Goal: Information Seeking & Learning: Compare options

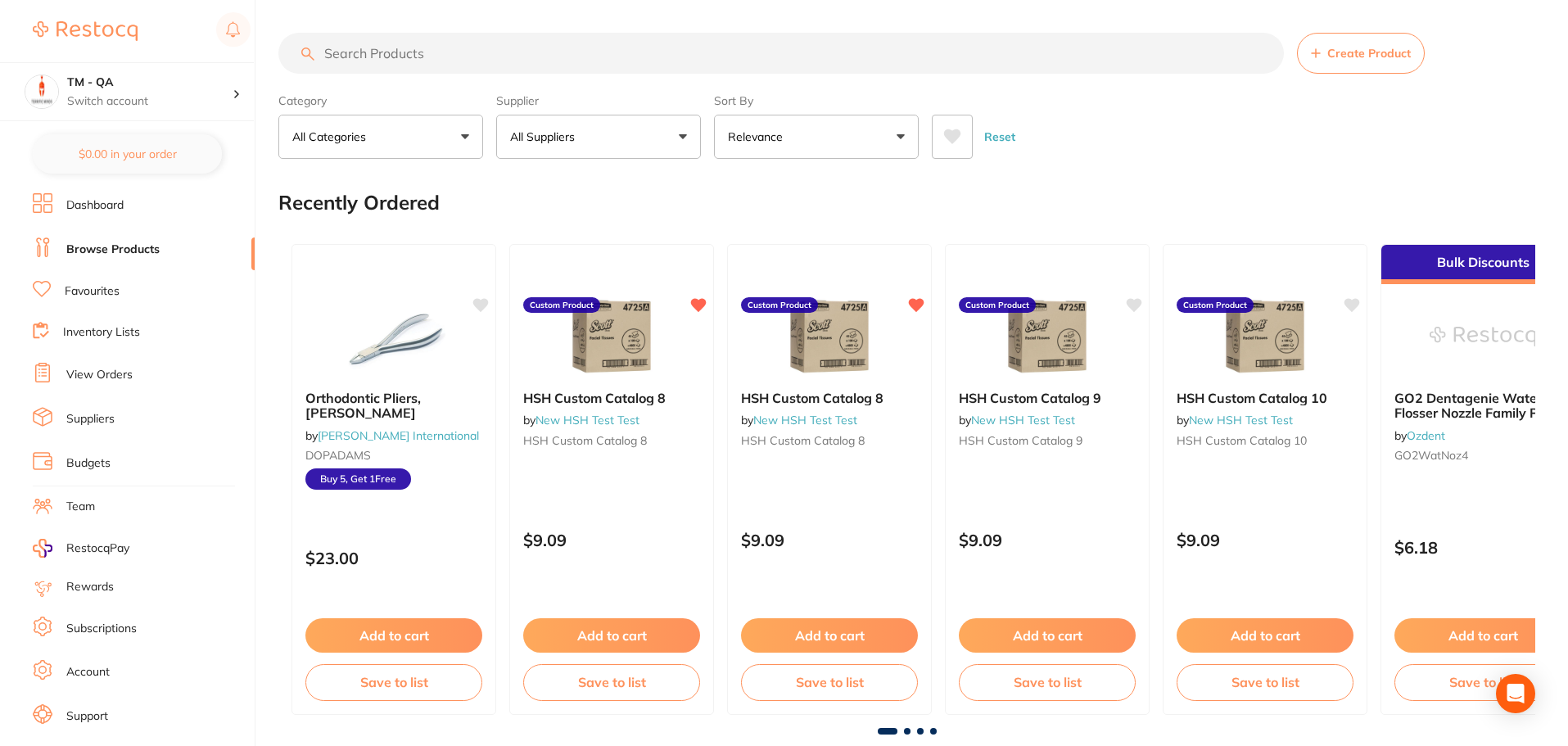
click at [956, 136] on icon at bounding box center [953, 136] width 17 height 15
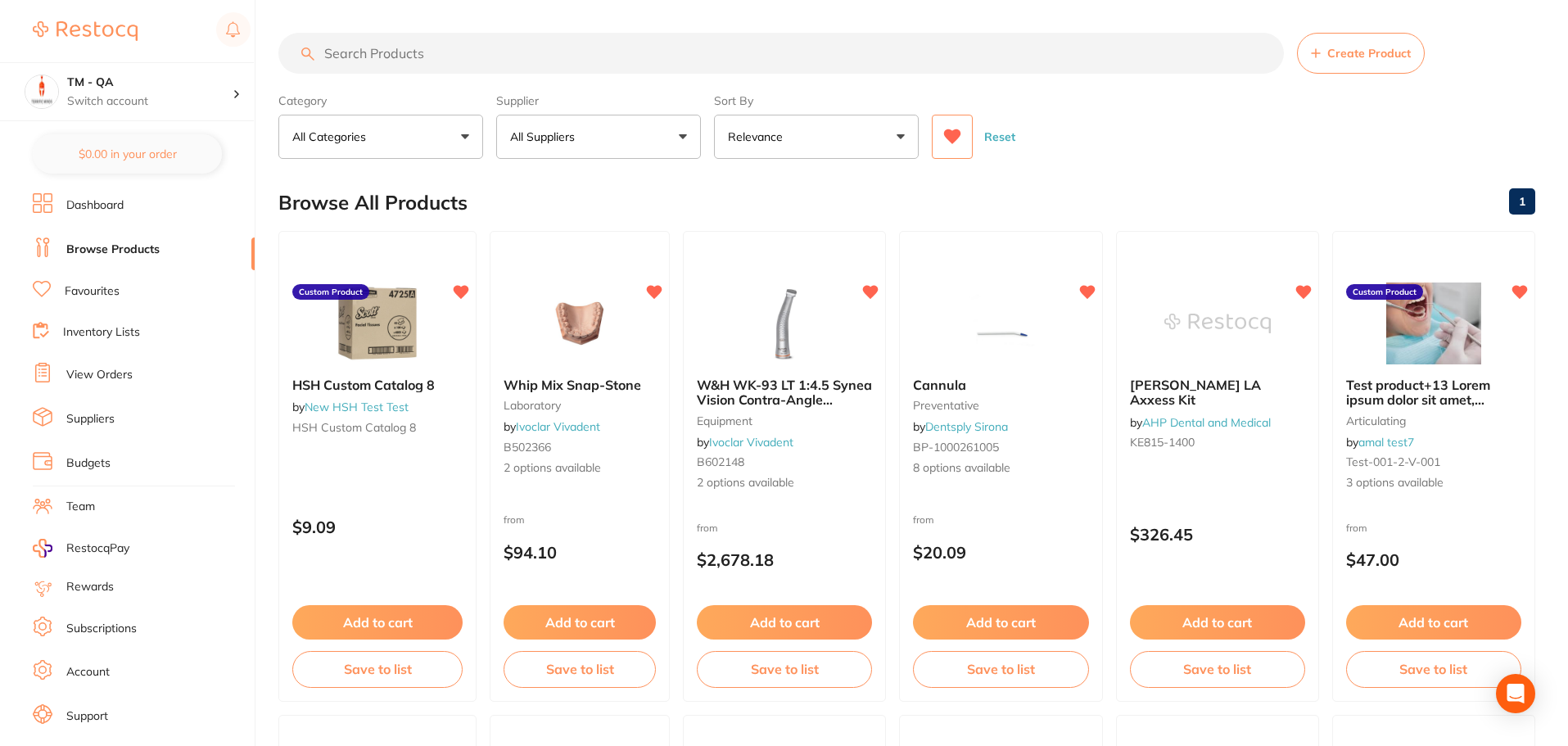
click at [605, 146] on button "All Suppliers" at bounding box center [598, 136] width 205 height 45
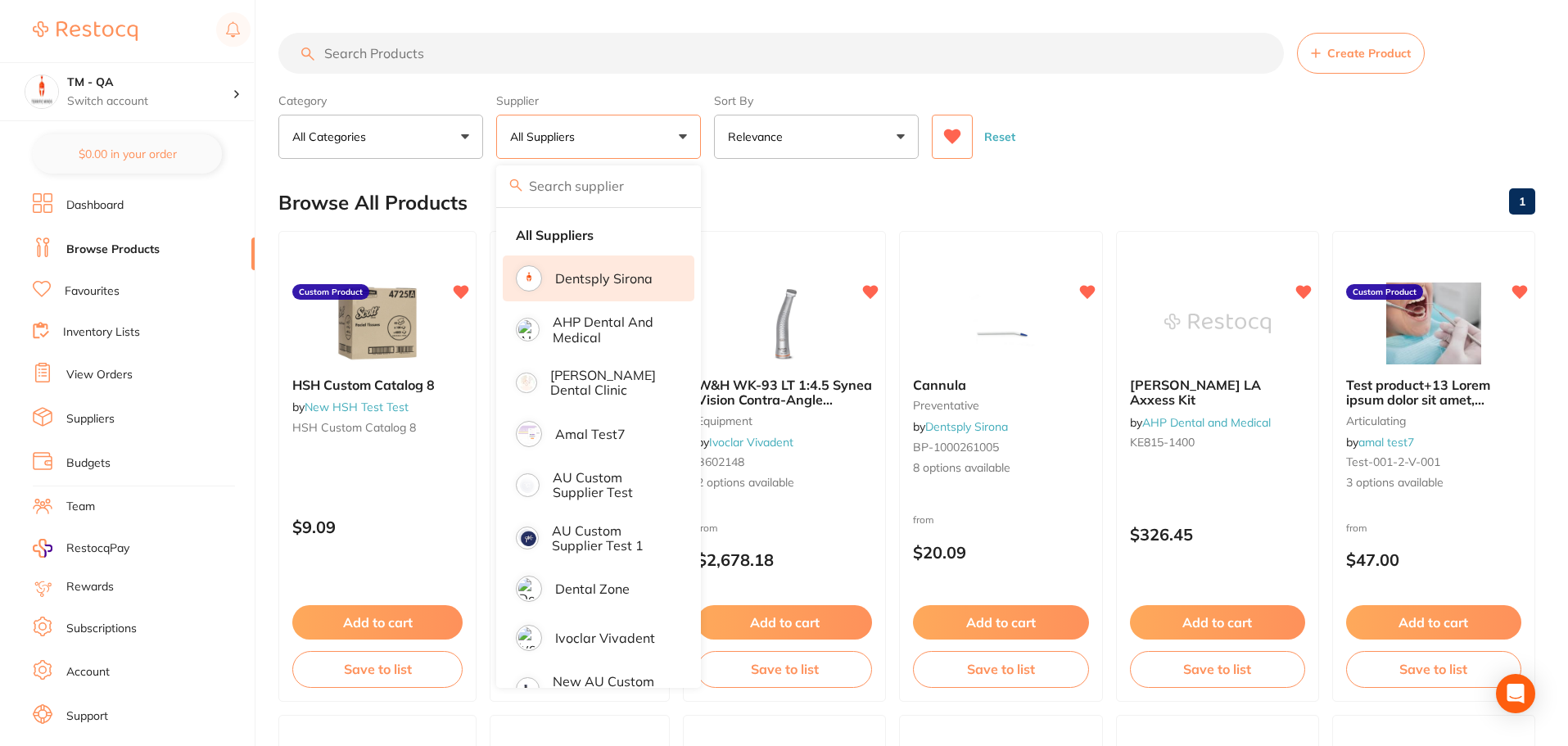
click at [620, 276] on p "Dentsply Sirona" at bounding box center [603, 279] width 98 height 15
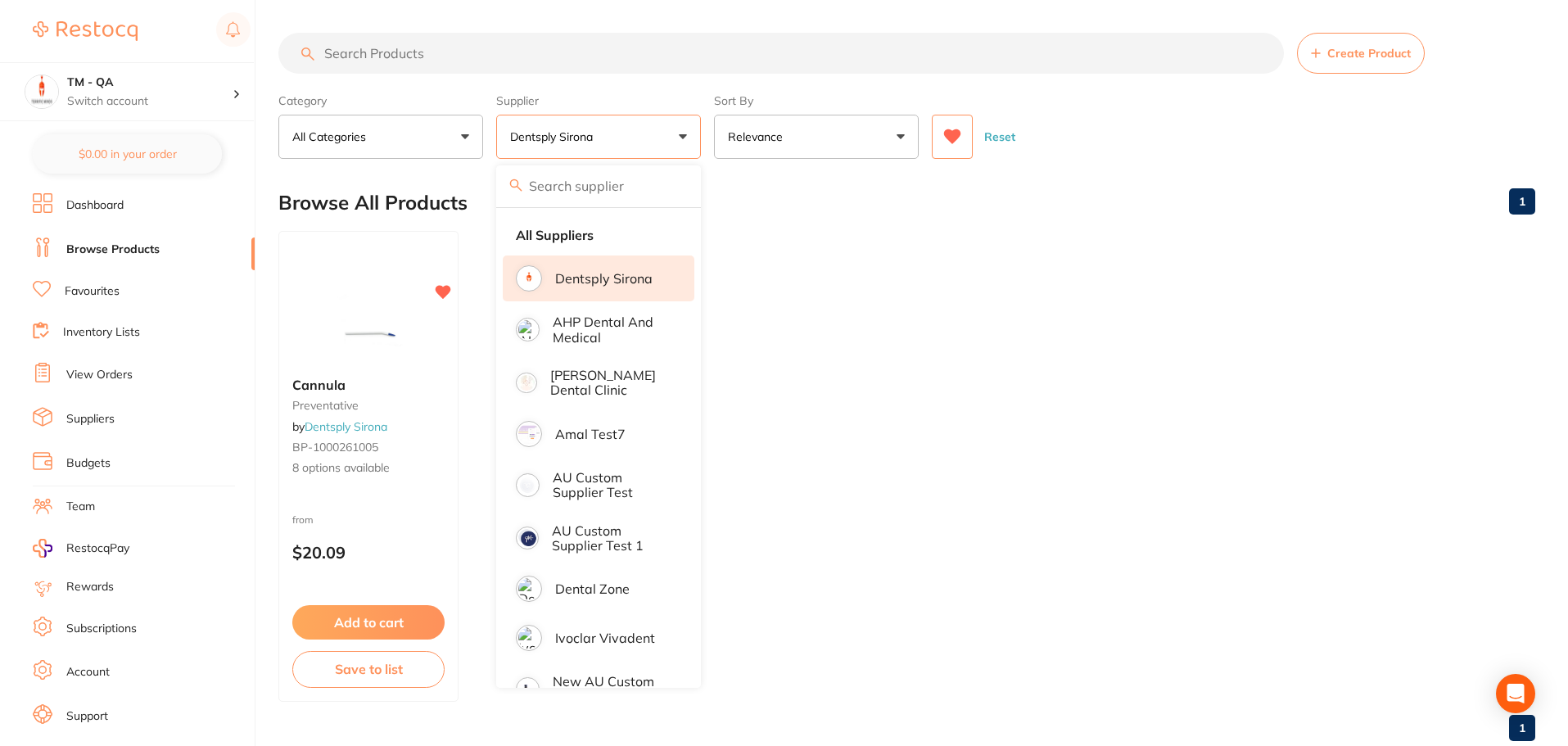
click at [705, 163] on main "Create Product Category All Categories All Categories preventative Clear Catego…" at bounding box center [923, 393] width 1289 height 787
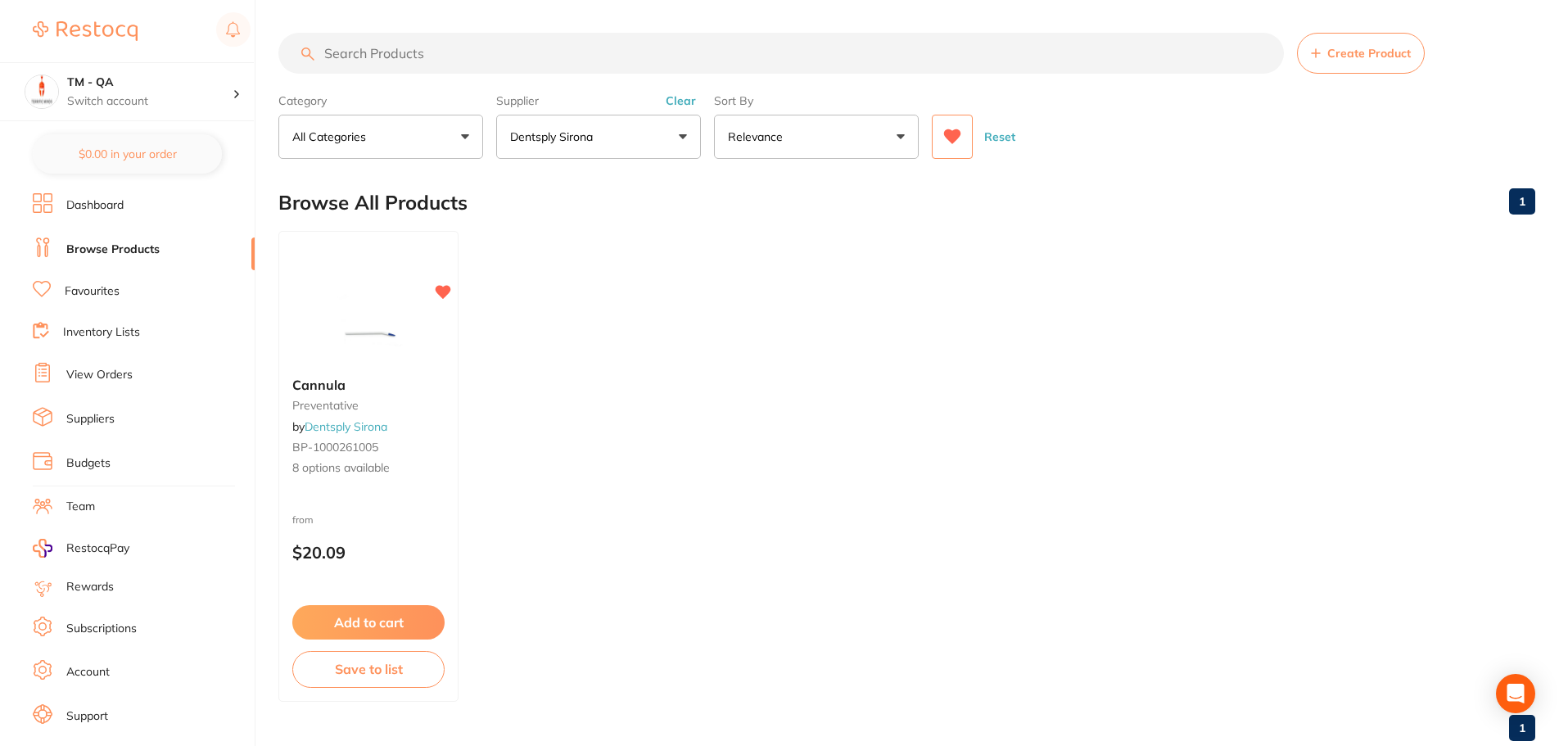
click at [645, 142] on button "Dentsply Sirona" at bounding box center [598, 136] width 205 height 45
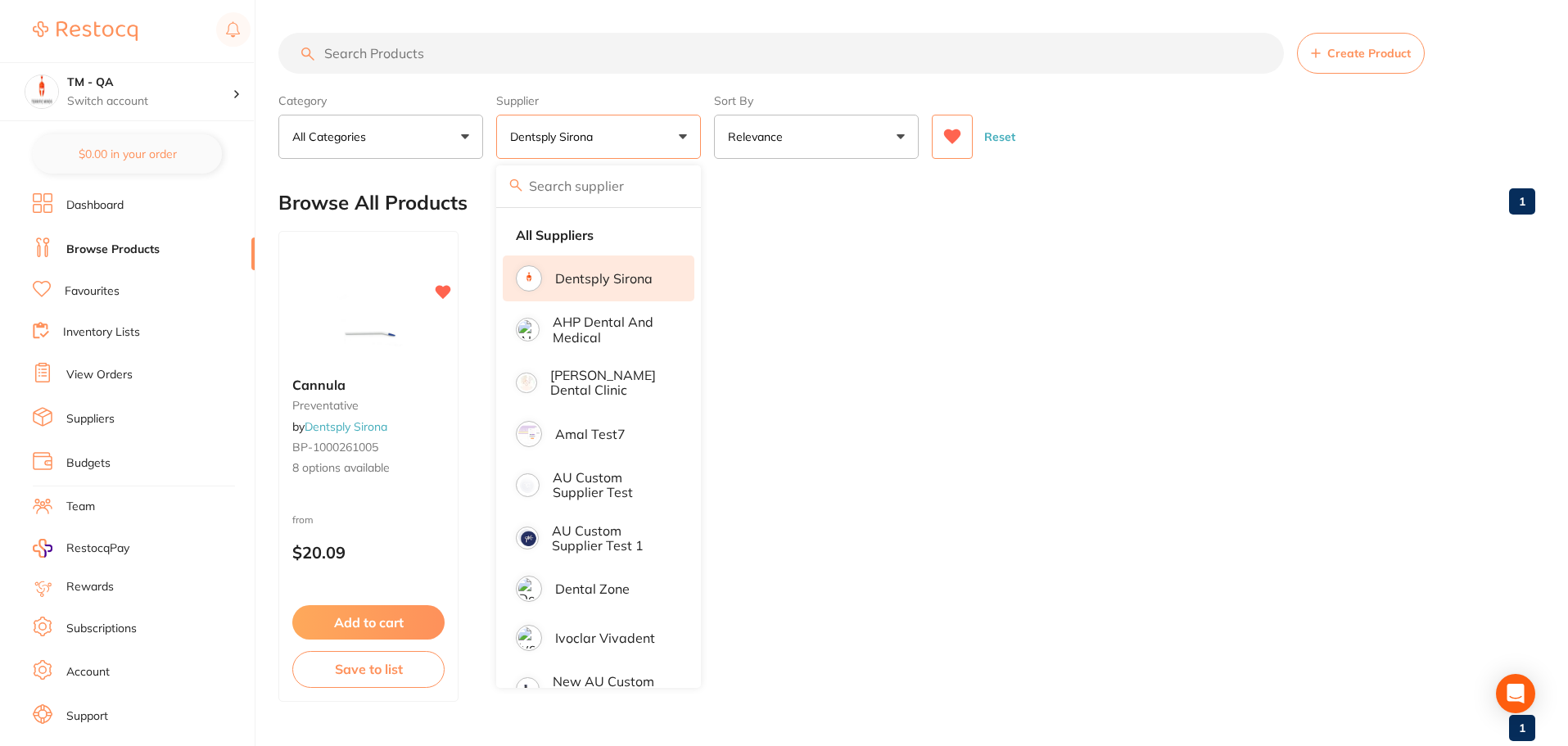
click at [627, 276] on p "Dentsply Sirona" at bounding box center [603, 279] width 98 height 15
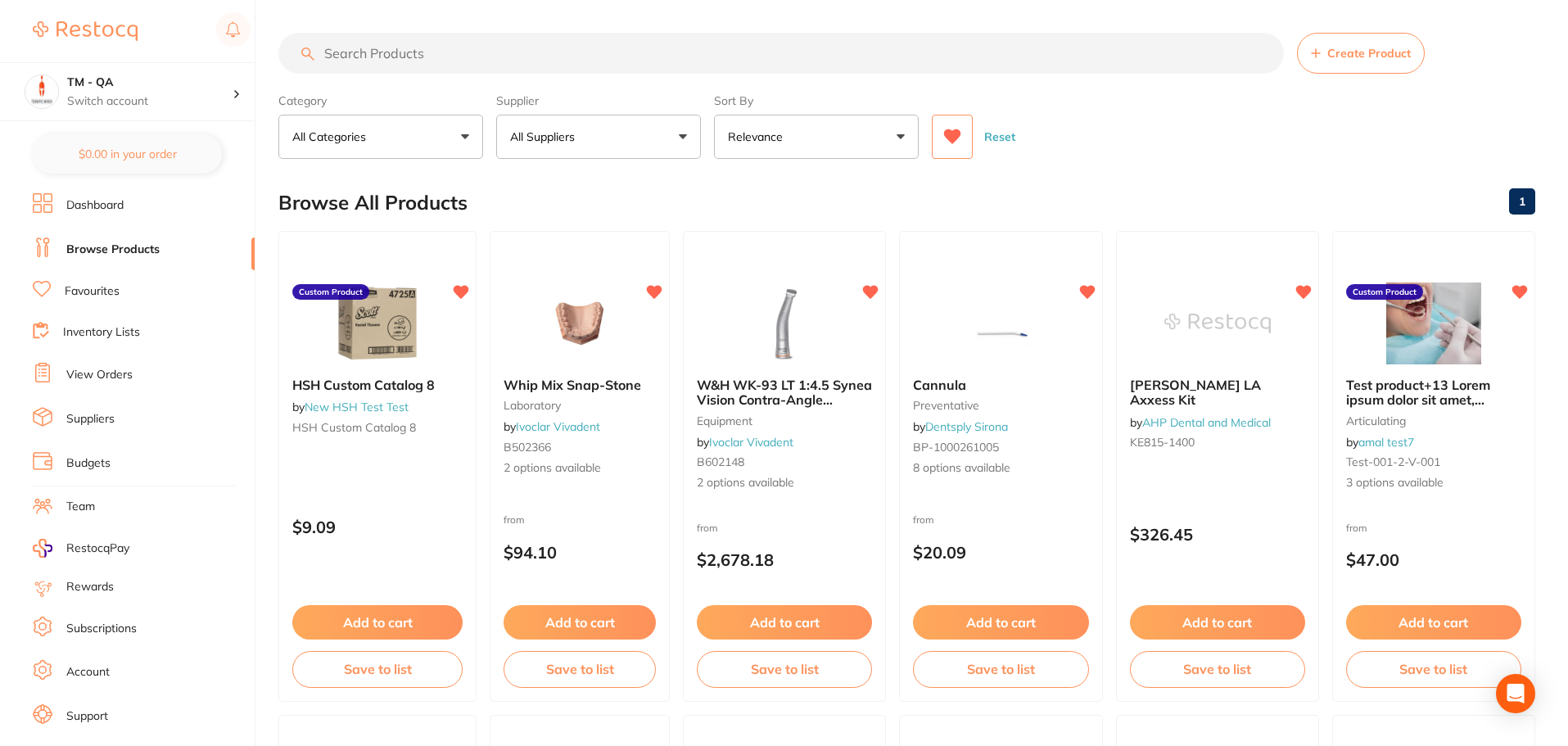
click at [661, 128] on button "All Suppliers" at bounding box center [598, 136] width 205 height 45
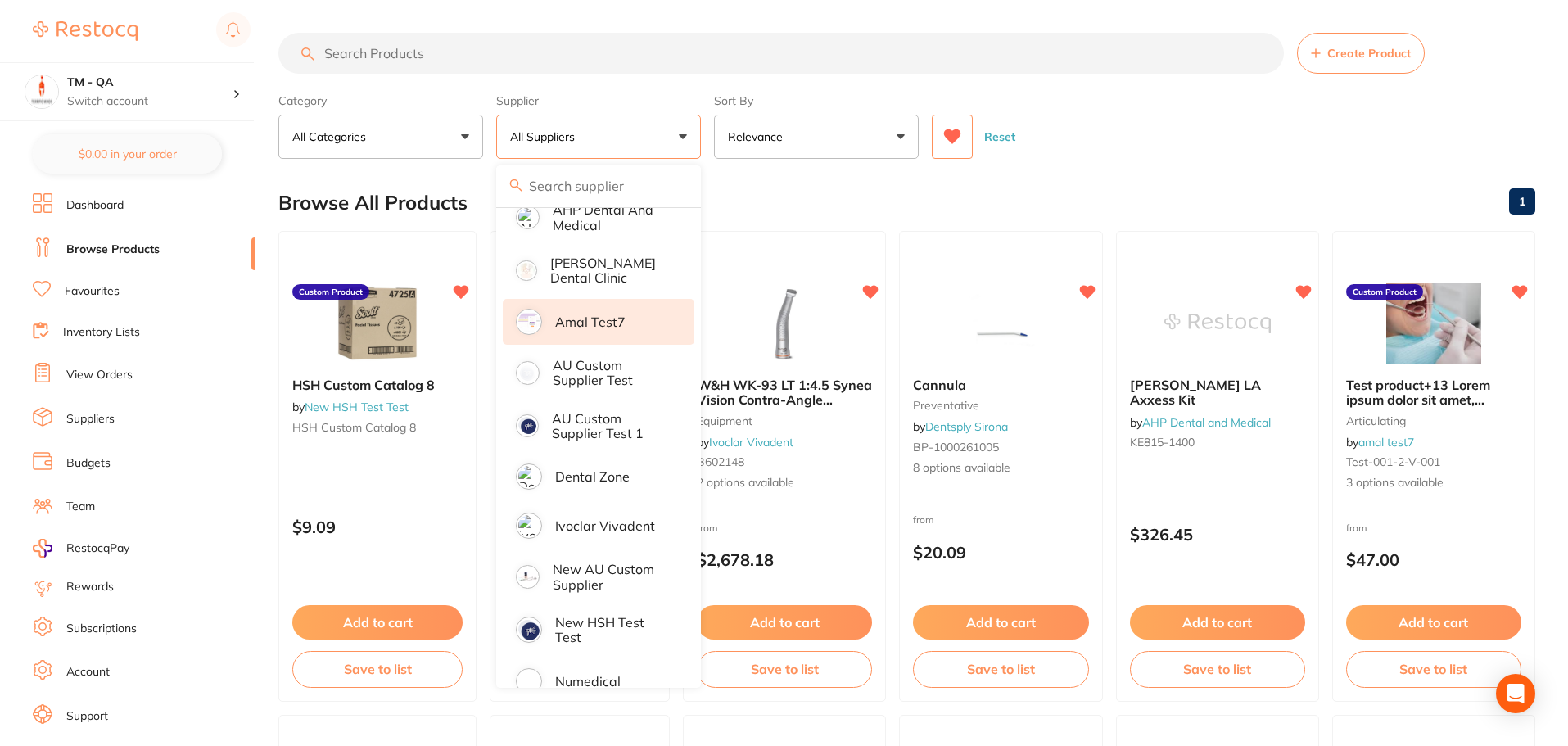
scroll to position [327, 0]
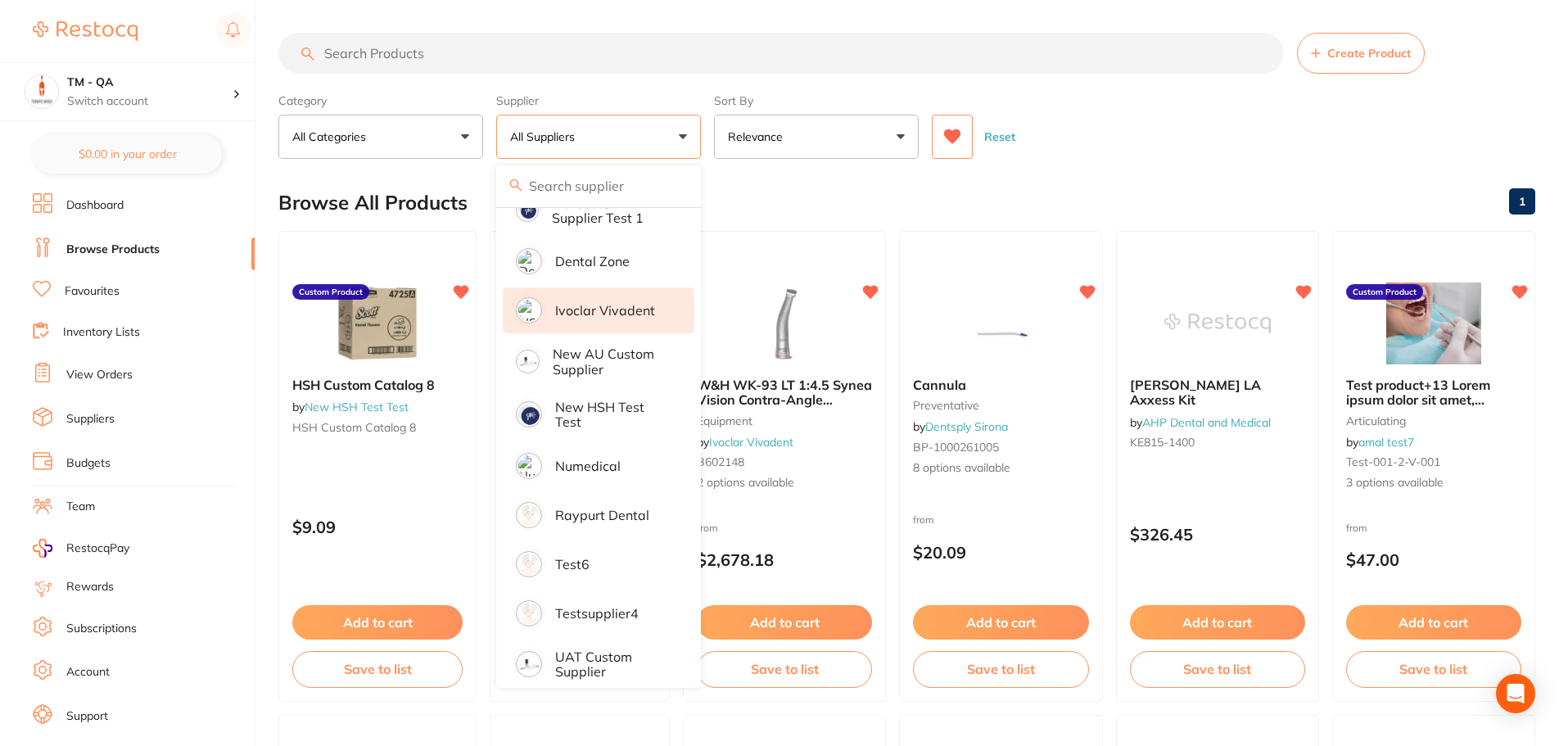
click at [632, 307] on p "Ivoclar Vivadent" at bounding box center [604, 311] width 100 height 15
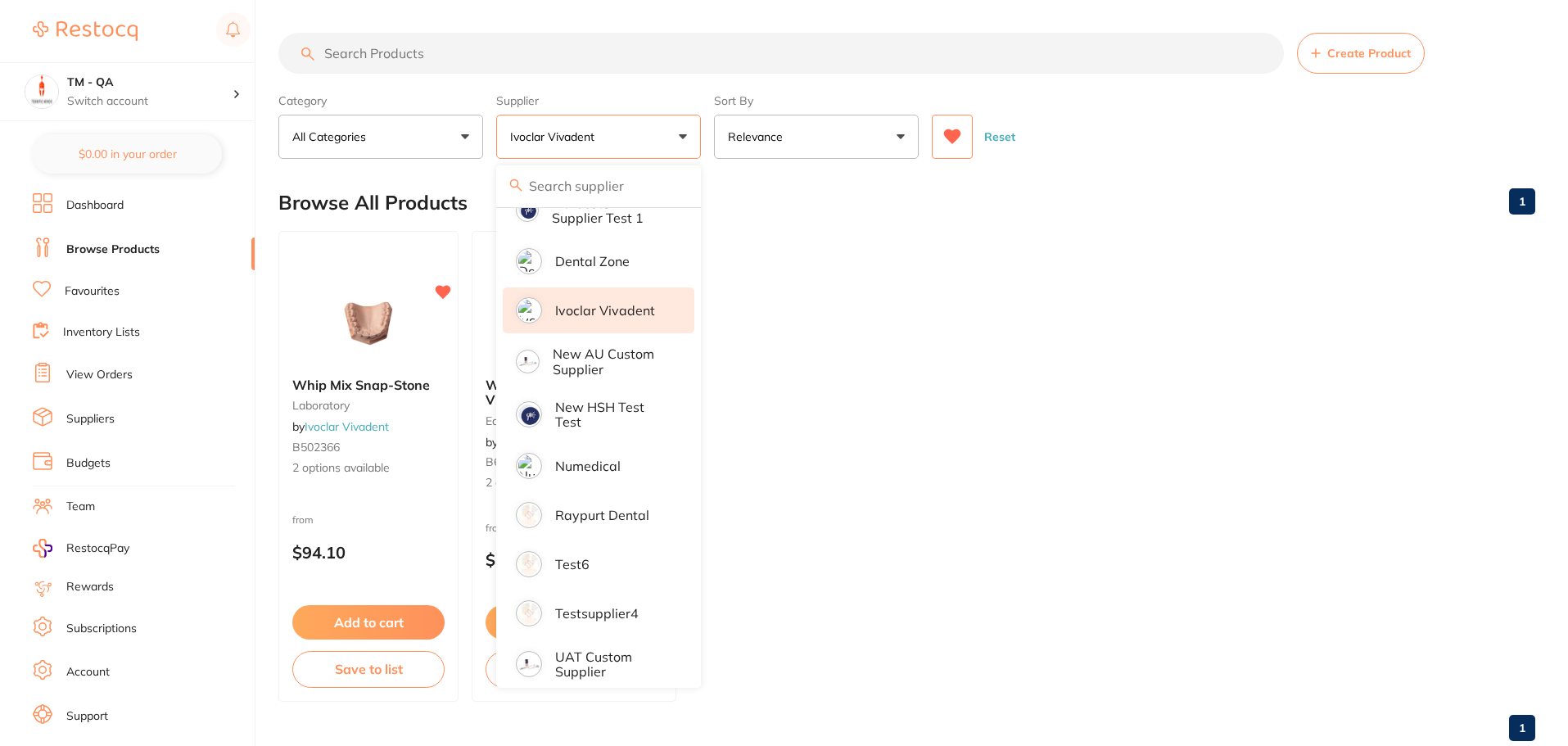
click at [704, 134] on div "Category All Categories All Categories equipment laboratory Clear Category fals…" at bounding box center [907, 123] width 1257 height 72
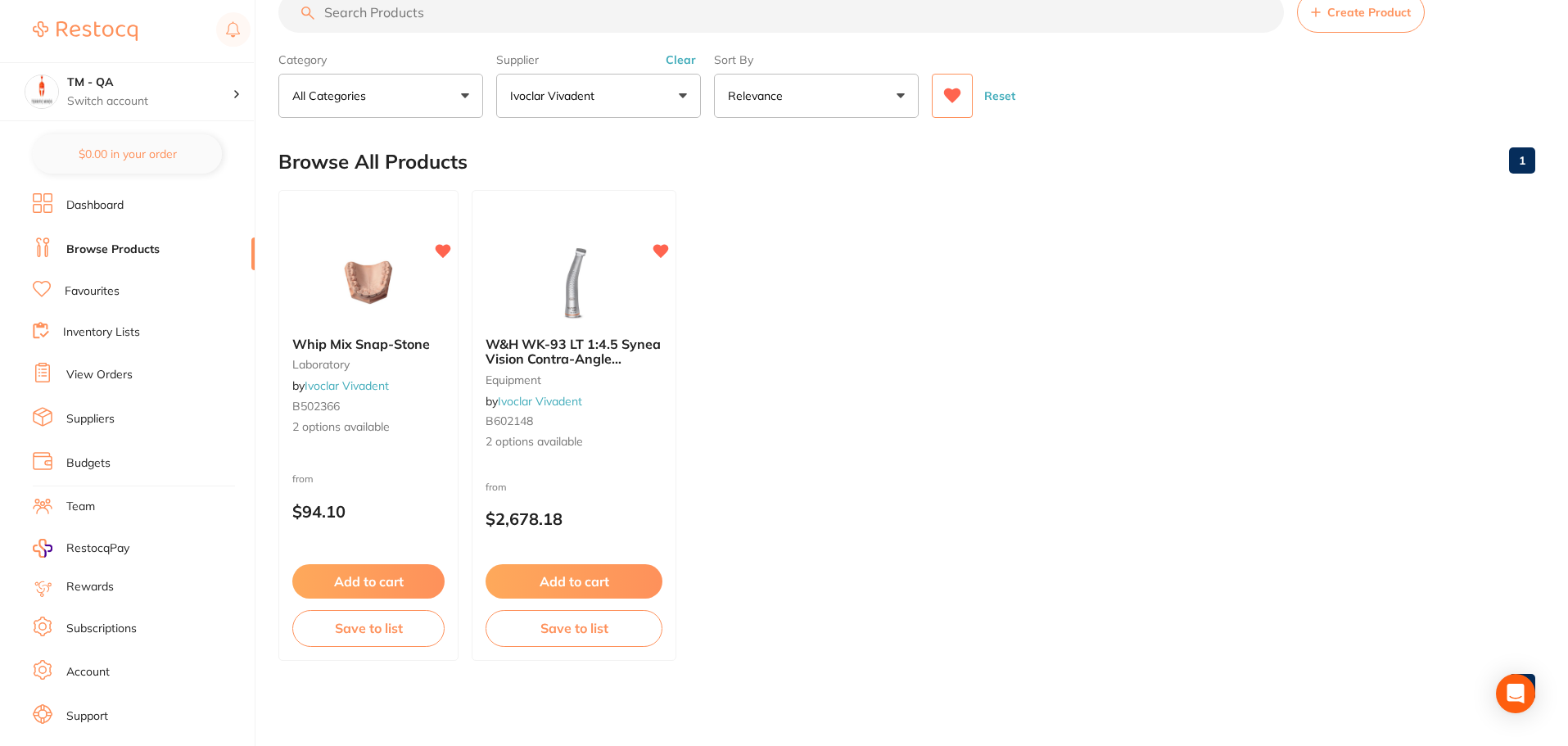
scroll to position [0, 0]
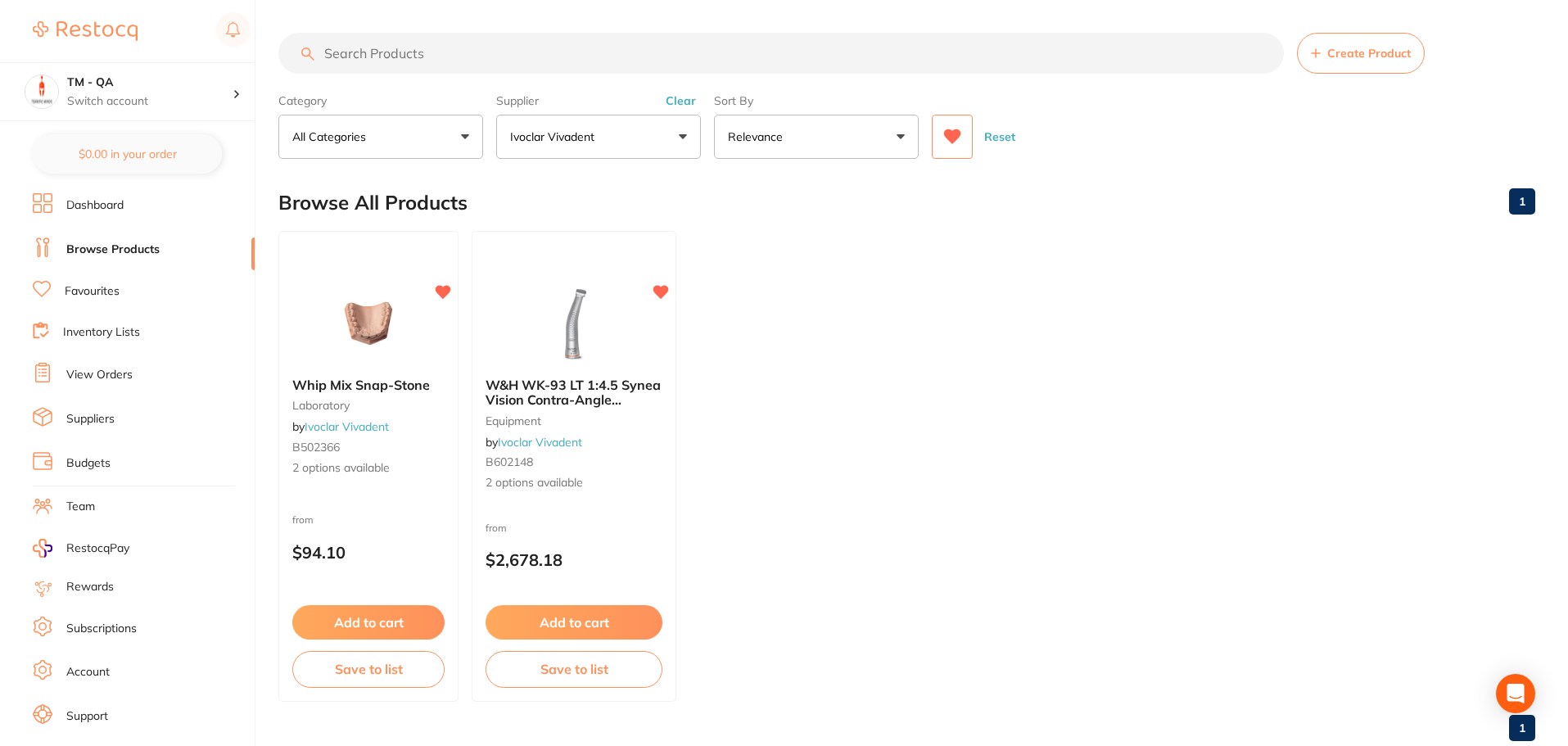
click at [954, 141] on icon at bounding box center [953, 136] width 17 height 15
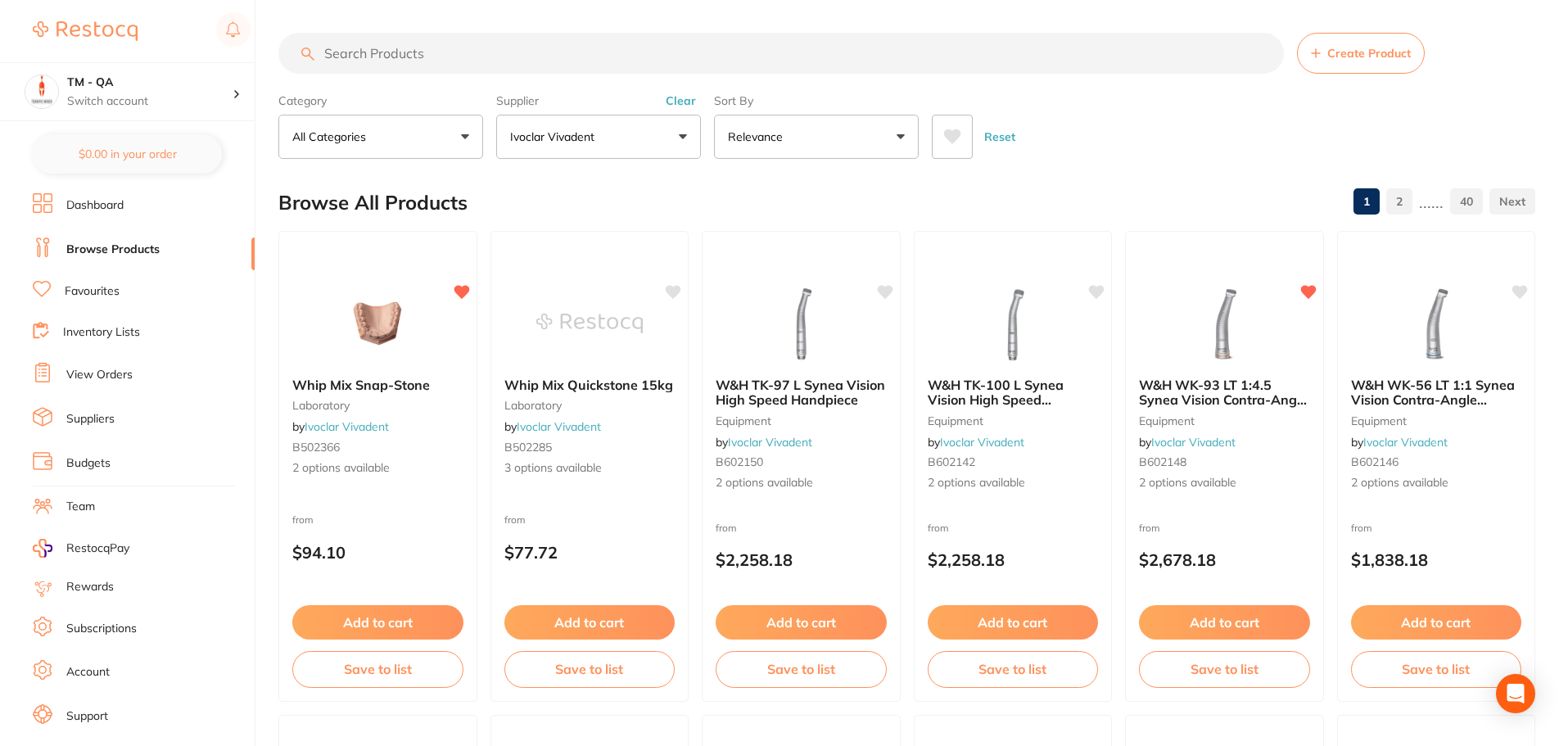
click at [699, 140] on button "Ivoclar Vivadent" at bounding box center [598, 136] width 205 height 45
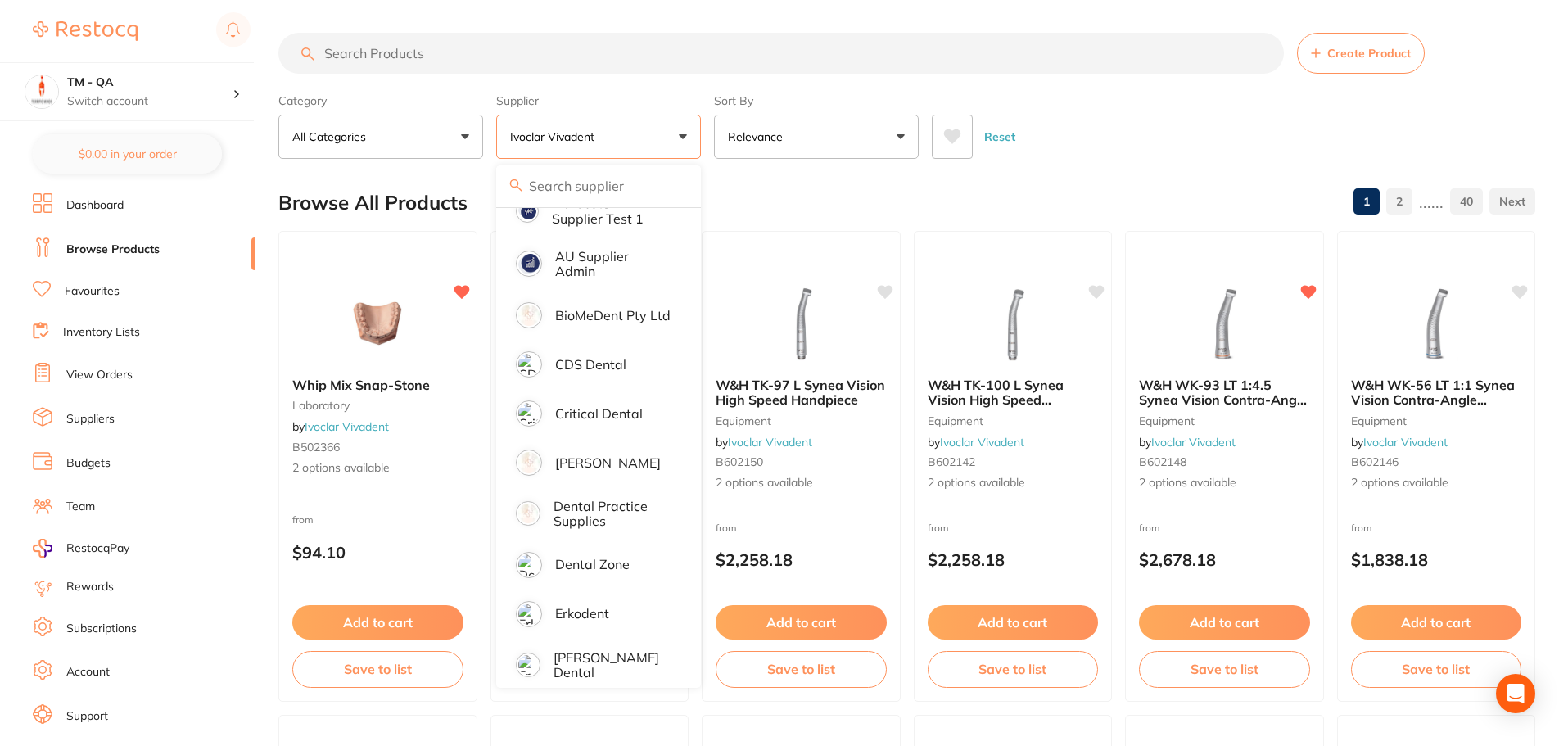
click at [1003, 141] on button "Reset" at bounding box center [999, 136] width 41 height 45
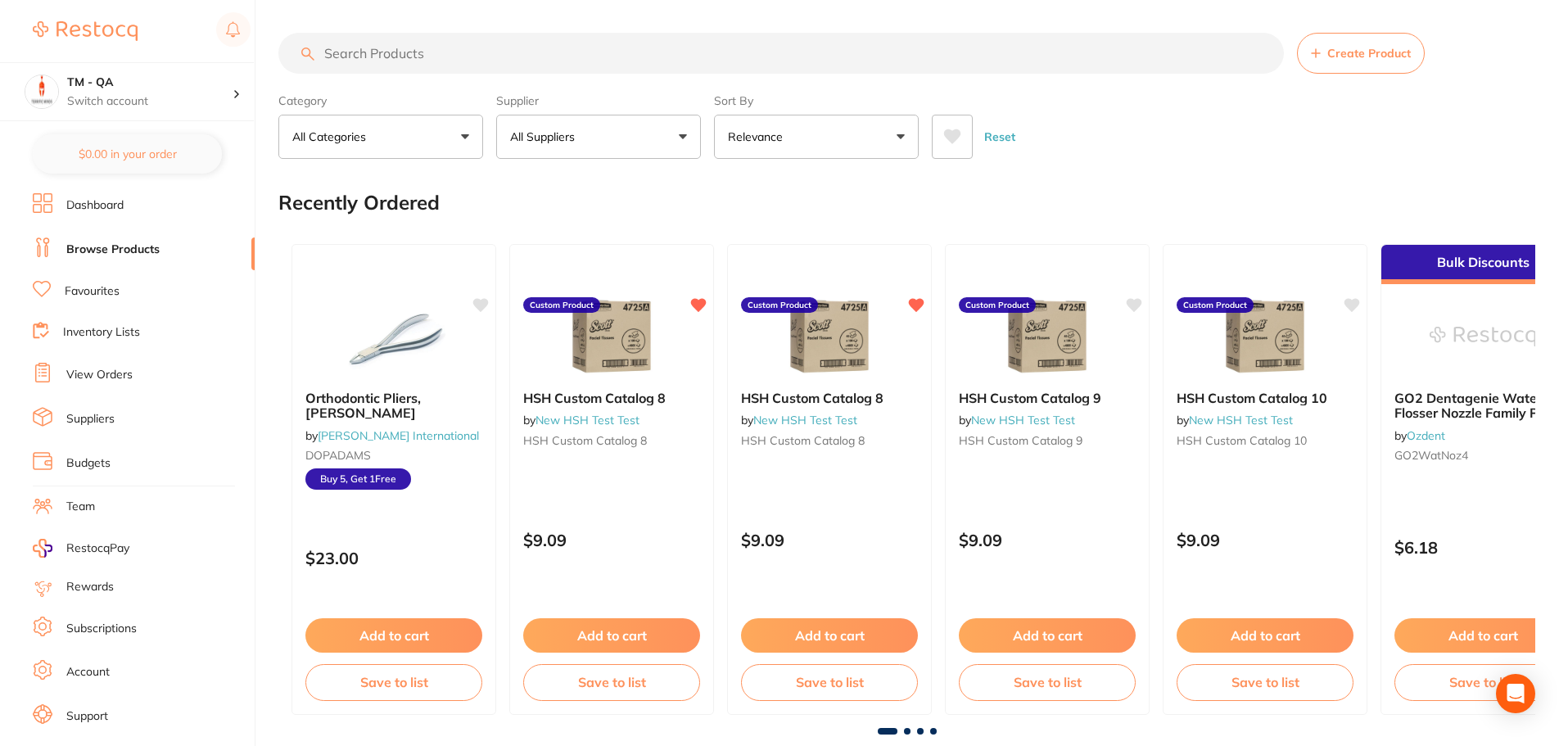
click at [676, 148] on button "All Suppliers" at bounding box center [598, 136] width 205 height 45
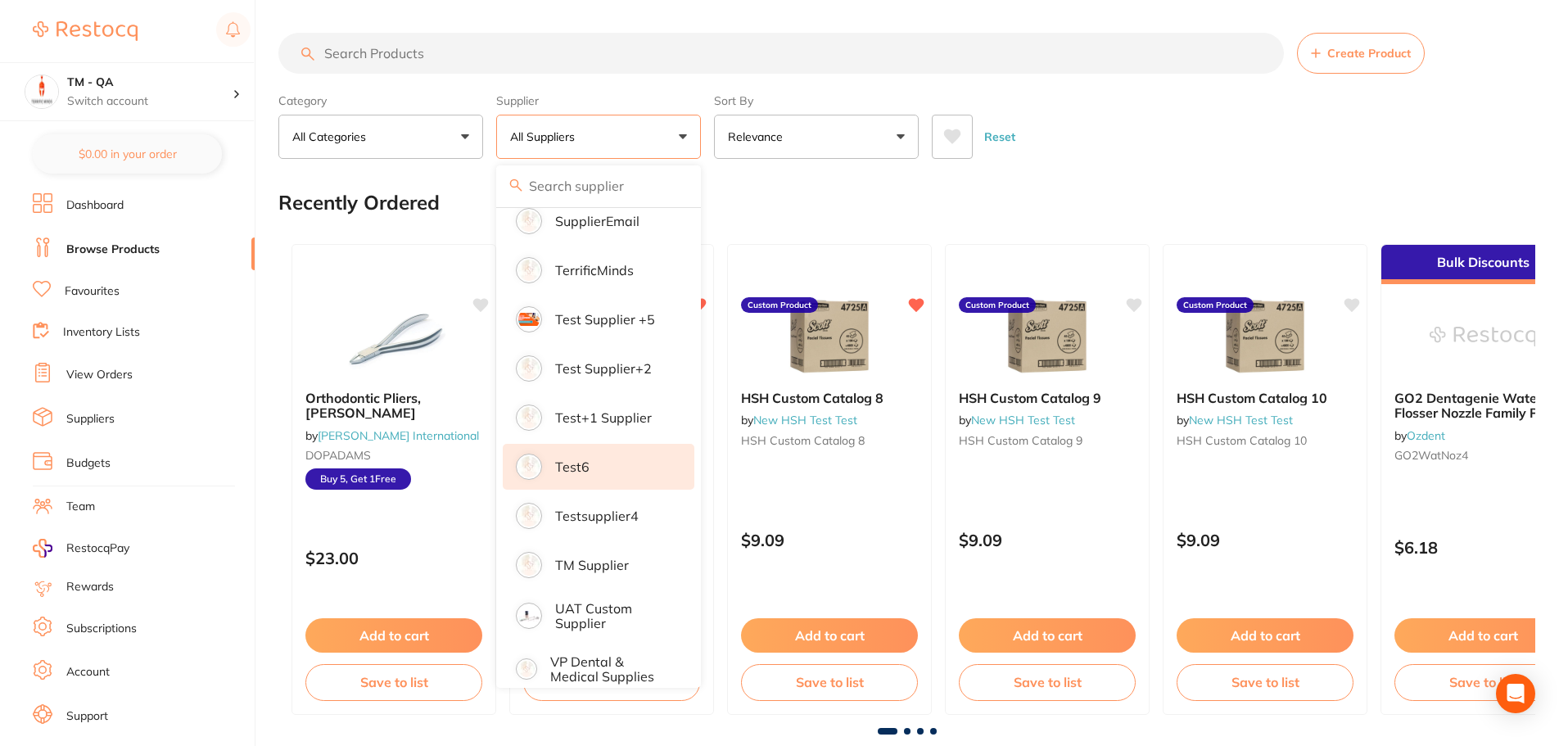
click at [628, 444] on li "test6" at bounding box center [598, 466] width 191 height 45
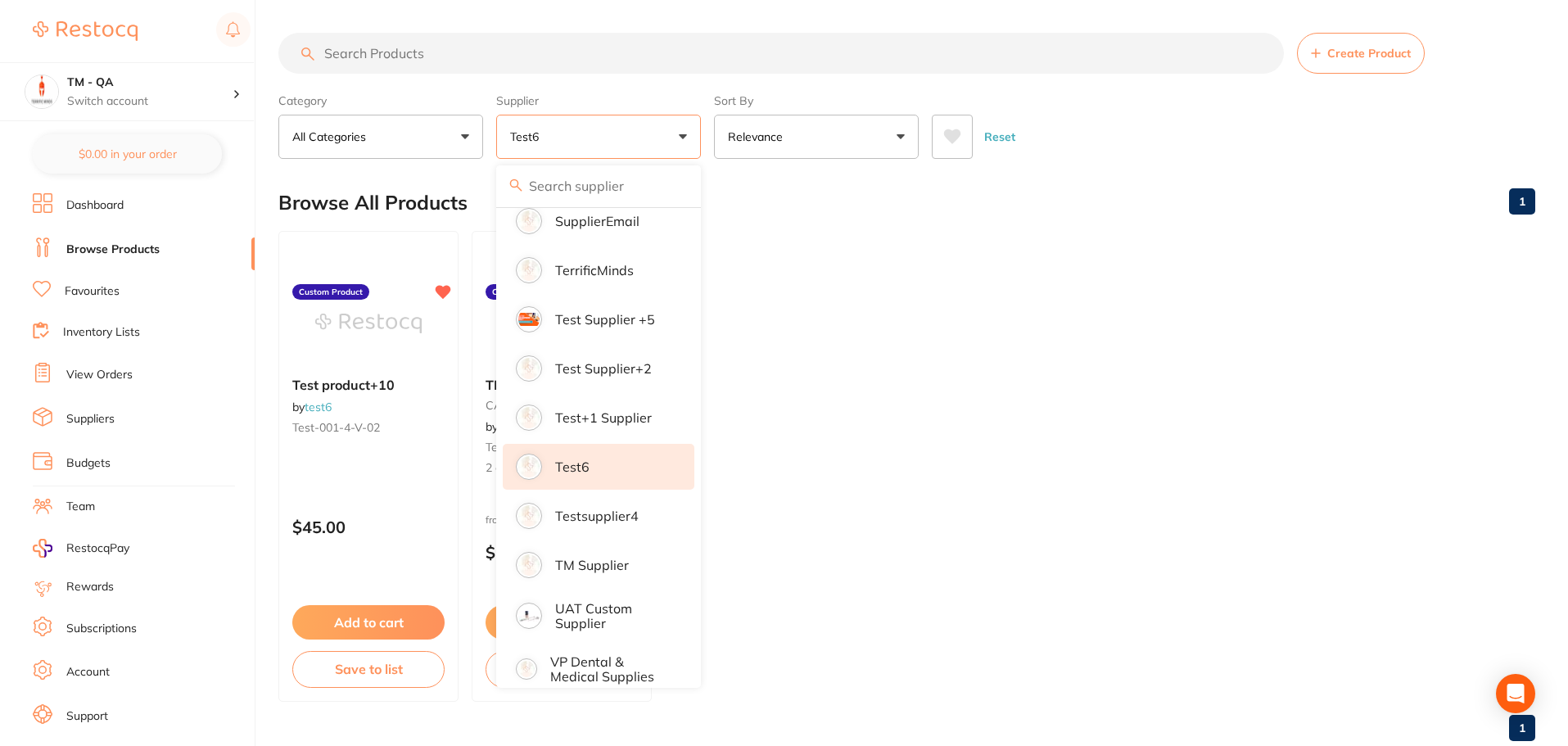
click at [1114, 93] on div "Category All Categories All Categories CAD/CAM Clear Category false All Categor…" at bounding box center [907, 123] width 1257 height 72
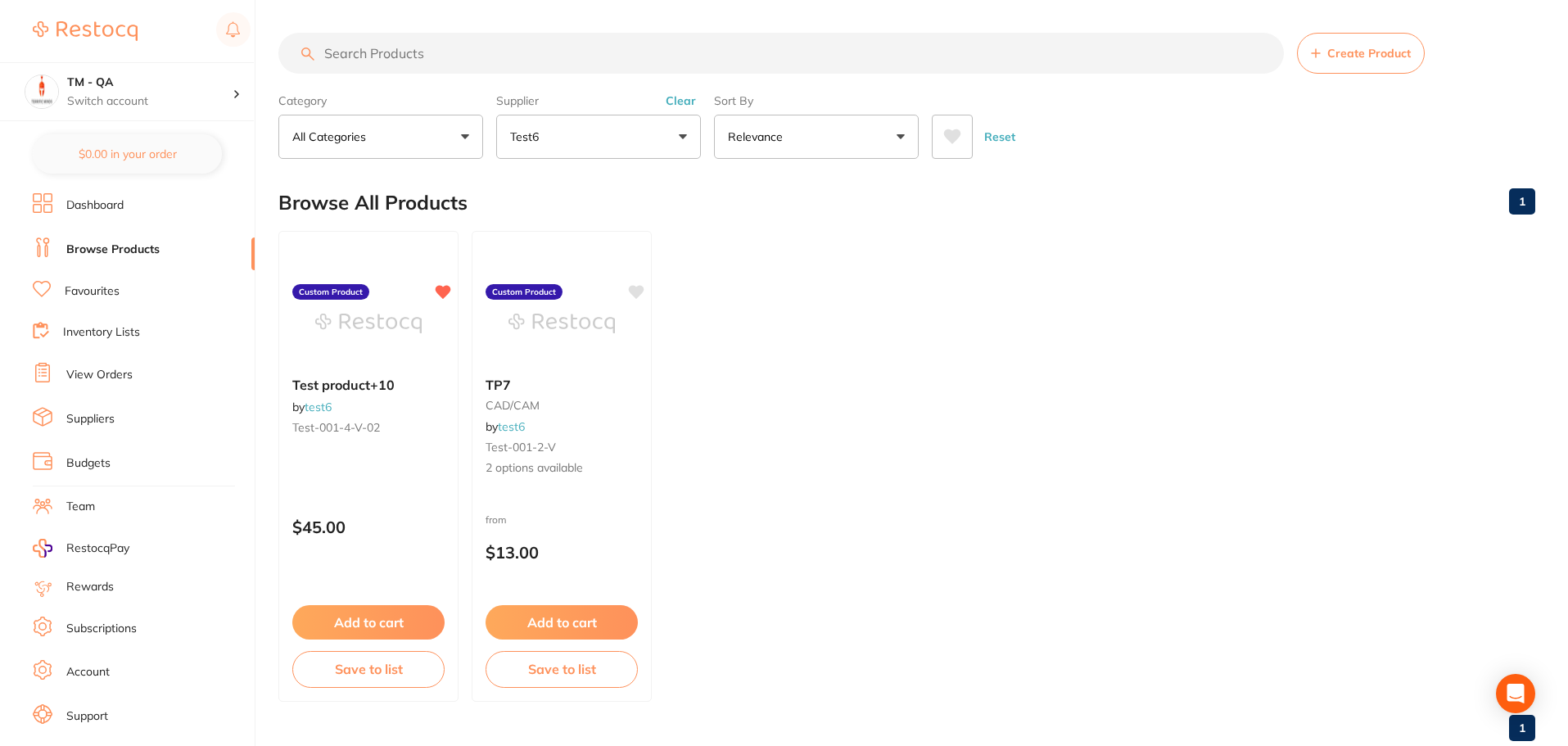
click at [957, 137] on icon at bounding box center [953, 136] width 17 height 15
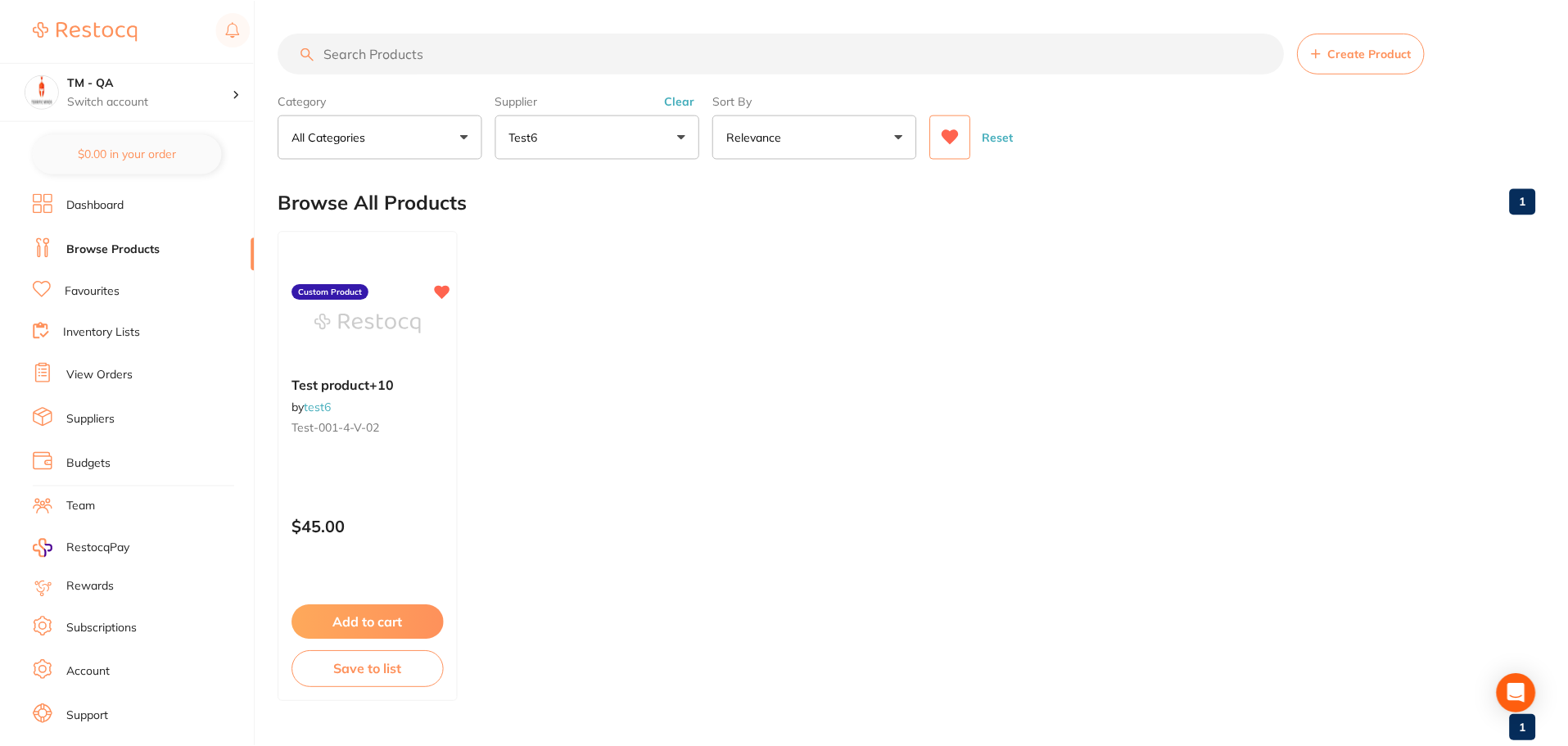
scroll to position [338, 0]
click at [962, 143] on button at bounding box center [952, 136] width 41 height 45
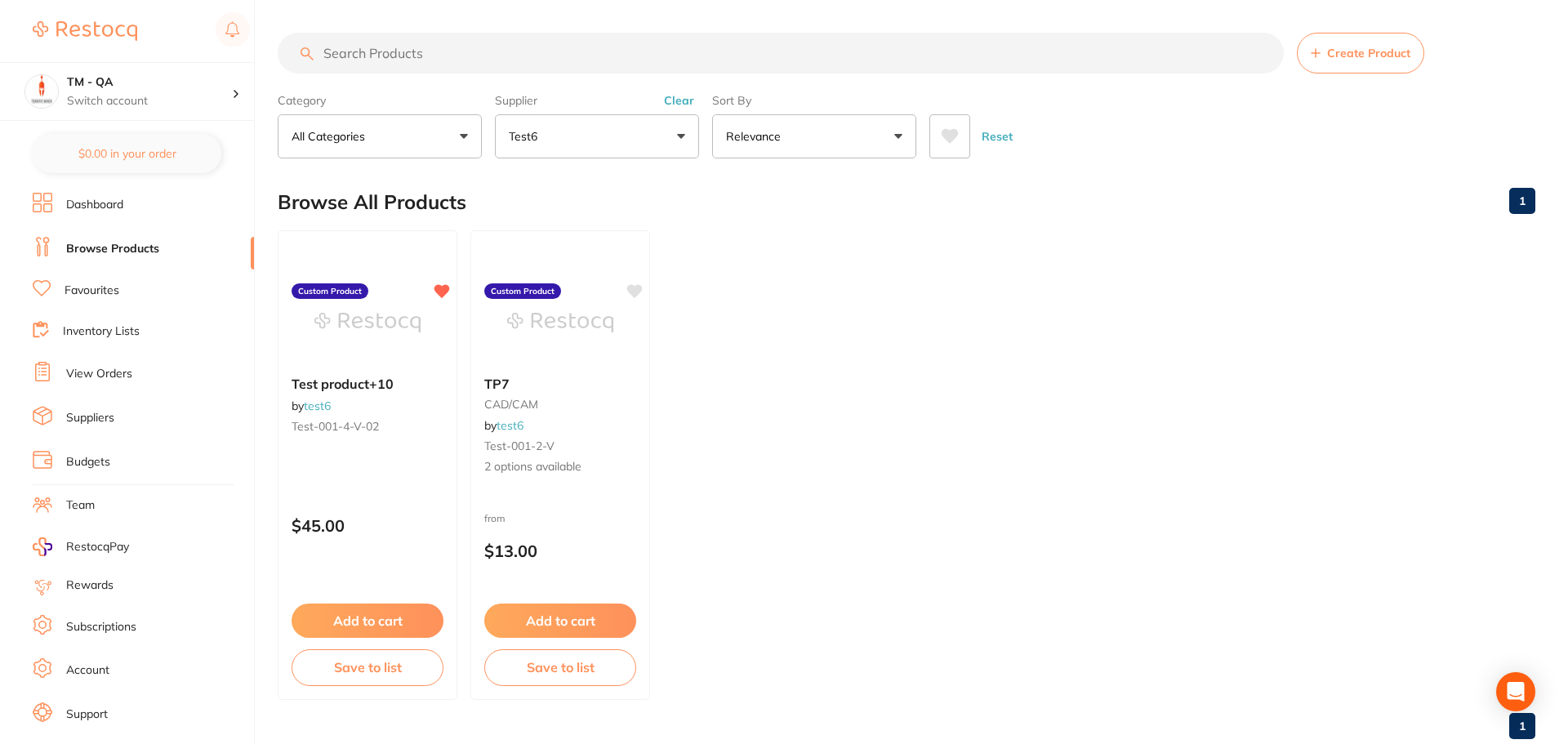
scroll to position [2433, 0]
click at [990, 133] on button "Reset" at bounding box center [997, 136] width 41 height 44
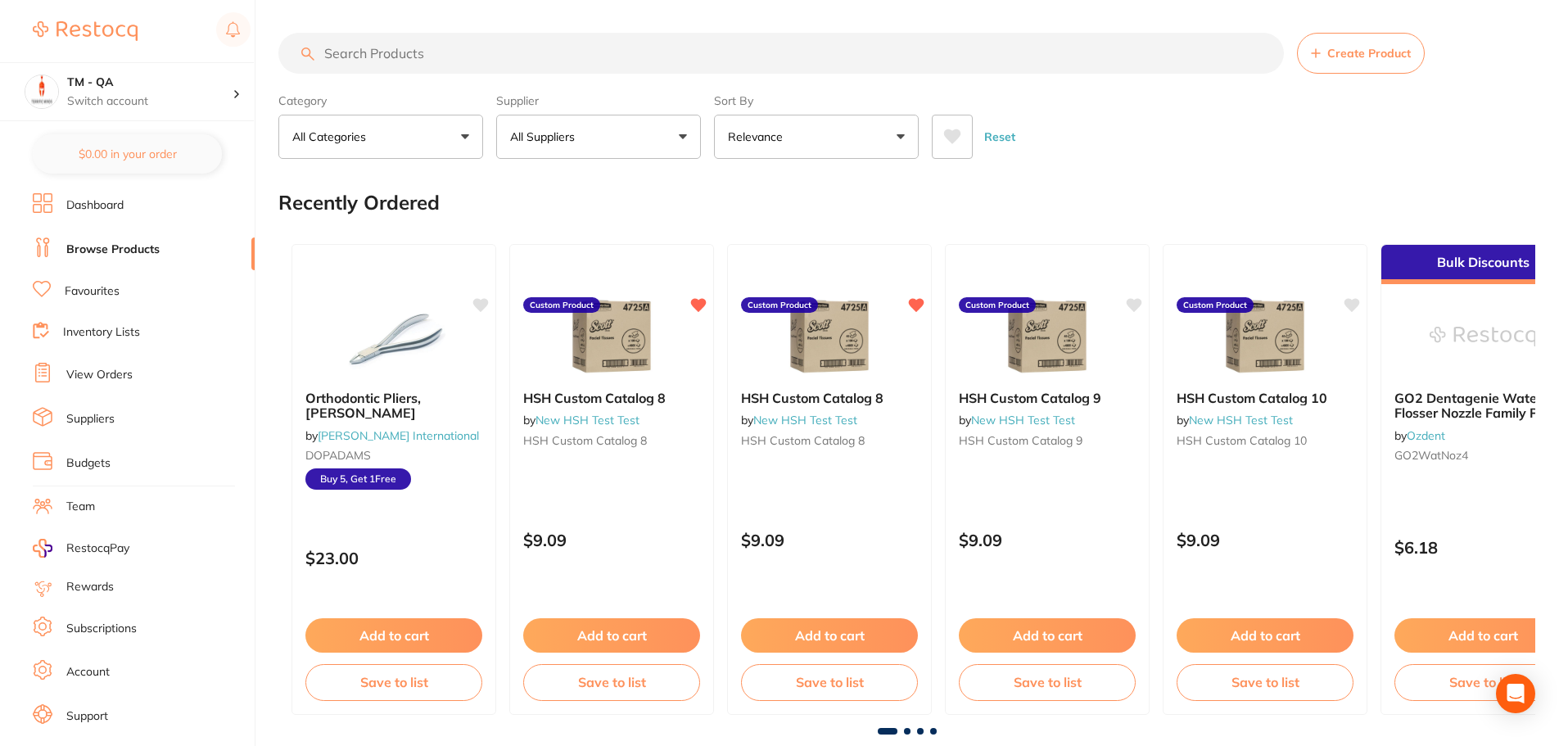
click at [954, 136] on icon at bounding box center [953, 136] width 17 height 15
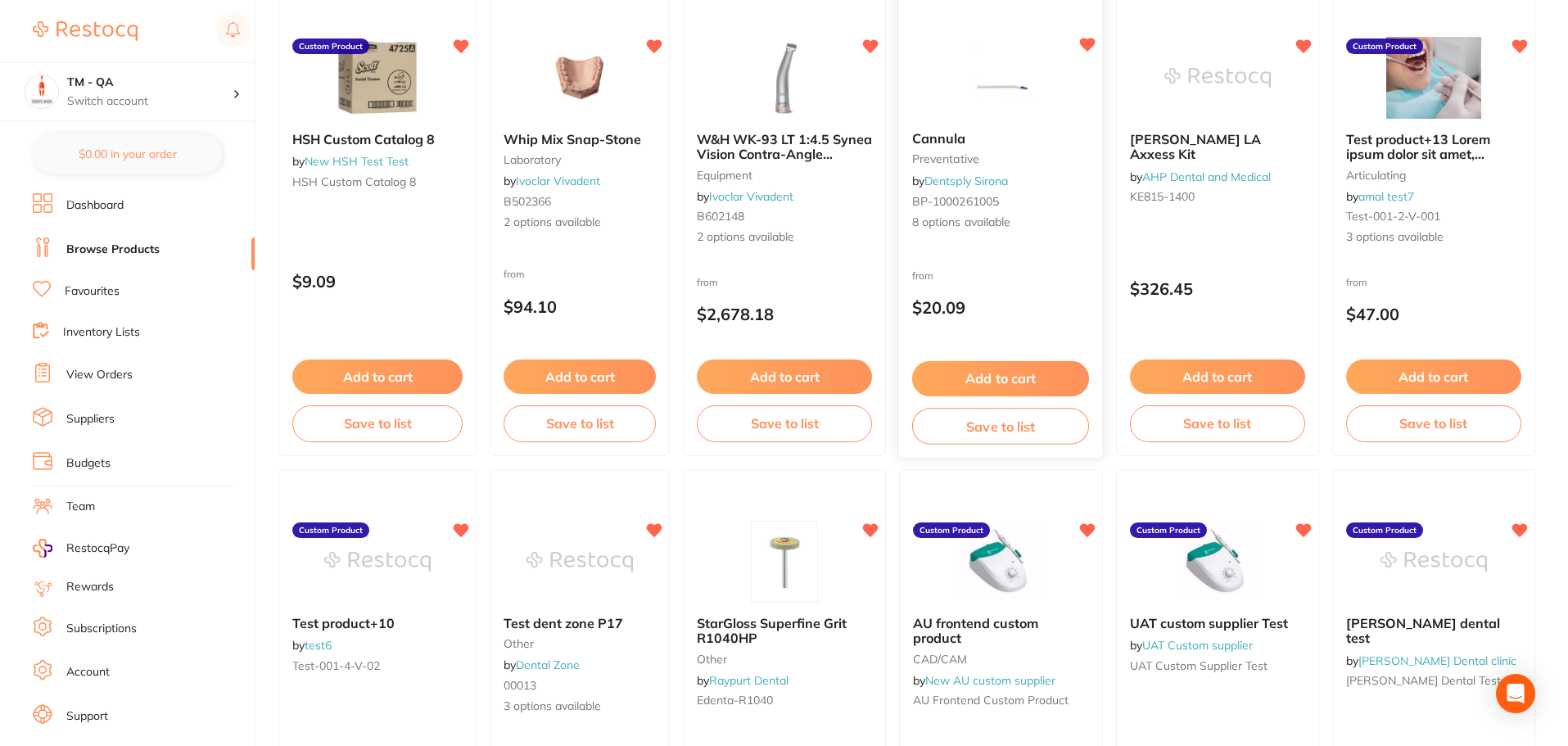
scroll to position [0, 0]
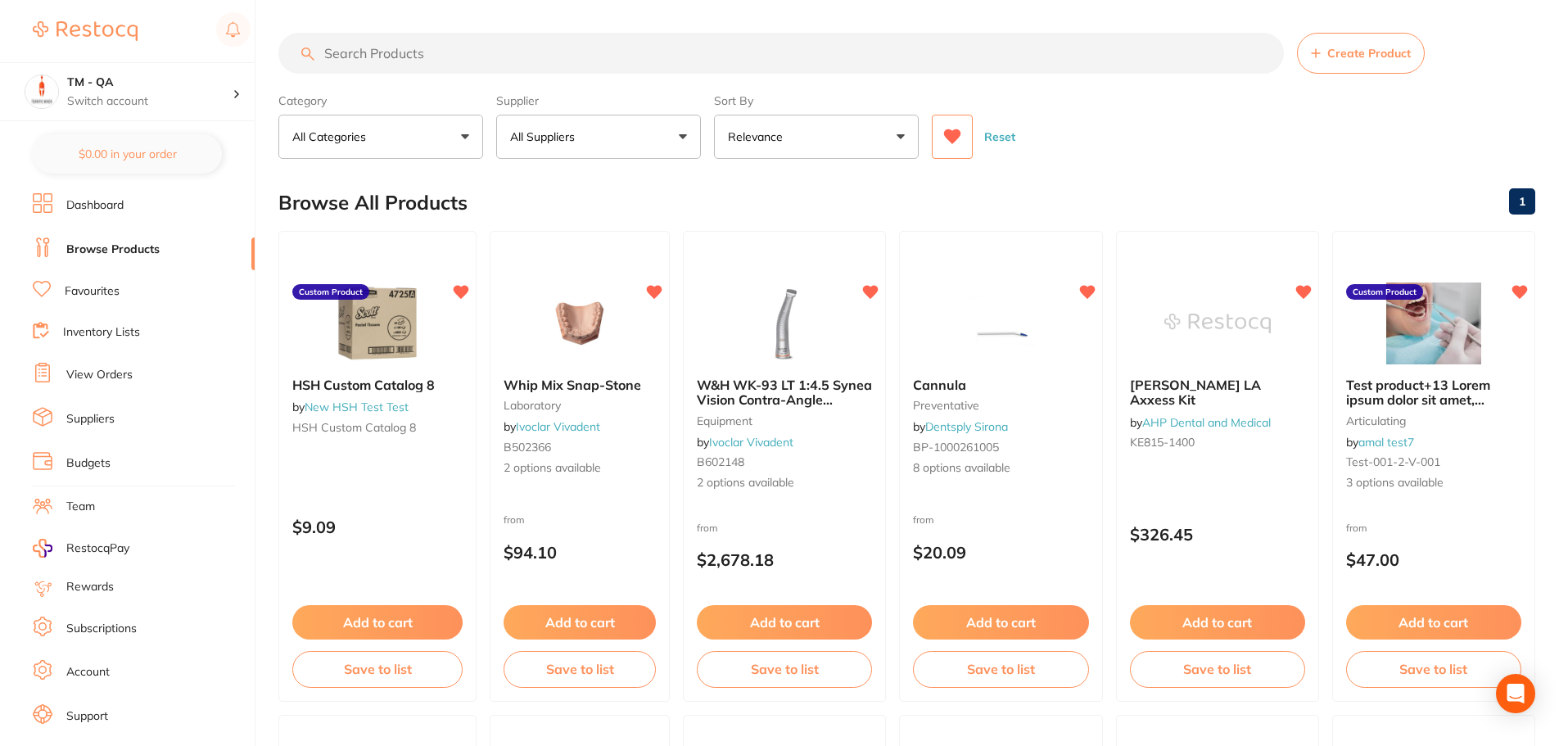
click at [959, 146] on button at bounding box center [952, 136] width 41 height 45
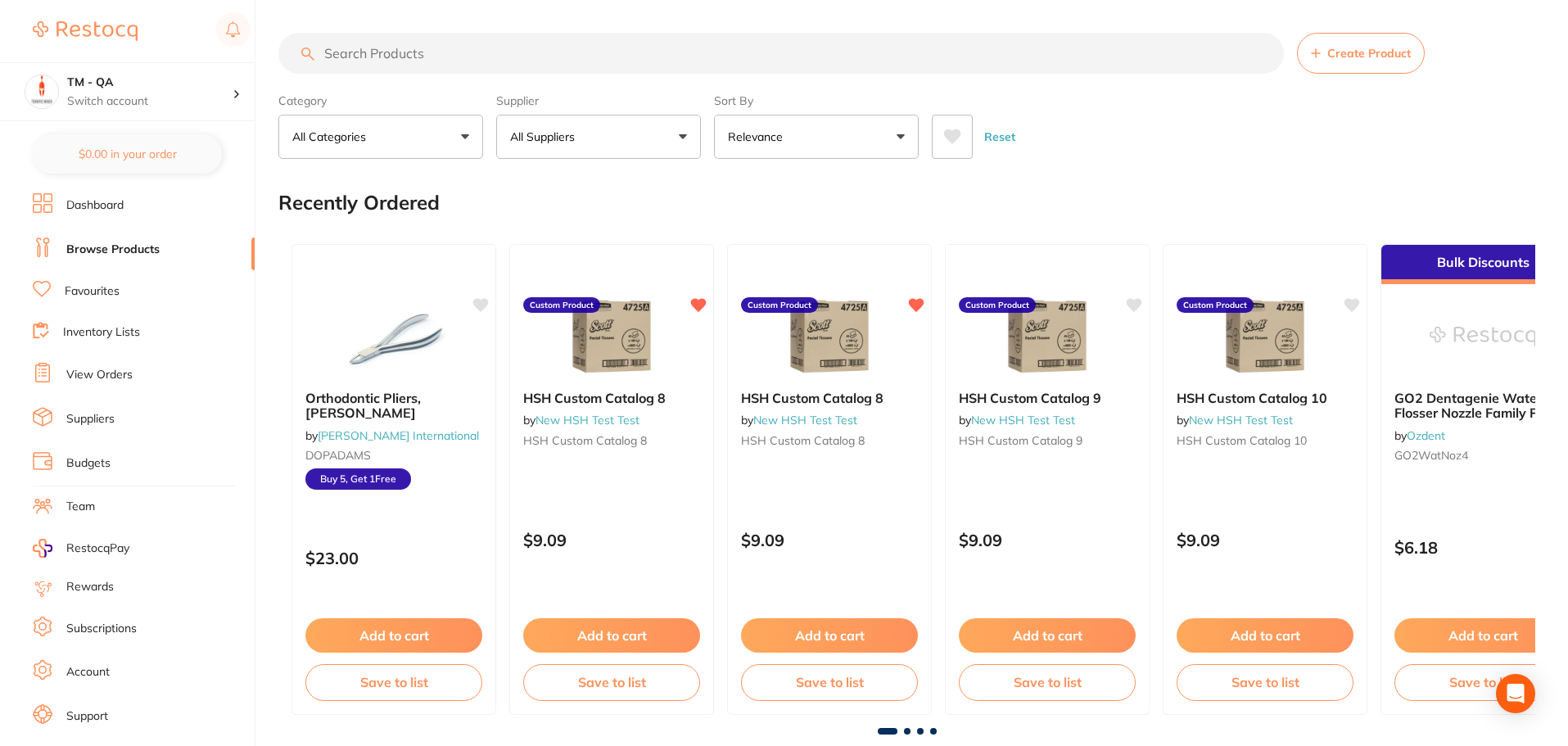
click at [644, 137] on button "All Suppliers" at bounding box center [598, 136] width 205 height 45
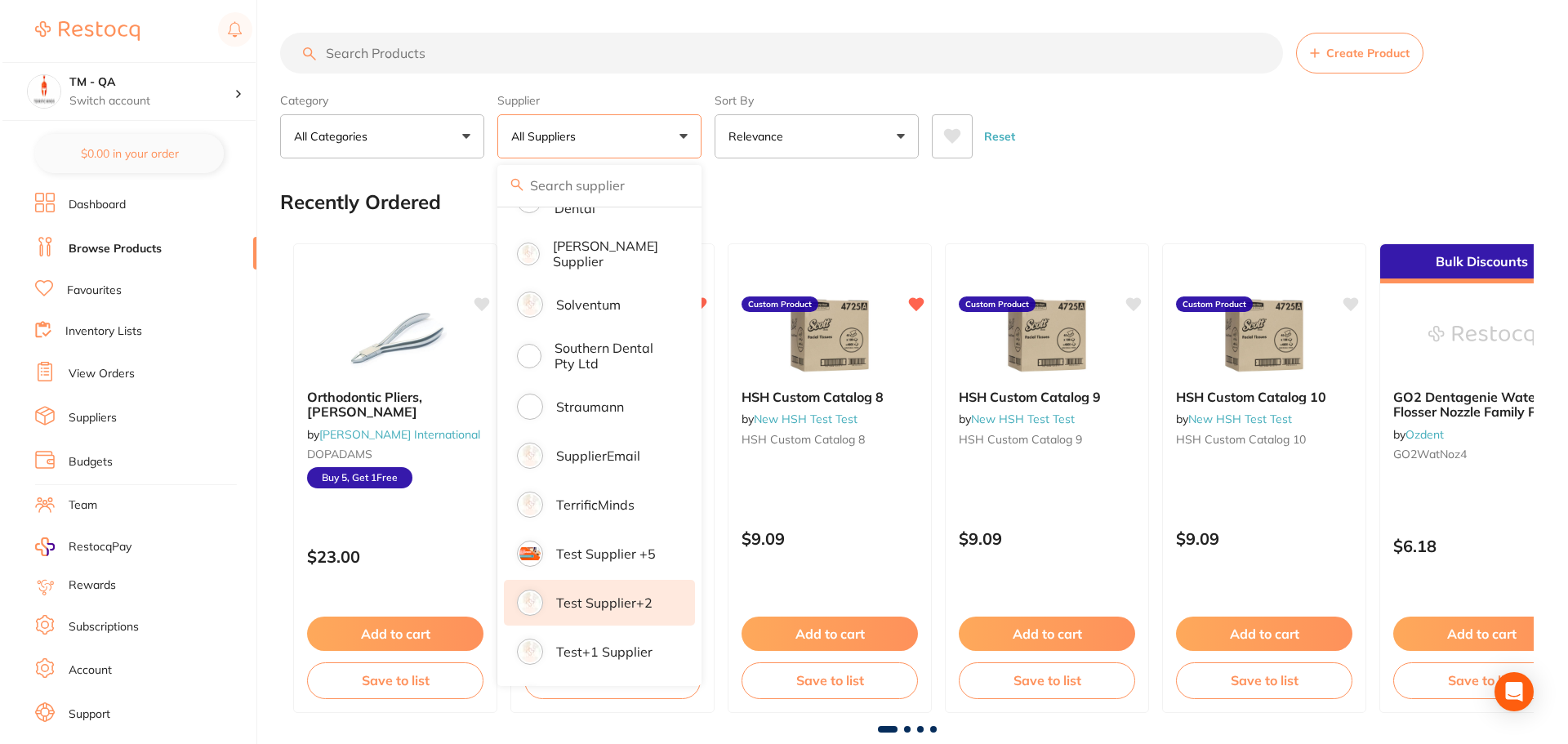
scroll to position [2189, 0]
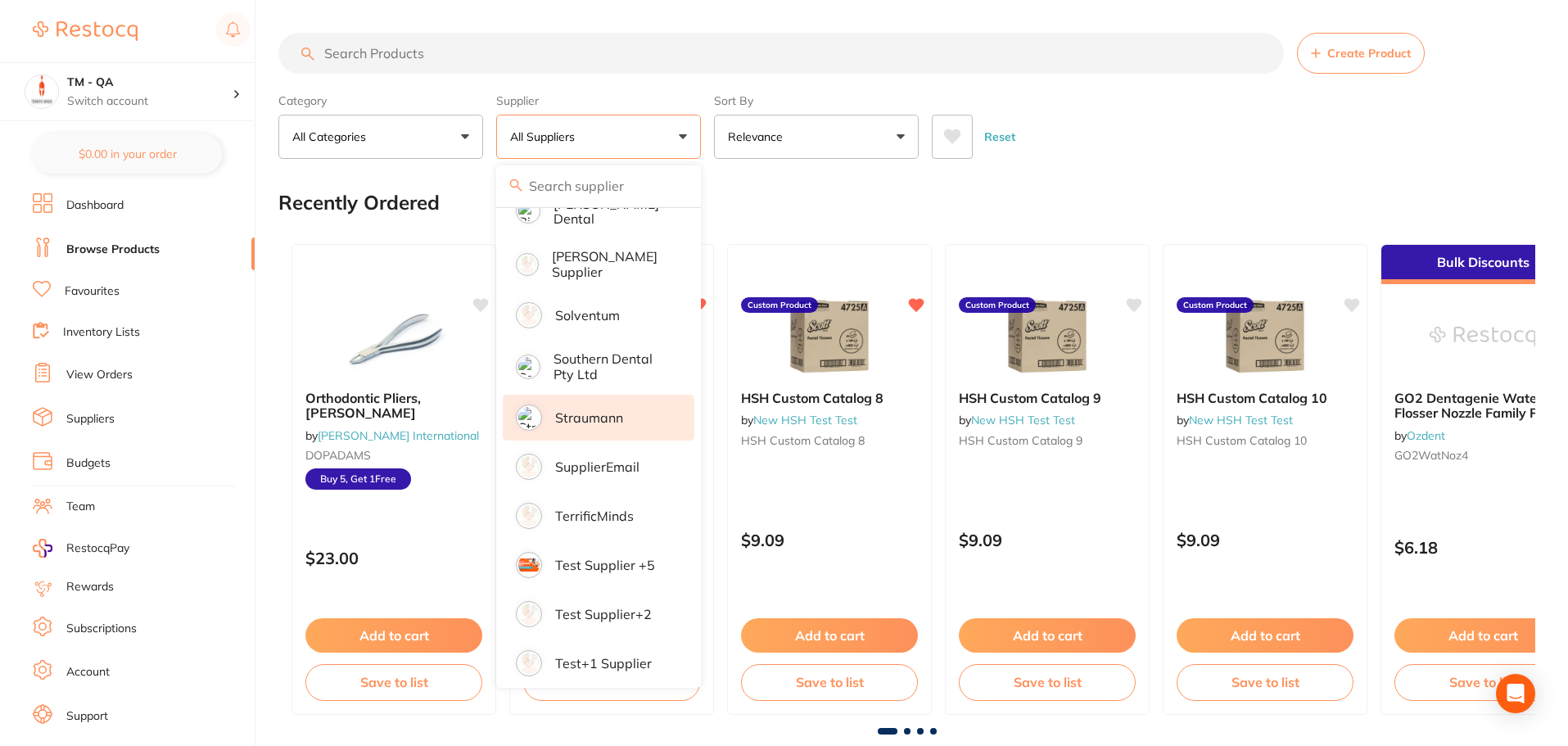
click at [625, 394] on li "Straumann" at bounding box center [598, 417] width 191 height 45
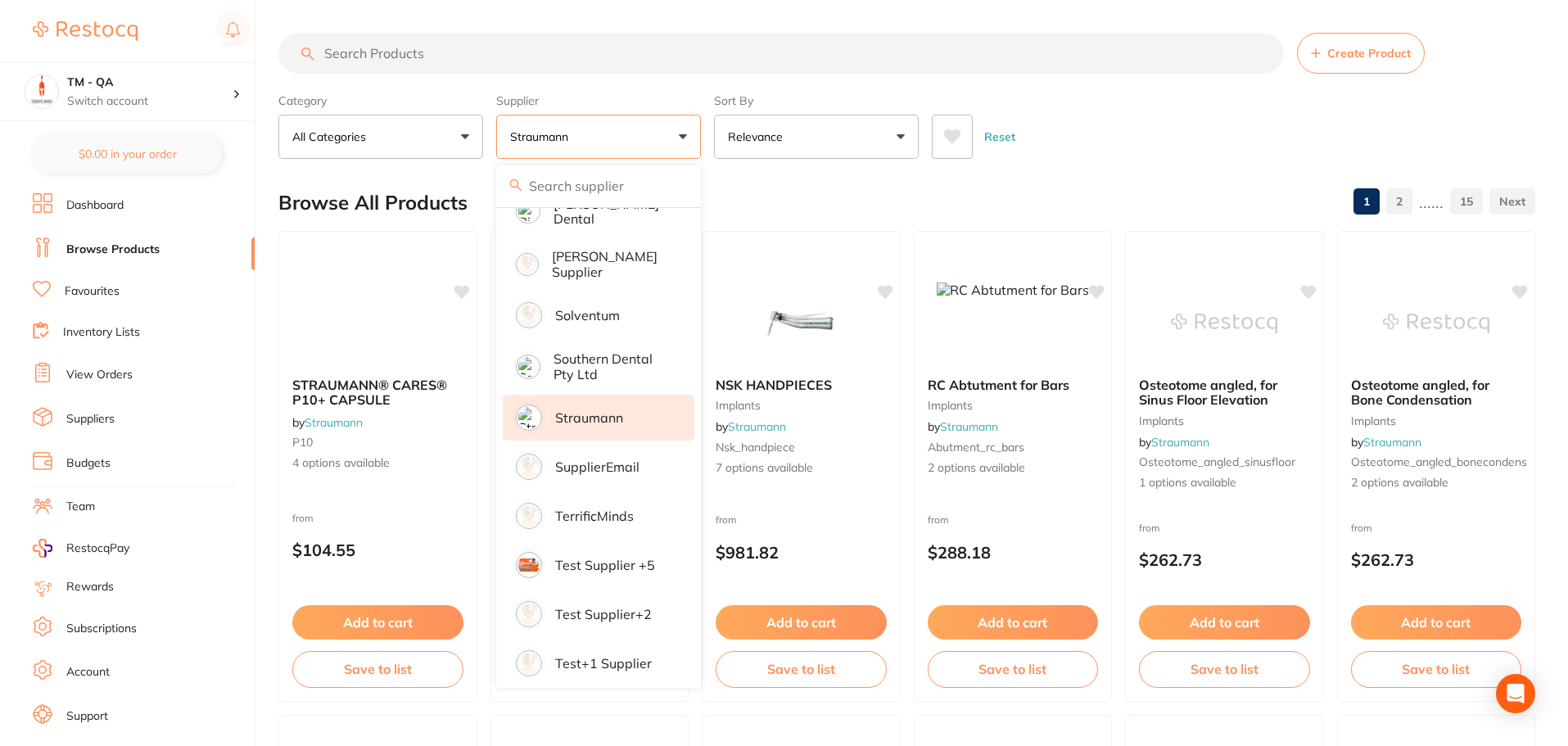
click at [704, 143] on div "Category All Categories All Categories implants Clear Category false All Catego…" at bounding box center [907, 123] width 1257 height 72
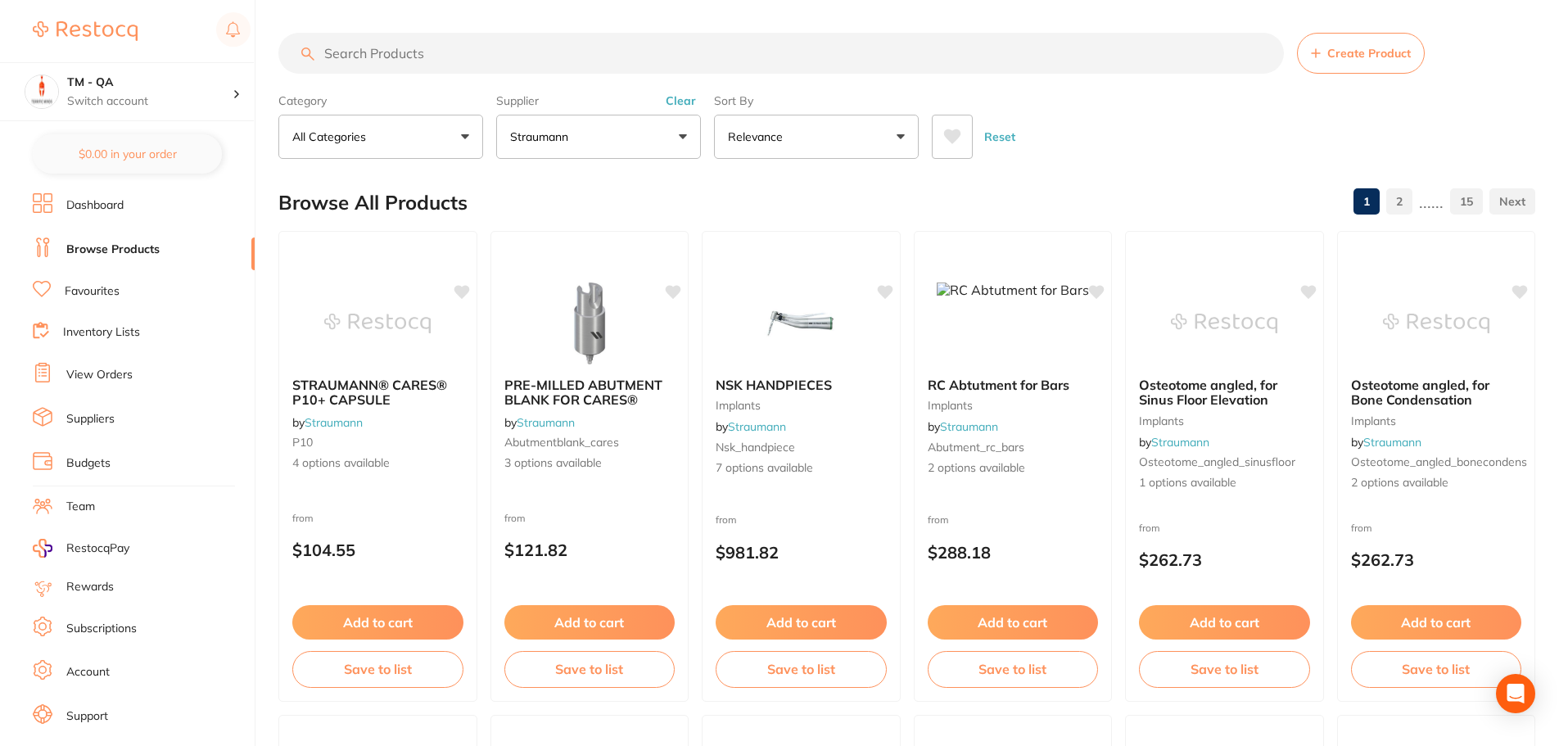
click at [938, 136] on button at bounding box center [952, 136] width 41 height 45
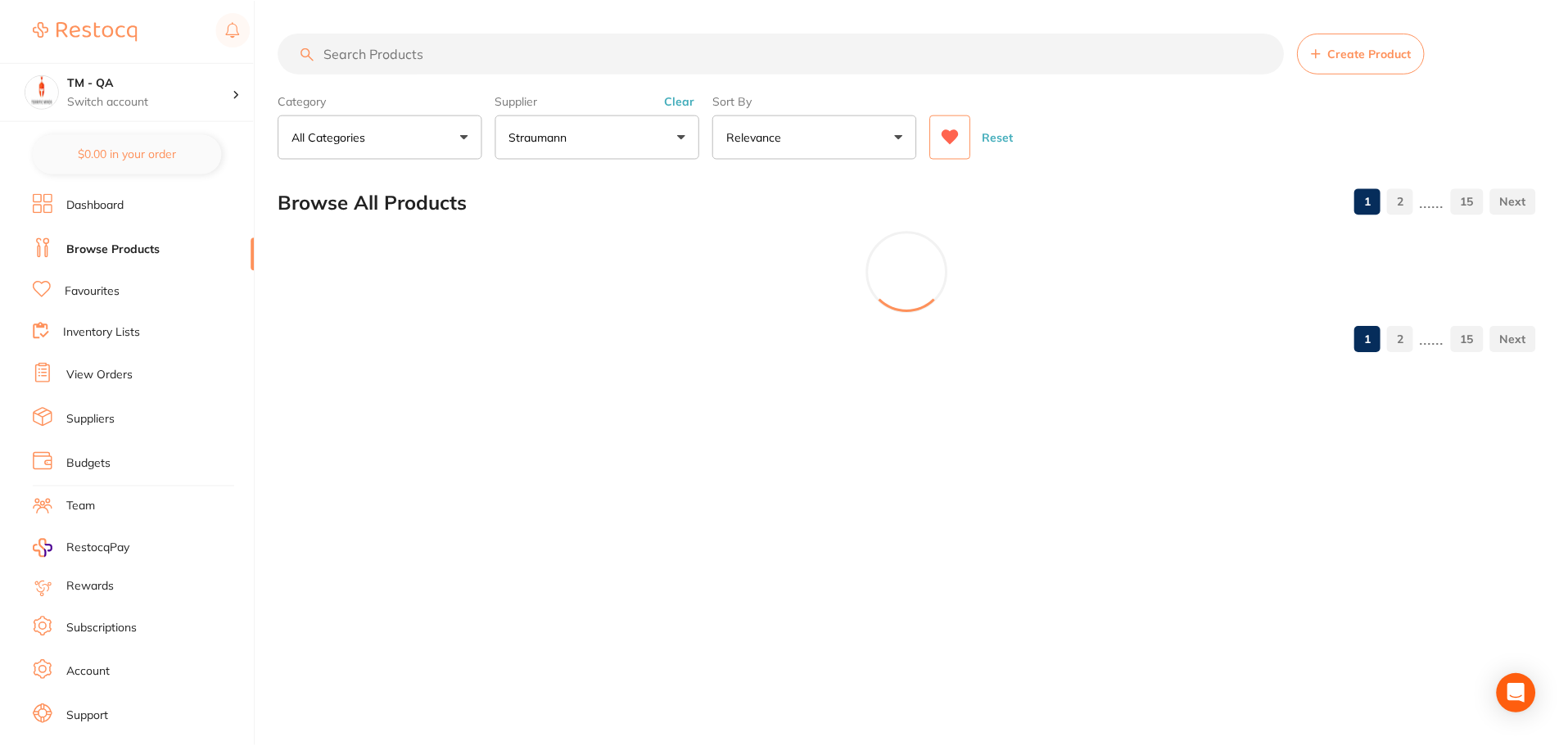
scroll to position [387, 0]
click at [941, 136] on button at bounding box center [952, 136] width 41 height 45
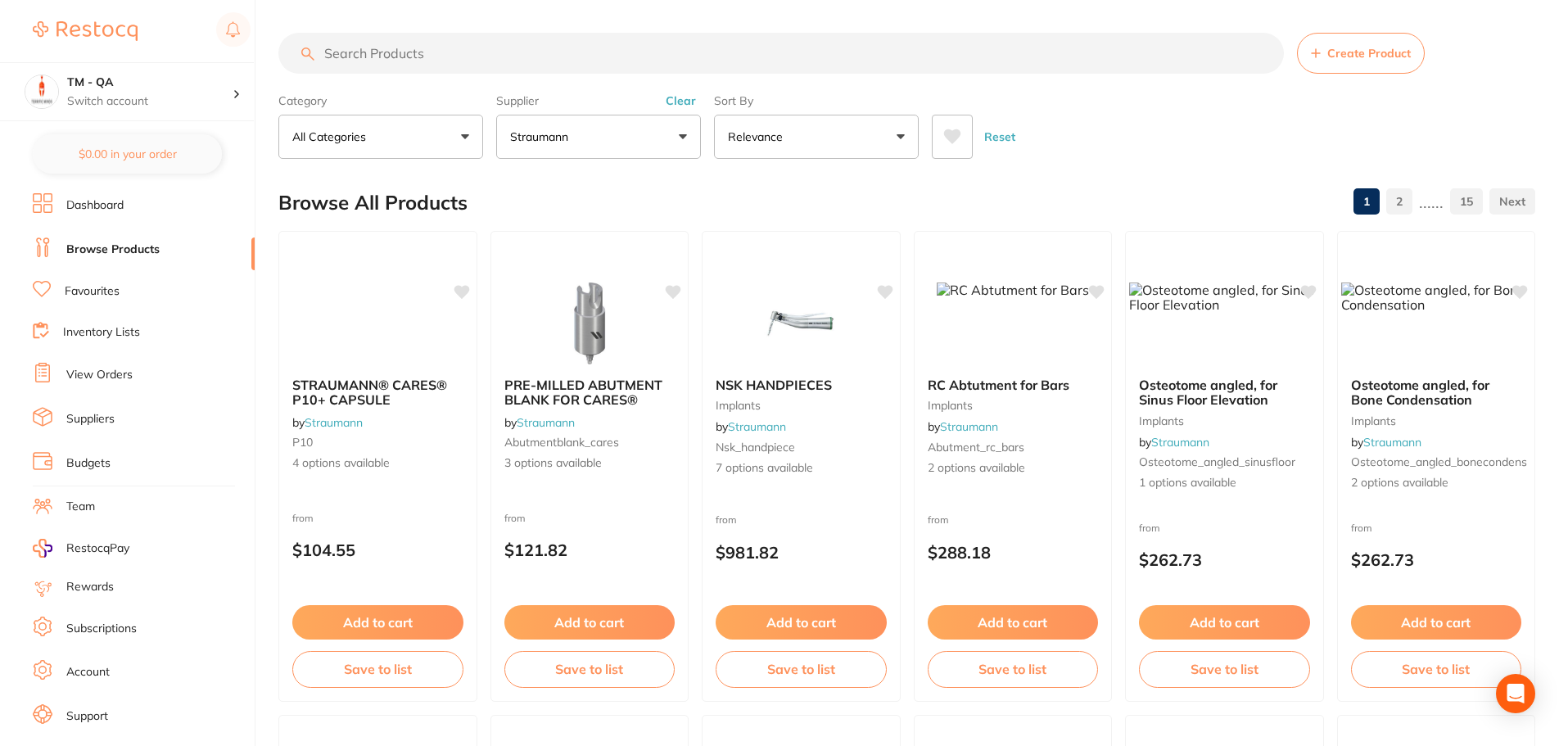
scroll to position [2194, 0]
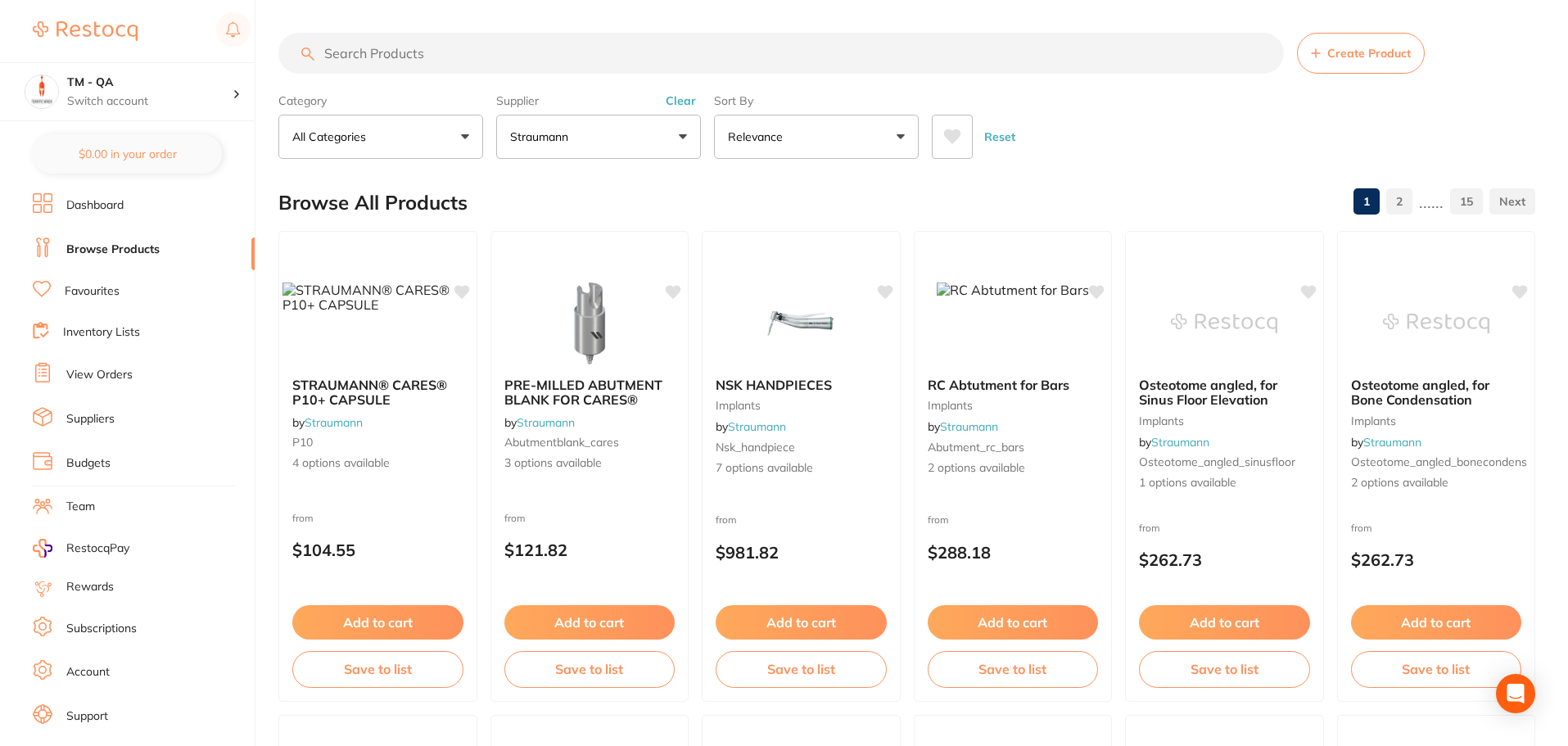
click at [687, 139] on button "Straumann" at bounding box center [598, 136] width 205 height 45
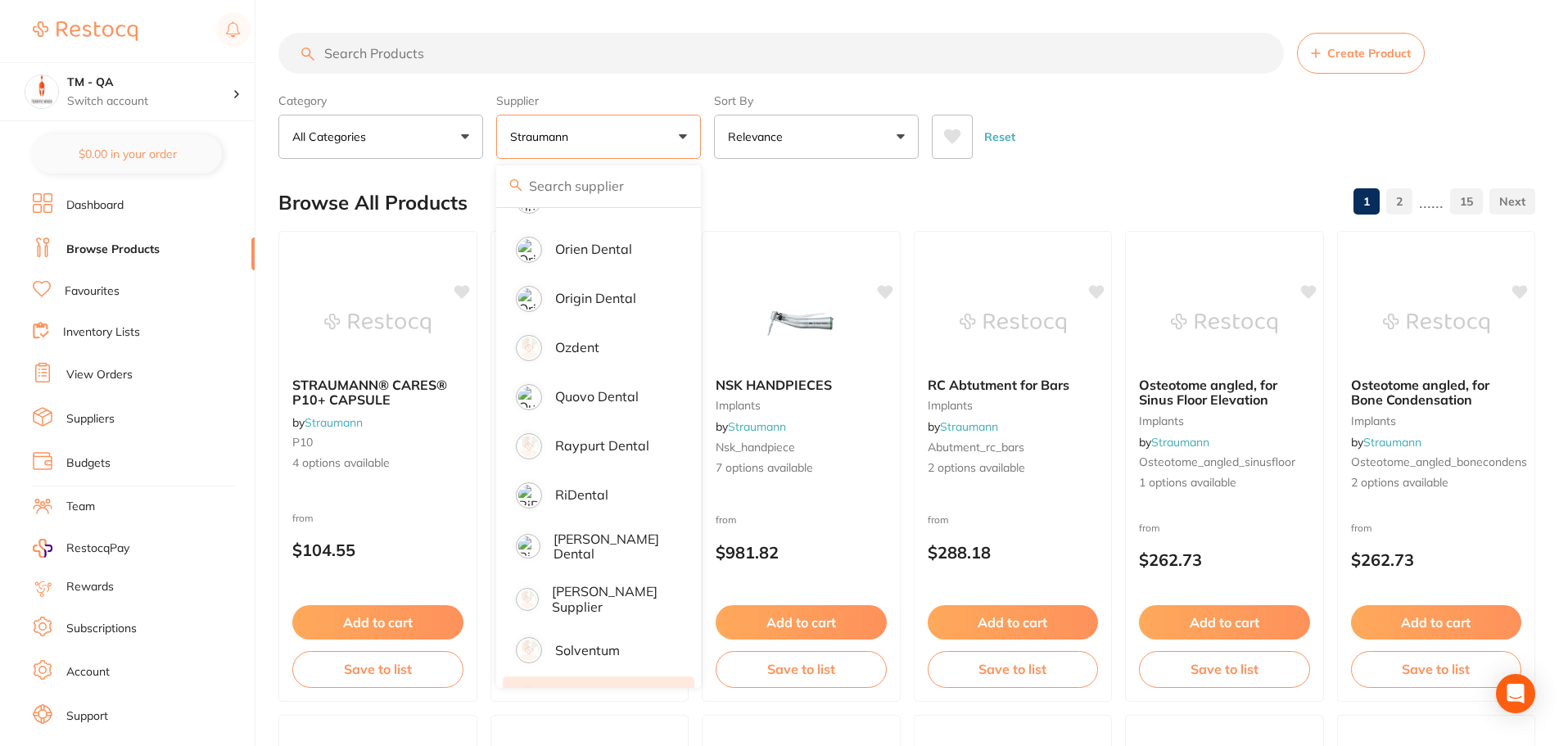
scroll to position [1949, 0]
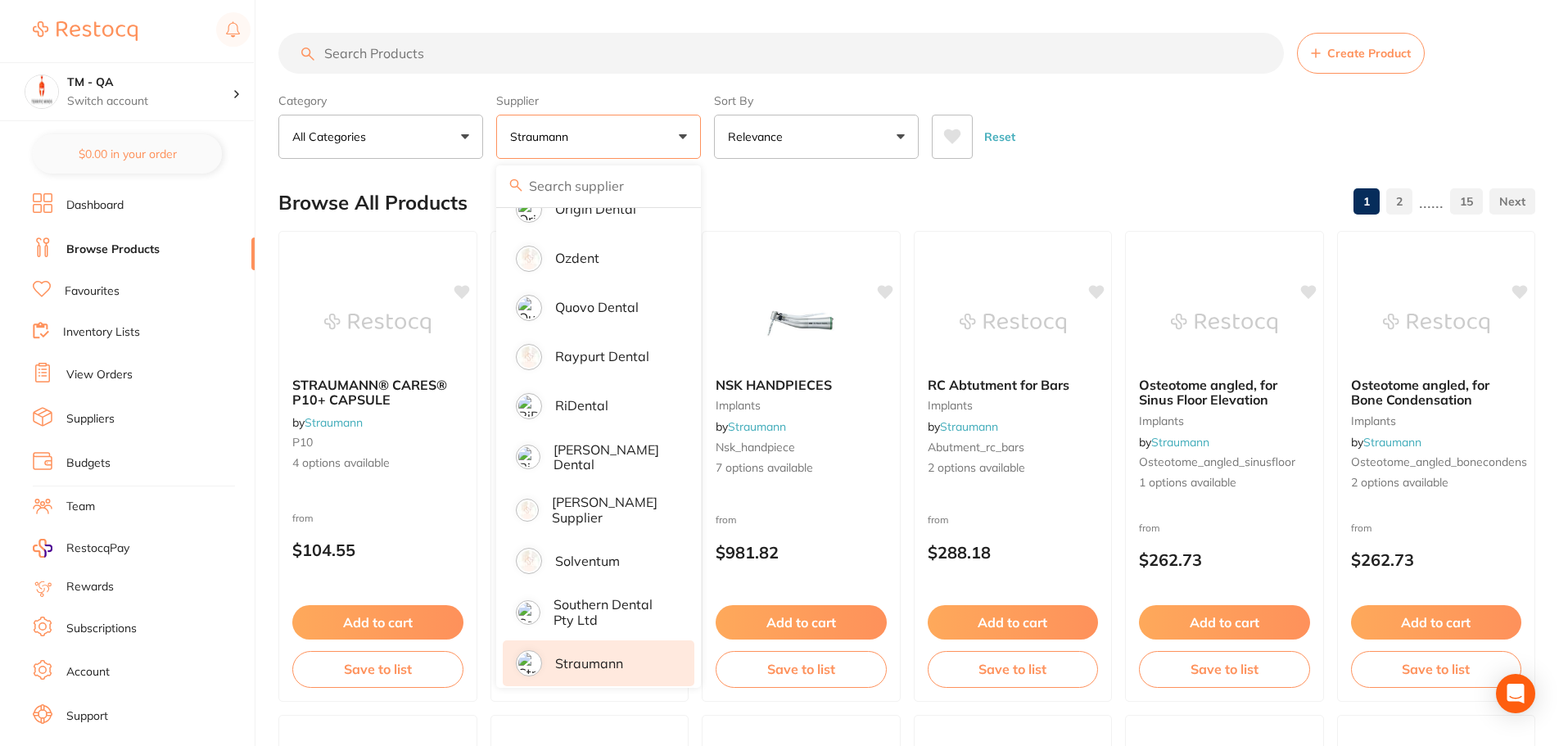
click at [619, 653] on li "Straumann" at bounding box center [598, 663] width 191 height 45
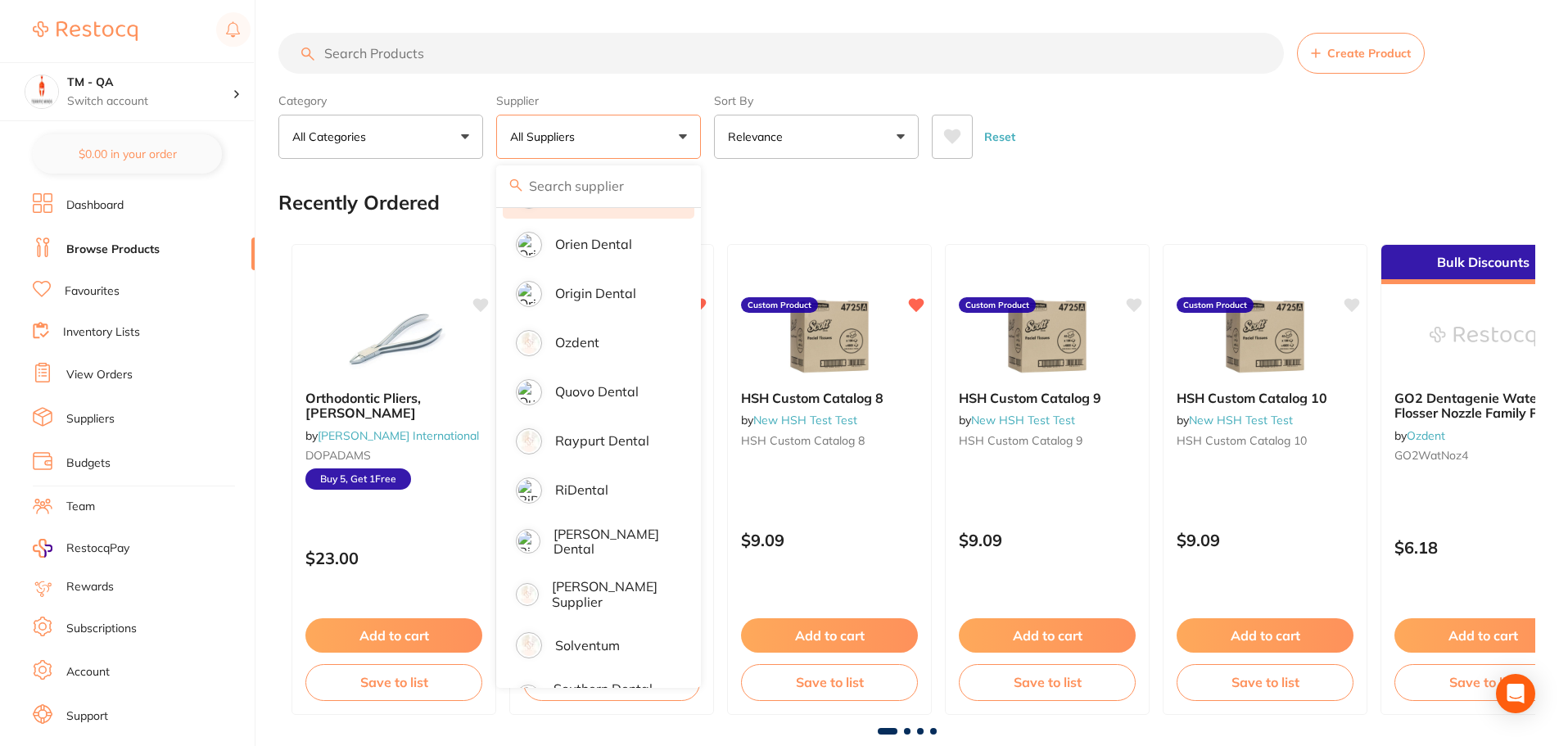
scroll to position [1131, 0]
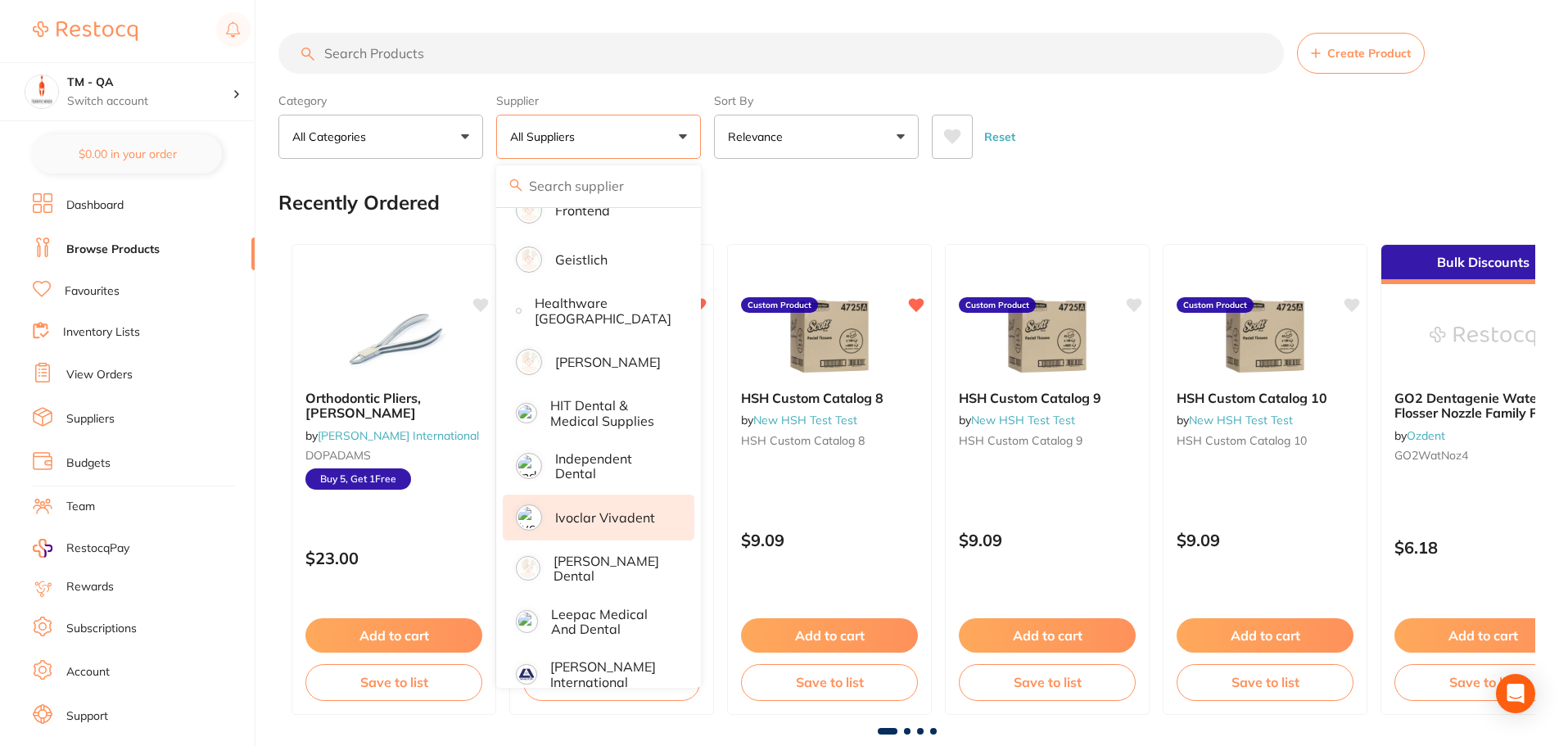
click at [614, 496] on li "Ivoclar Vivadent" at bounding box center [598, 518] width 191 height 45
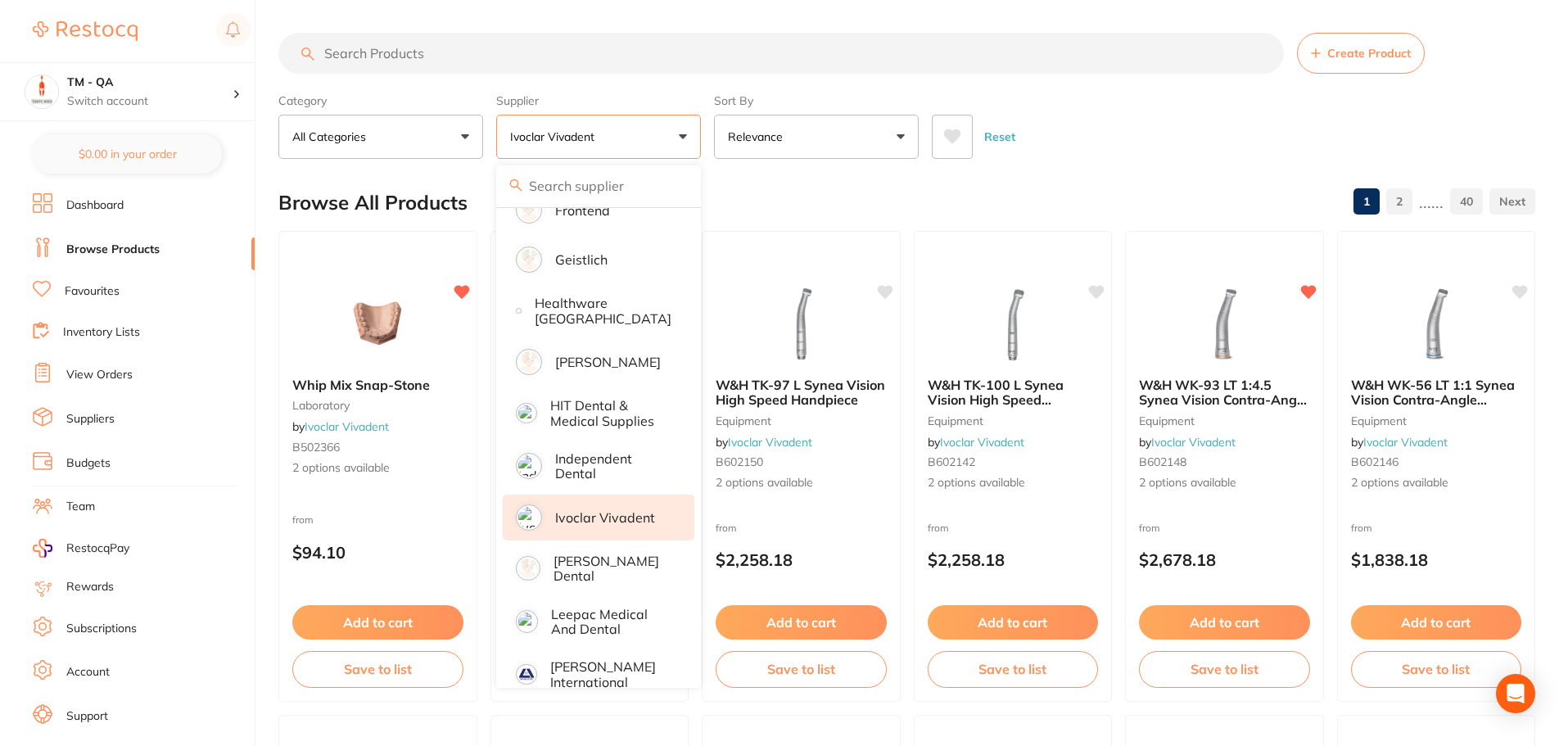
click at [708, 147] on div "Category All Categories All Categories burs CAD/CAM crown & bridge endodontics …" at bounding box center [907, 123] width 1257 height 72
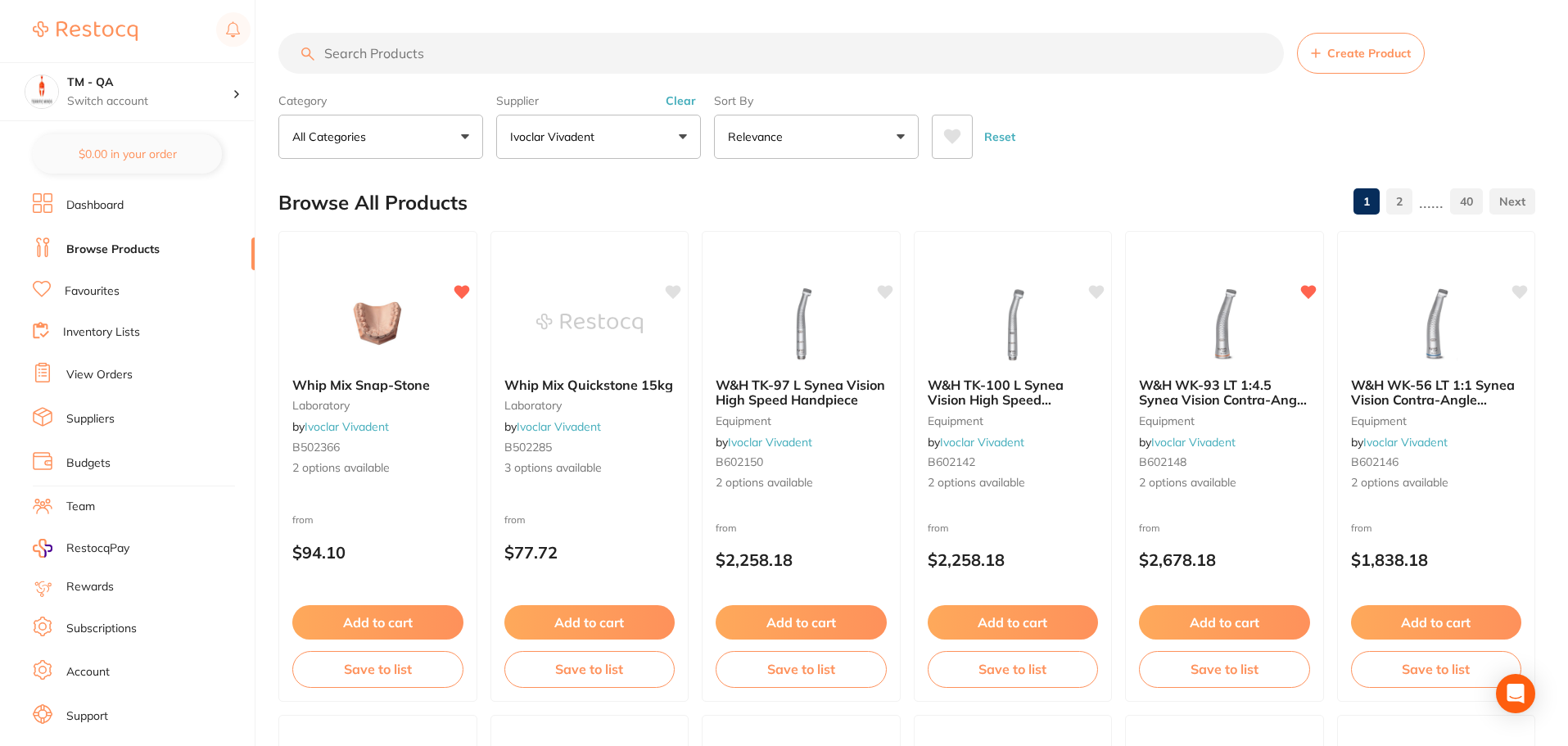
click at [959, 136] on icon at bounding box center [953, 136] width 17 height 15
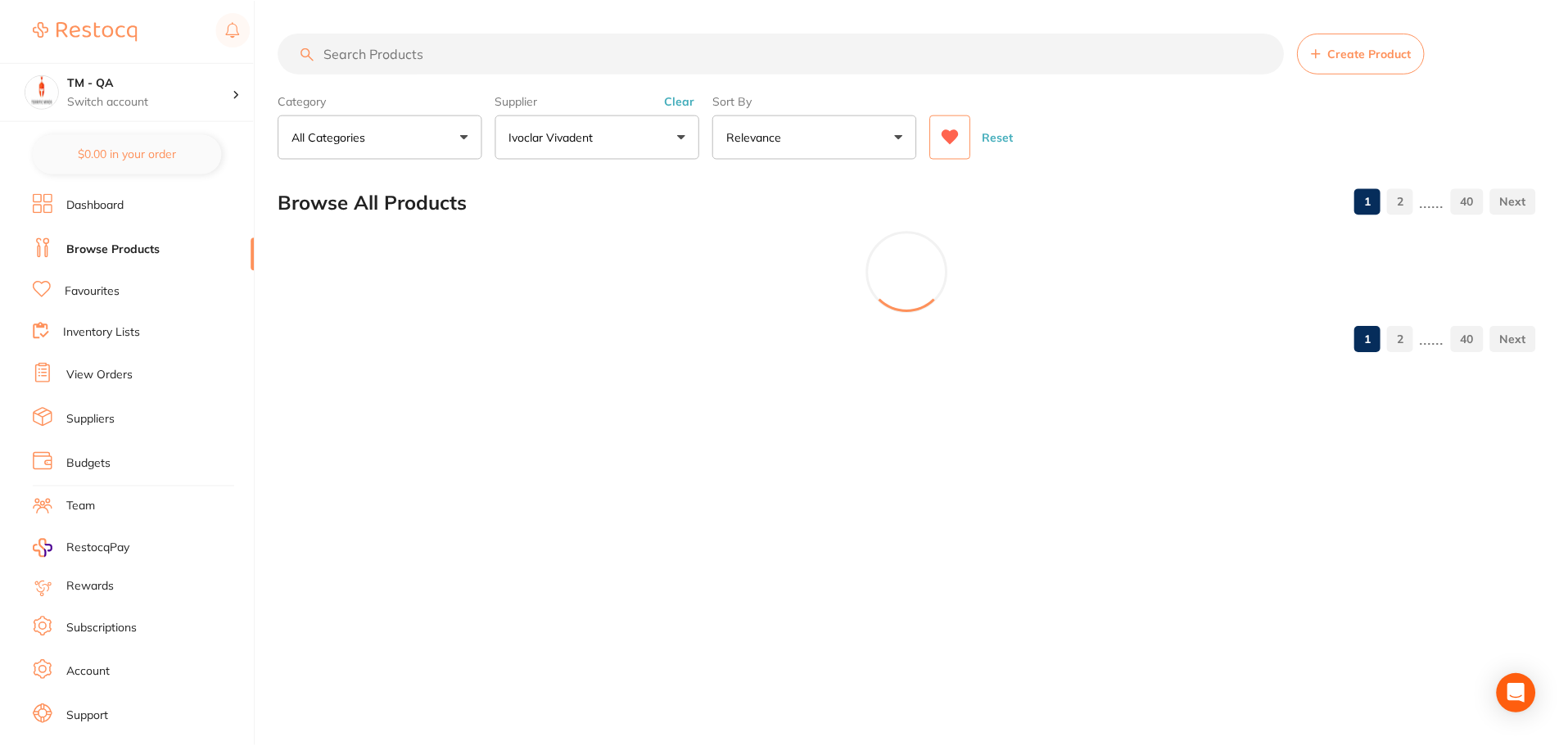
scroll to position [124, 0]
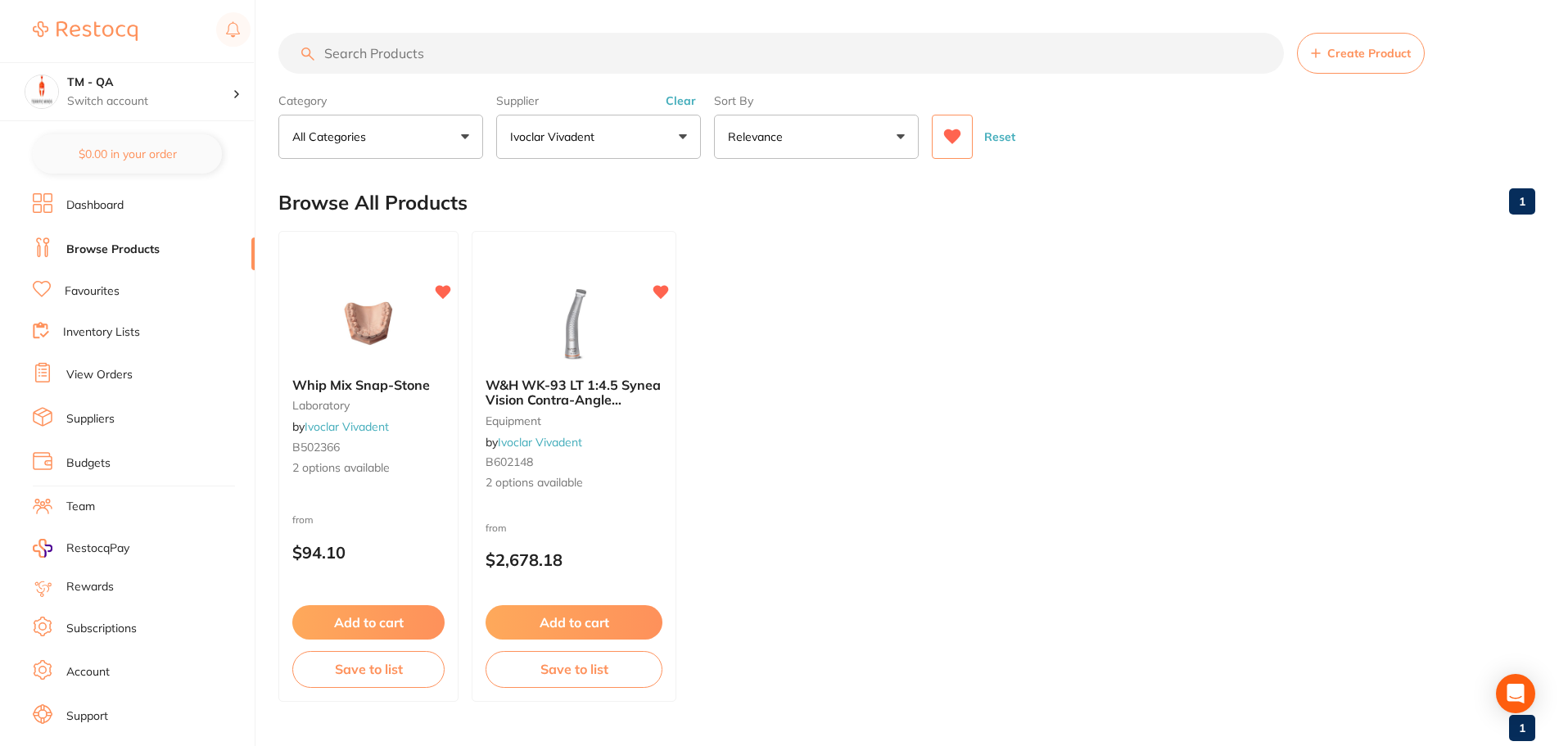
click at [959, 136] on icon at bounding box center [953, 136] width 17 height 15
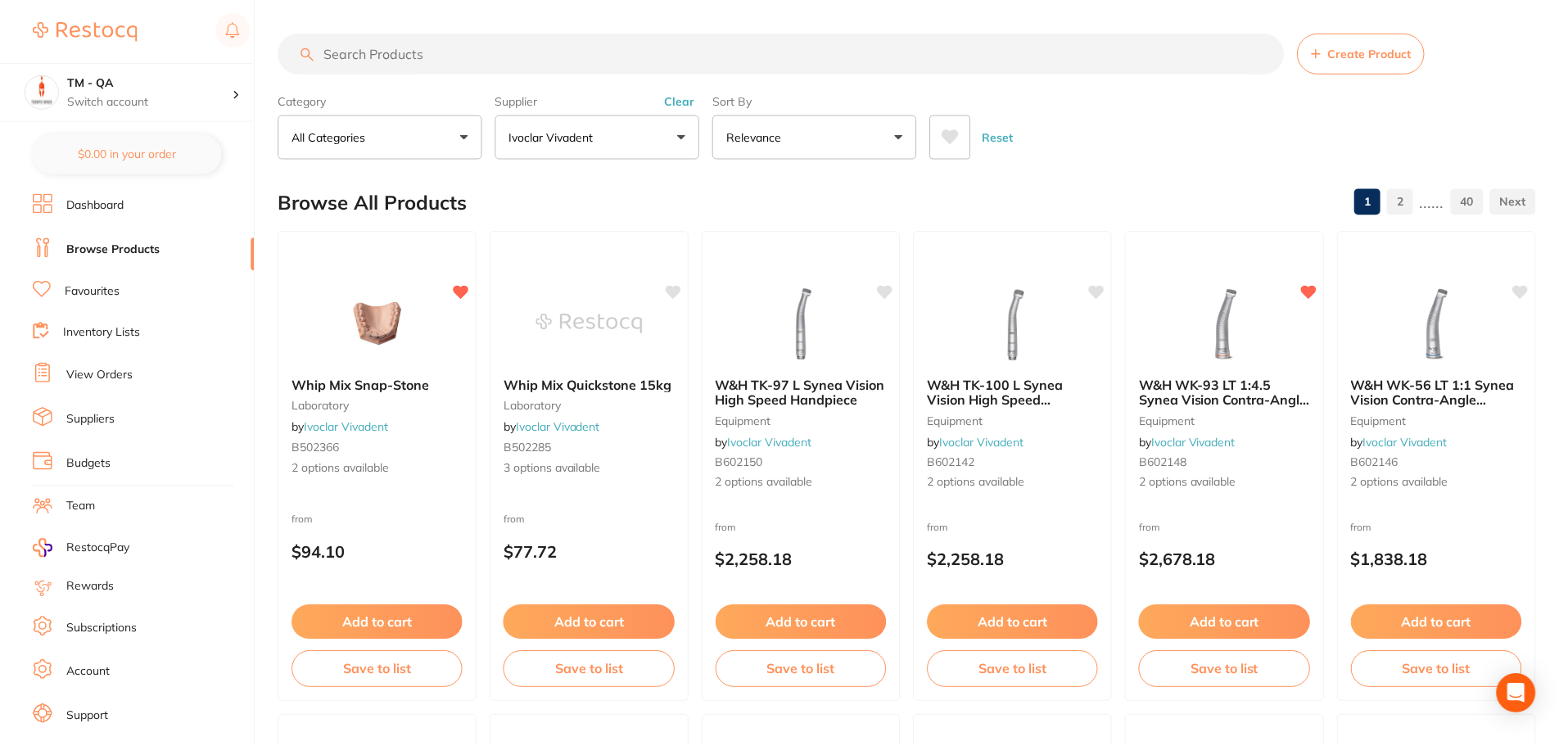
scroll to position [1131, 0]
click at [645, 127] on button "Ivoclar Vivadent" at bounding box center [598, 136] width 205 height 45
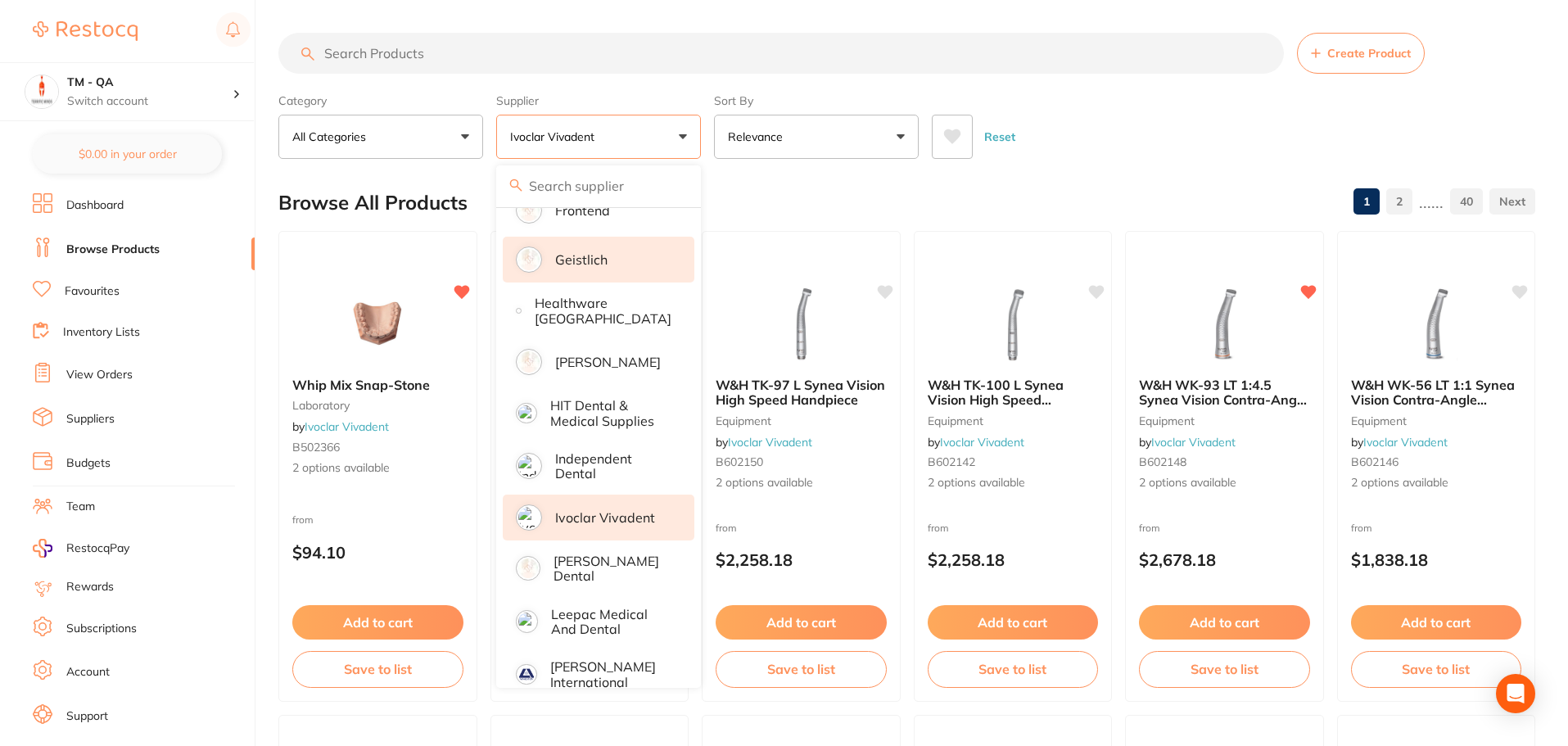
click at [629, 252] on li "Geistlich" at bounding box center [598, 260] width 191 height 45
click at [639, 356] on p "[PERSON_NAME]" at bounding box center [607, 362] width 105 height 15
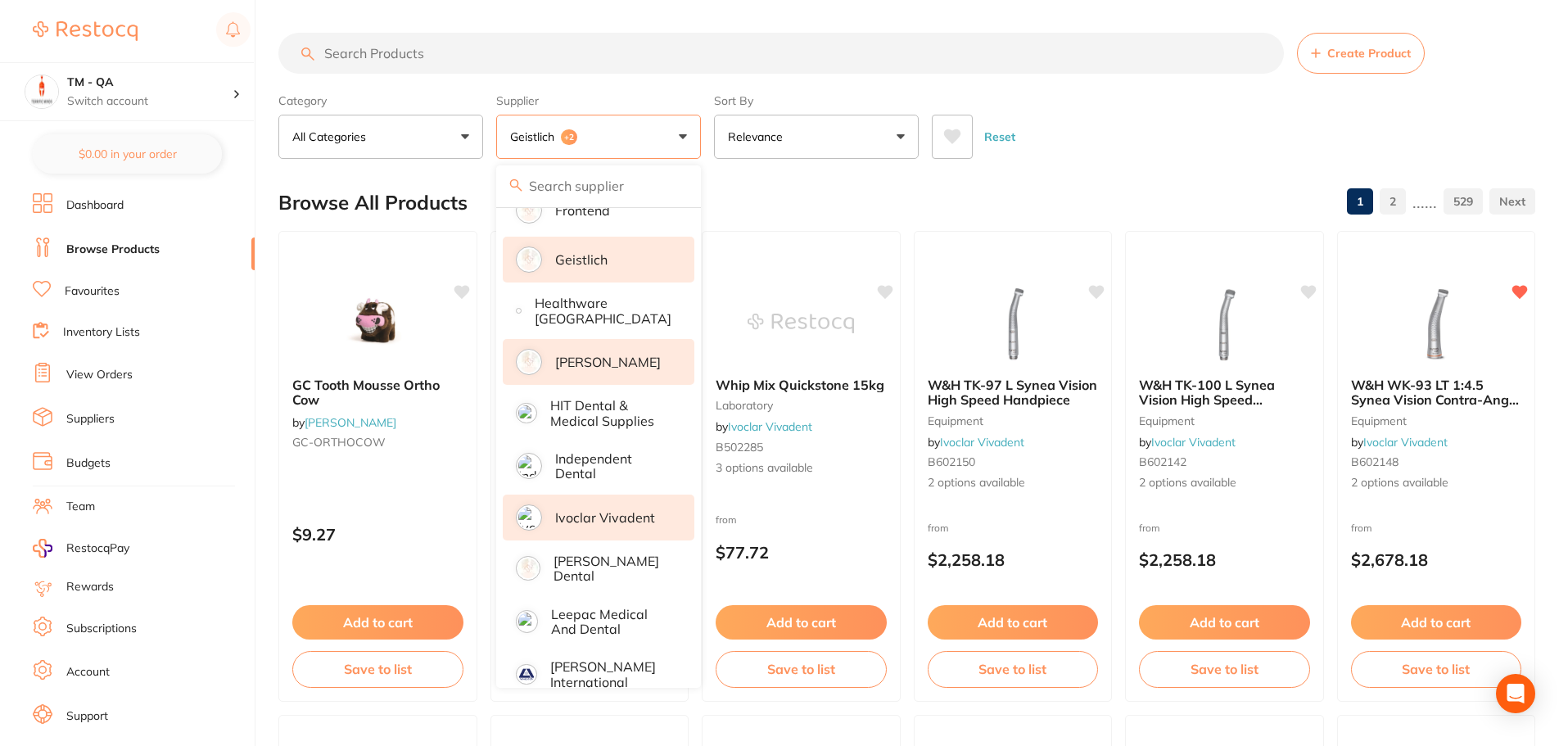
click at [949, 147] on button at bounding box center [952, 136] width 41 height 45
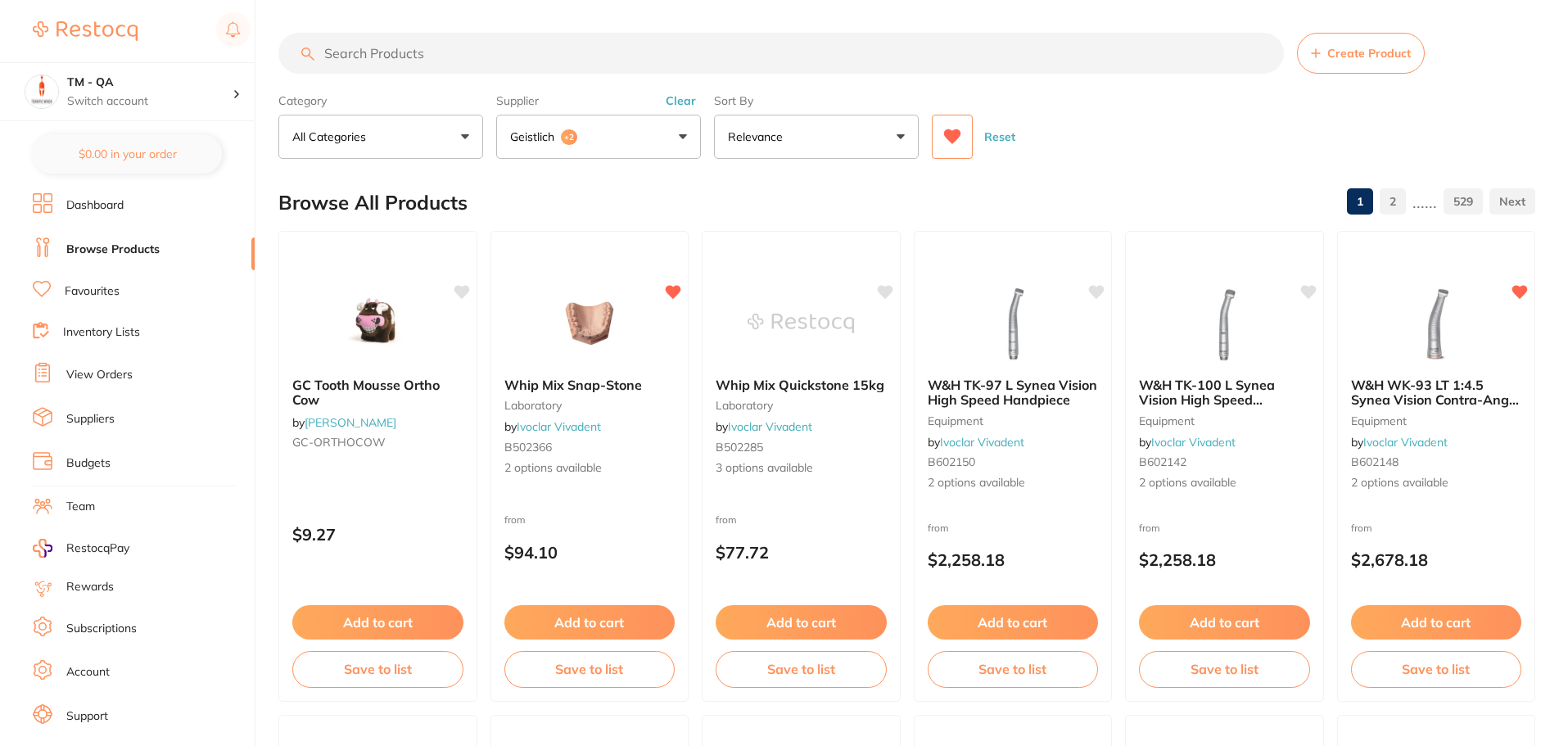
scroll to position [386, 0]
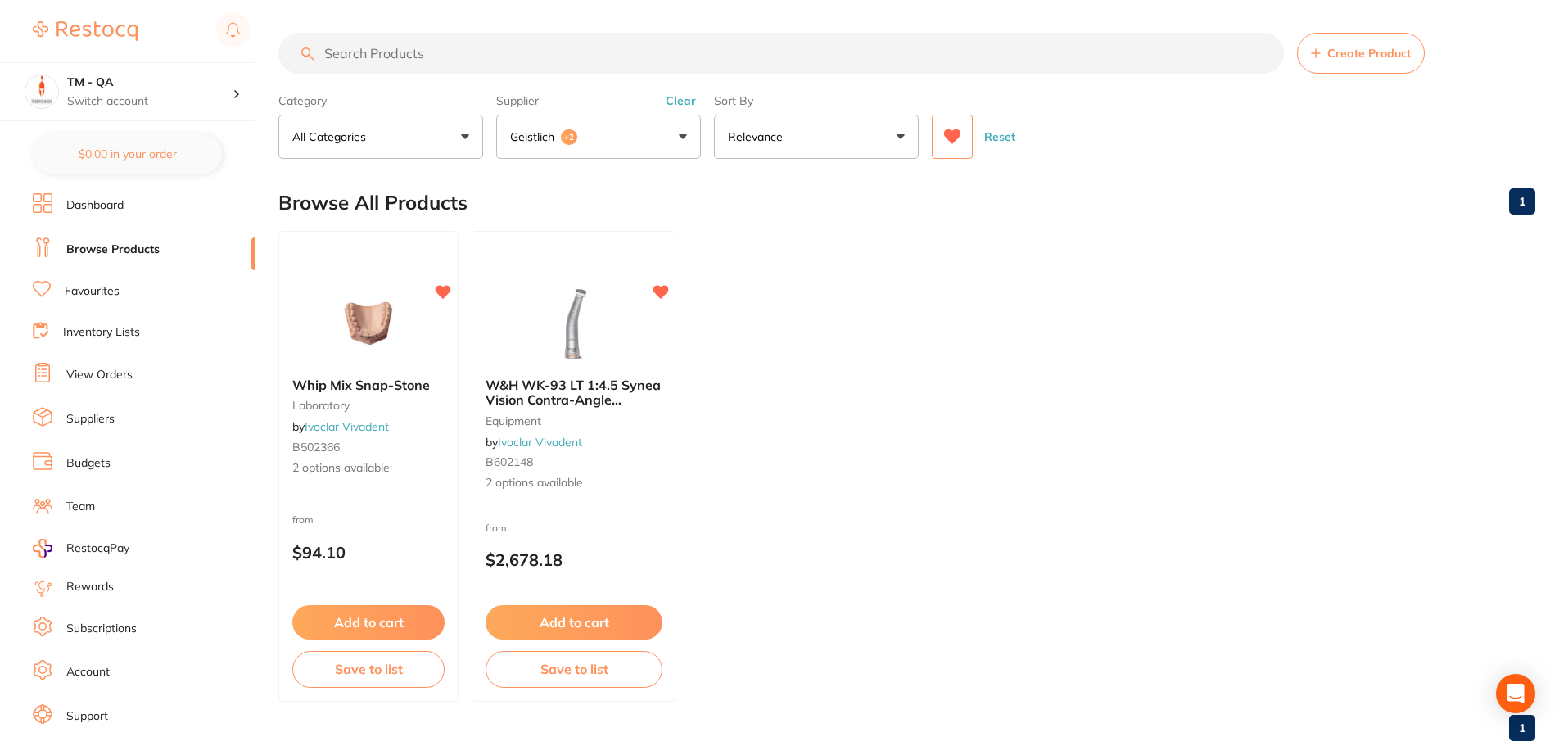
click at [1008, 138] on button "Reset" at bounding box center [999, 136] width 41 height 45
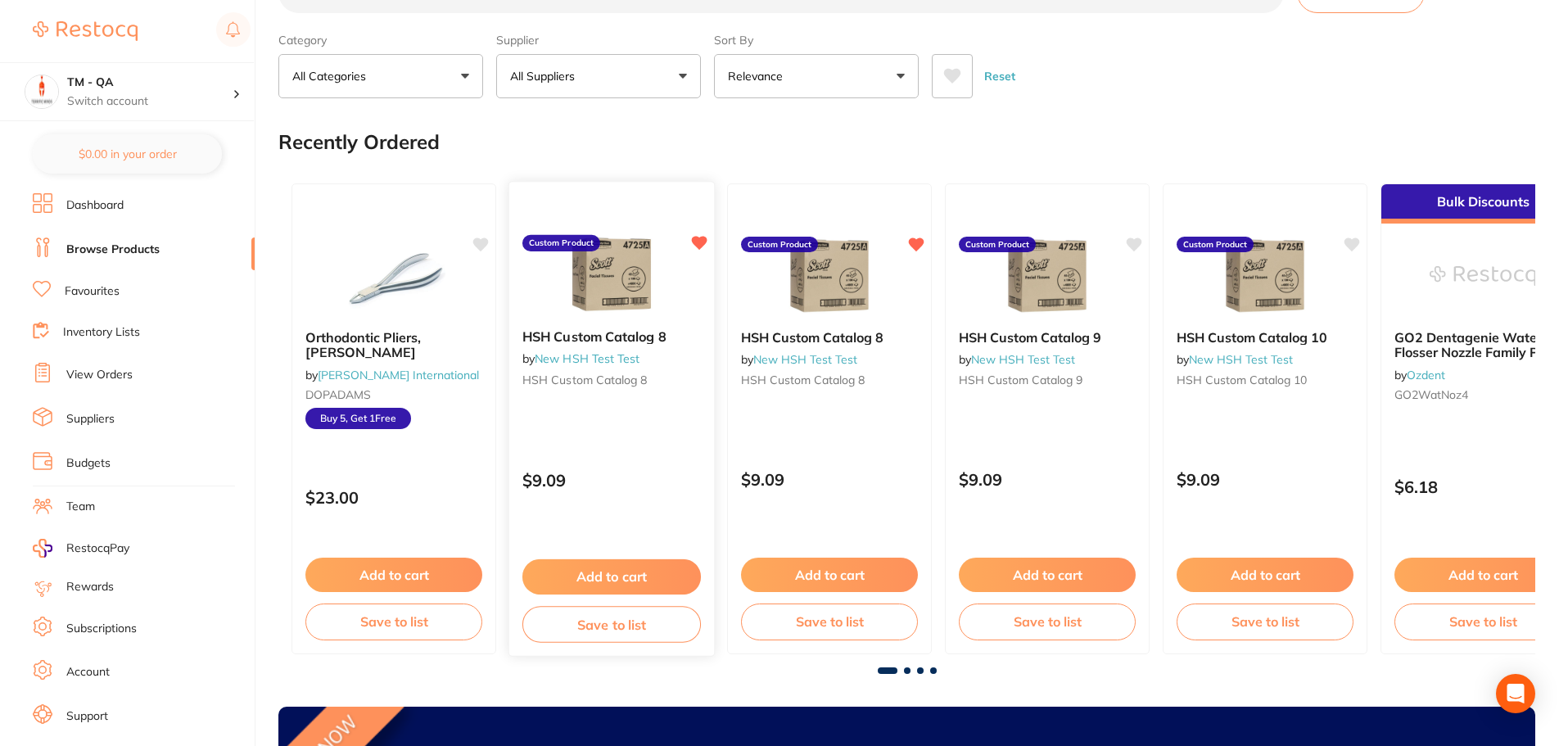
scroll to position [0, 0]
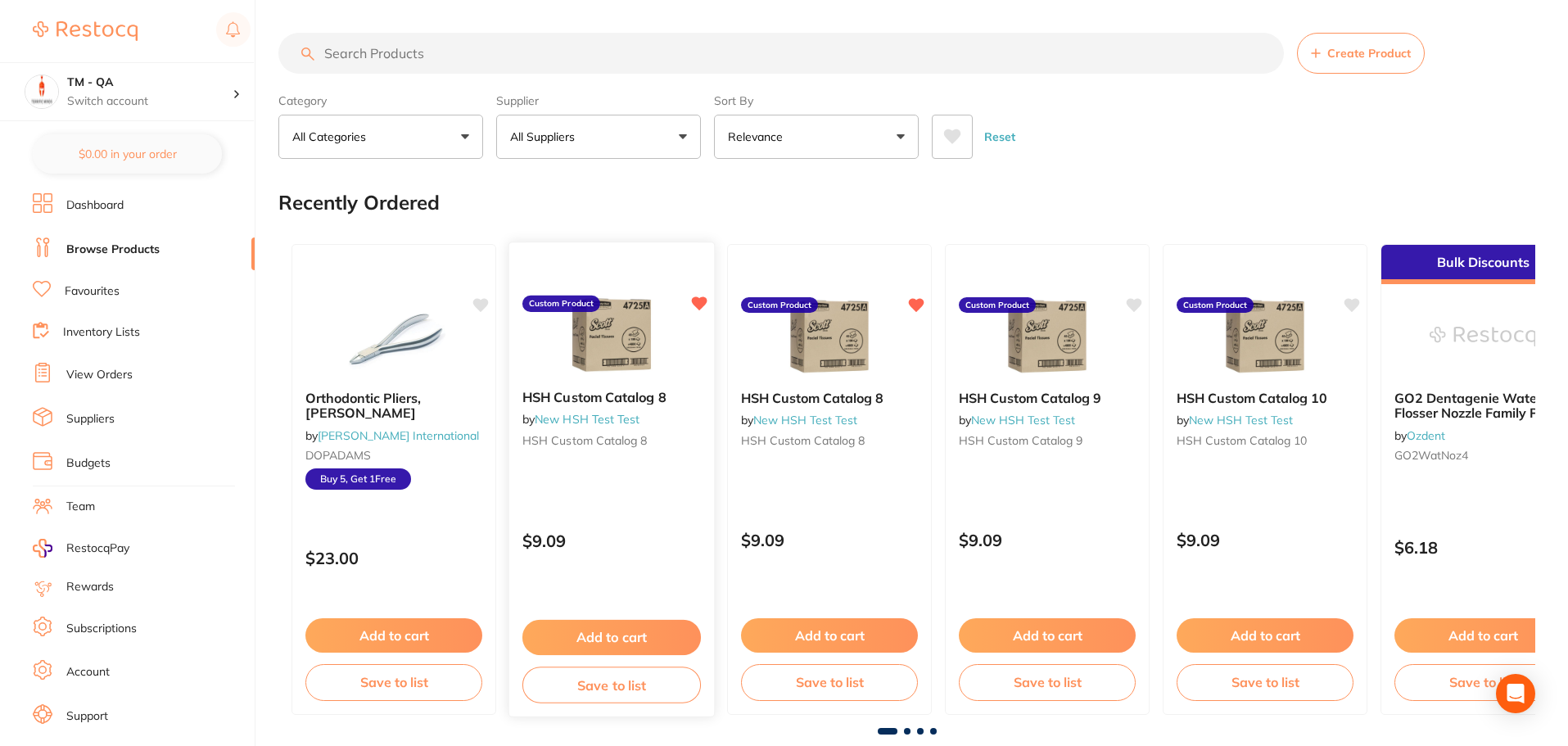
click at [657, 139] on button "All Suppliers" at bounding box center [598, 136] width 205 height 45
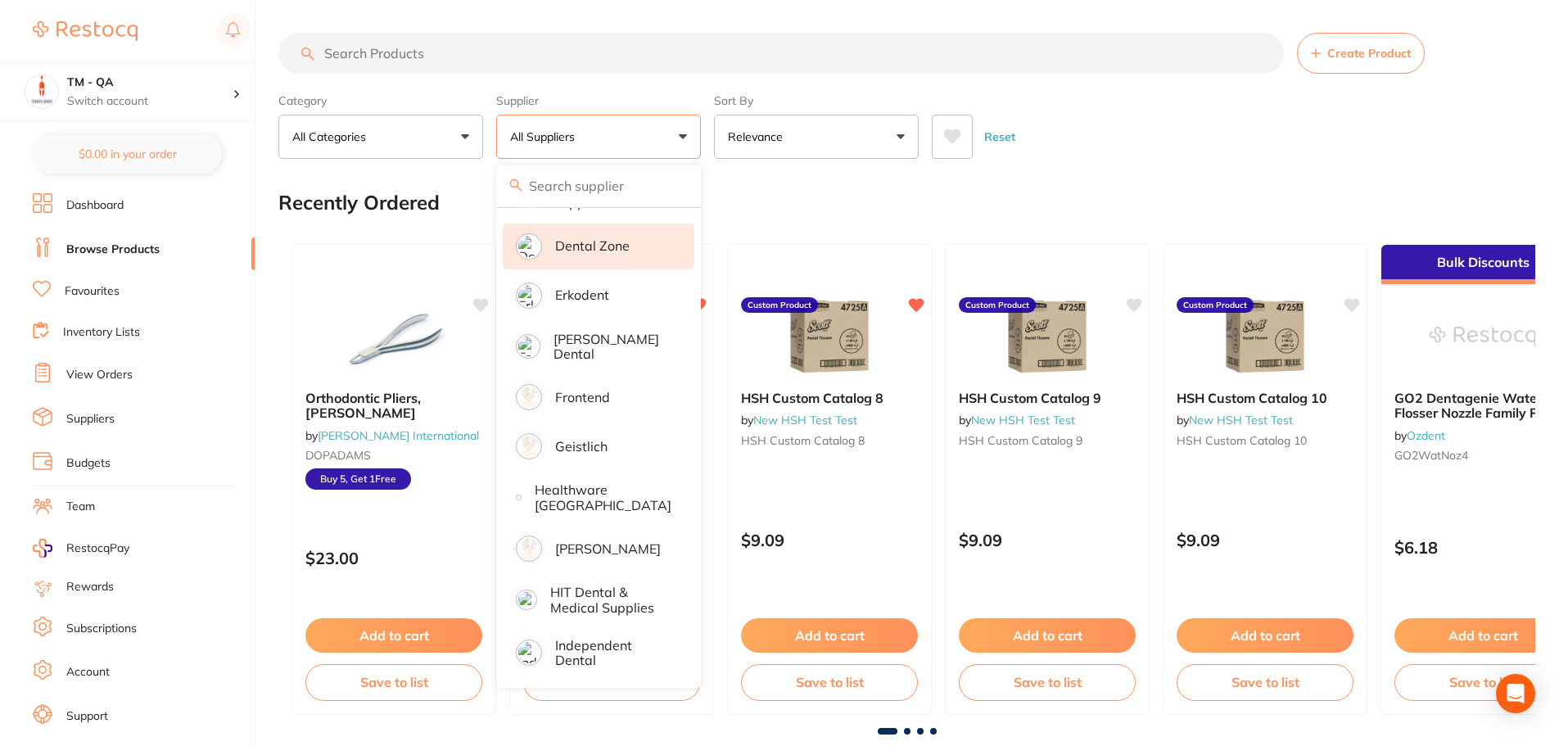
scroll to position [1011, 0]
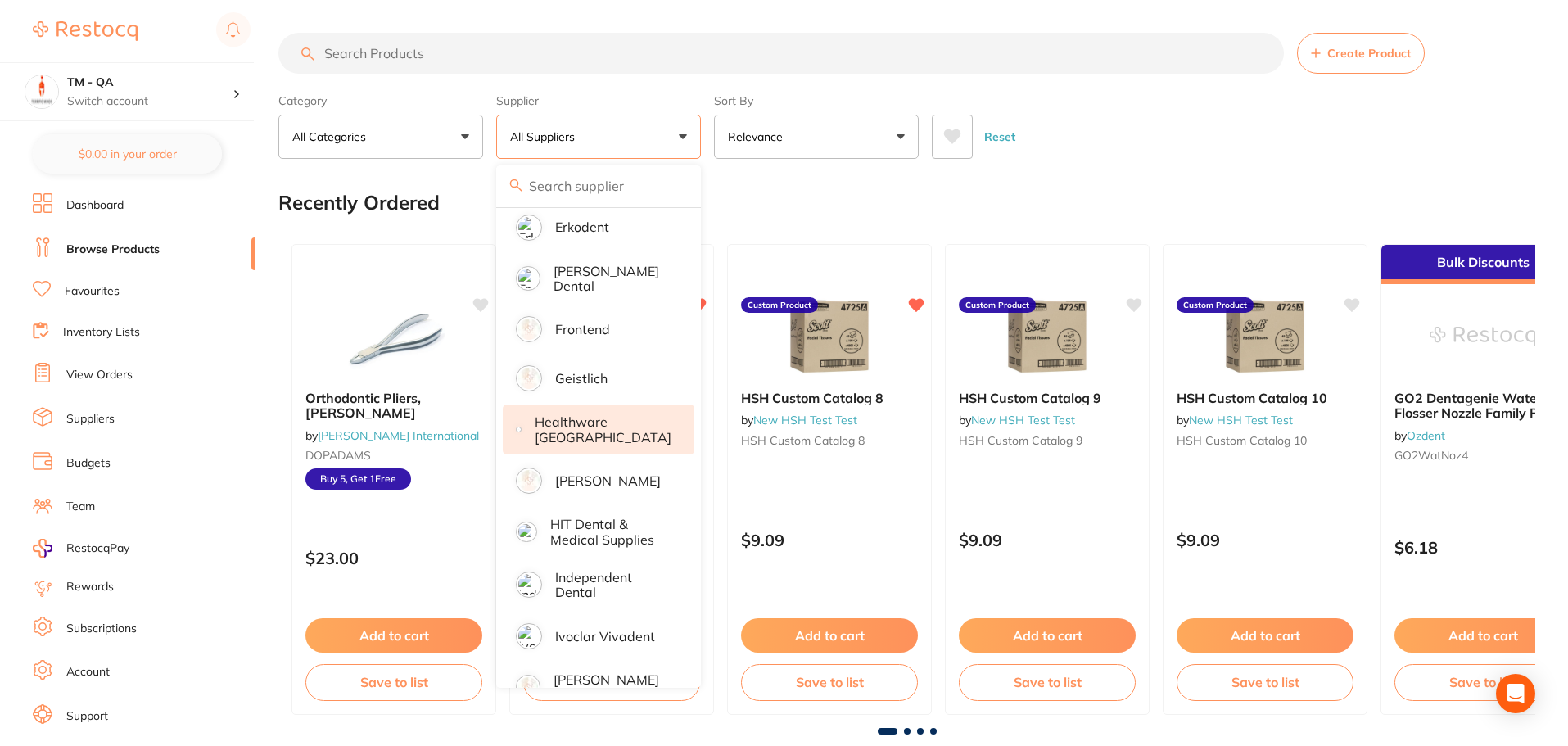
click at [626, 431] on p "Healthware [GEOGRAPHIC_DATA]" at bounding box center [603, 429] width 137 height 30
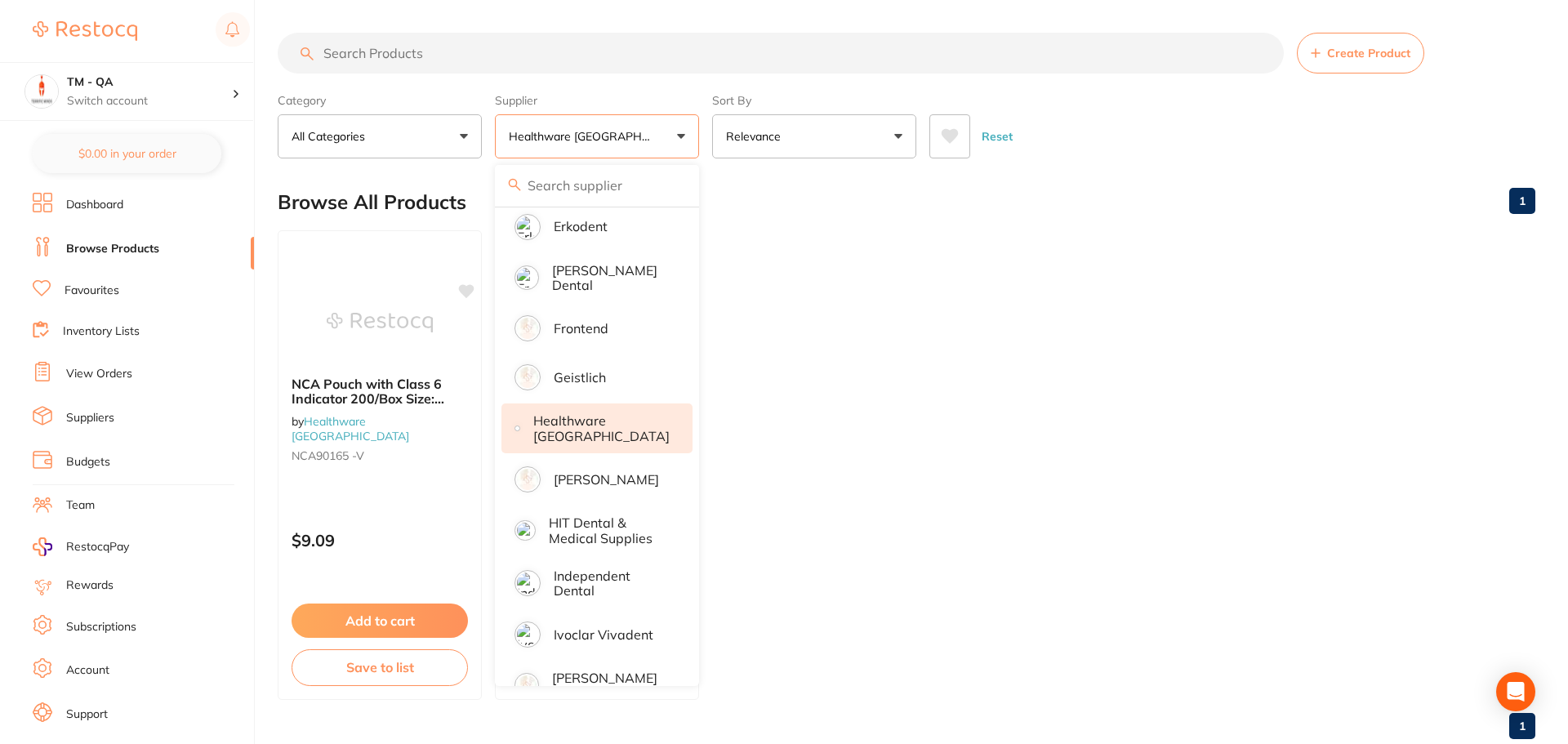
click at [624, 430] on p "Healthware [GEOGRAPHIC_DATA]" at bounding box center [601, 428] width 136 height 30
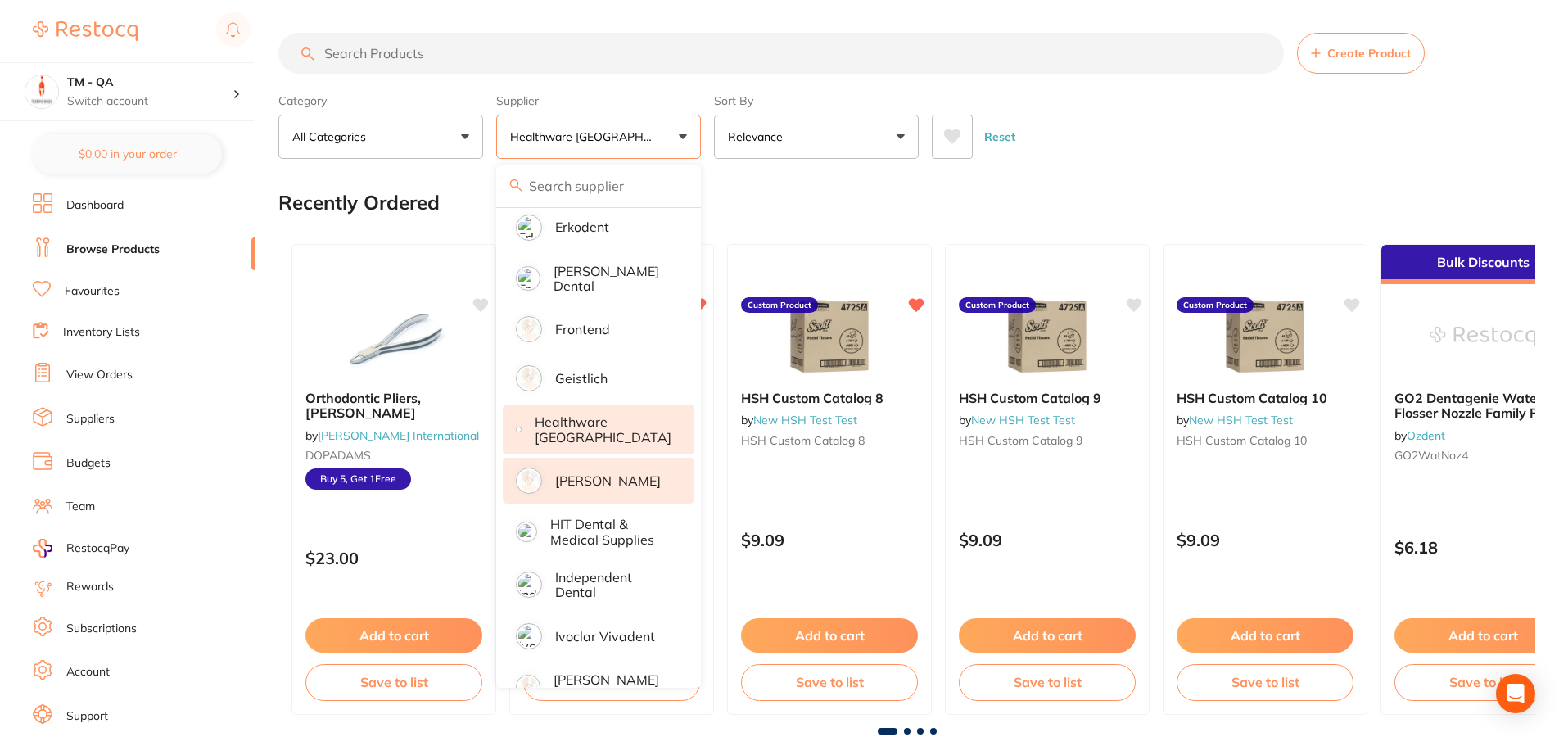
click at [630, 473] on p "[PERSON_NAME]" at bounding box center [607, 481] width 105 height 15
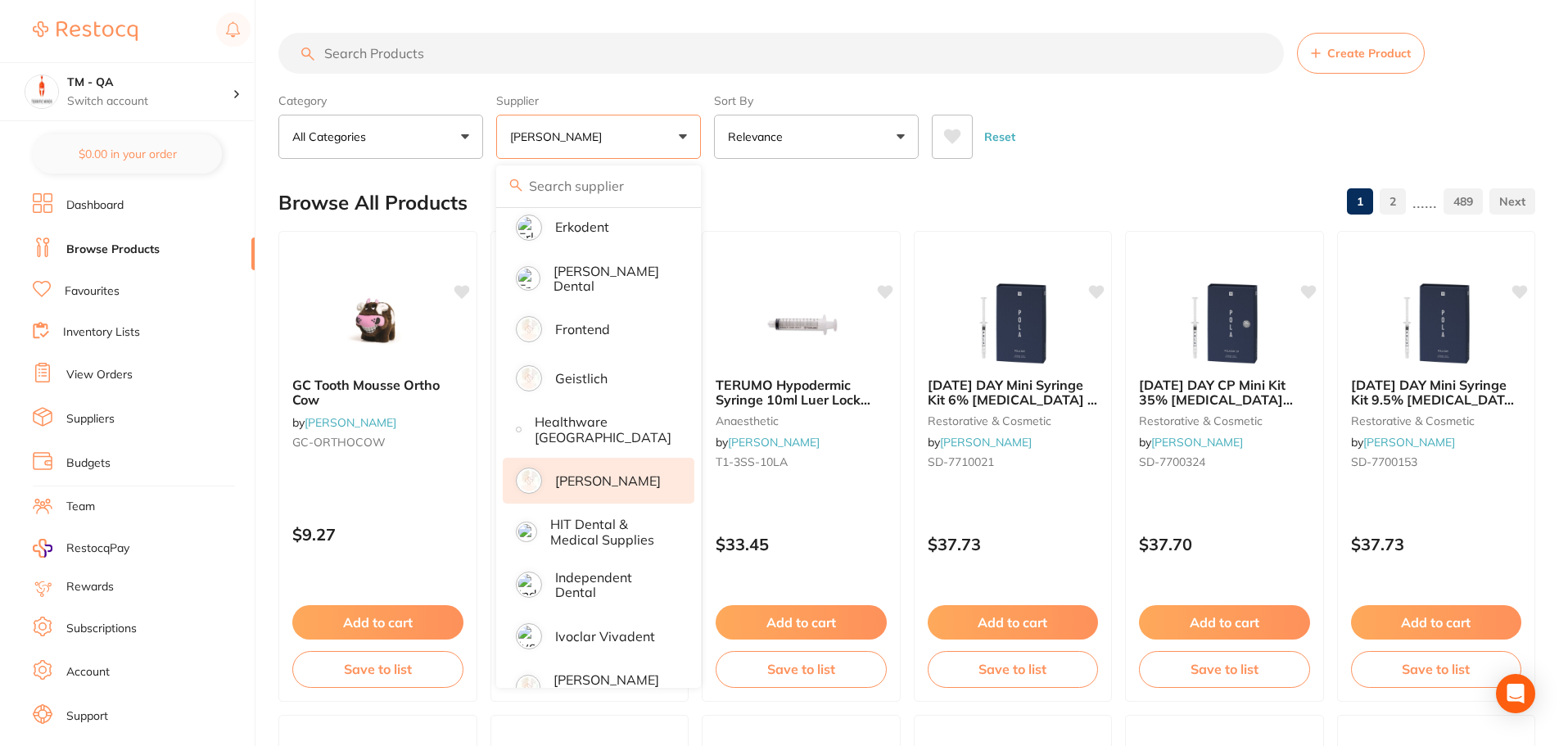
click at [1140, 125] on div "Reset" at bounding box center [1227, 130] width 591 height 57
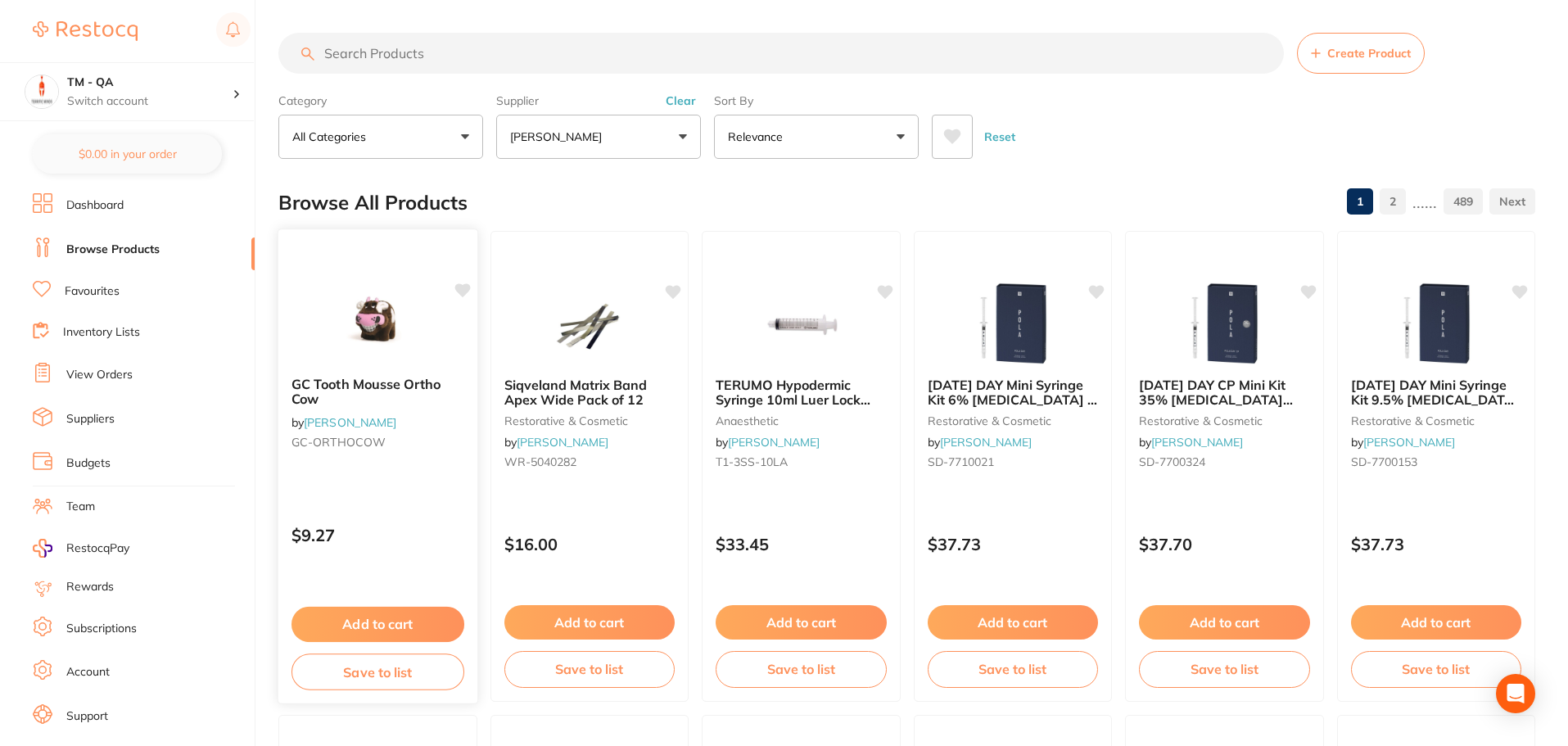
click at [464, 296] on icon at bounding box center [462, 290] width 15 height 14
click at [669, 288] on icon at bounding box center [674, 290] width 15 height 14
click at [884, 290] on icon at bounding box center [885, 290] width 15 height 14
click at [1101, 285] on icon at bounding box center [1097, 290] width 15 height 14
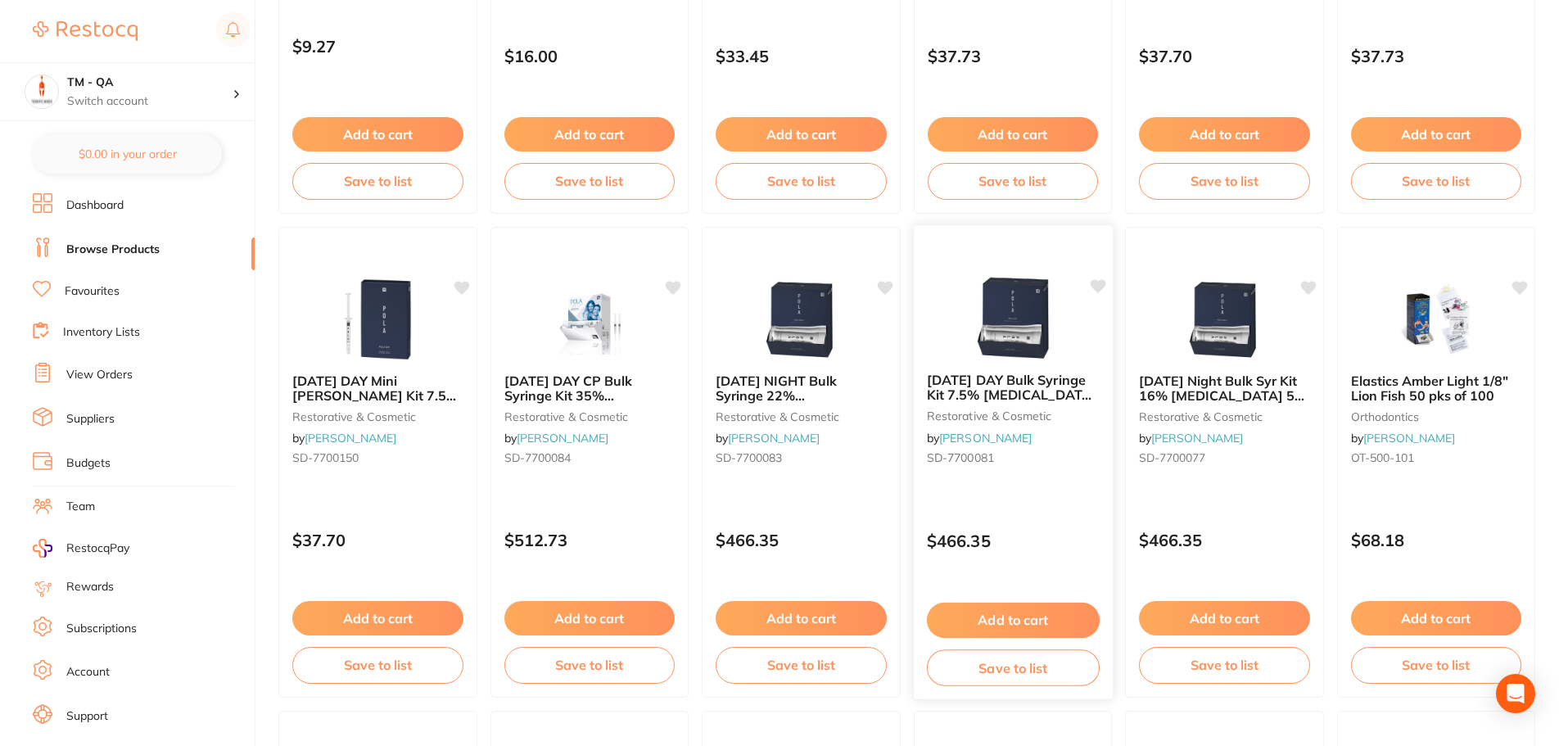
scroll to position [737, 0]
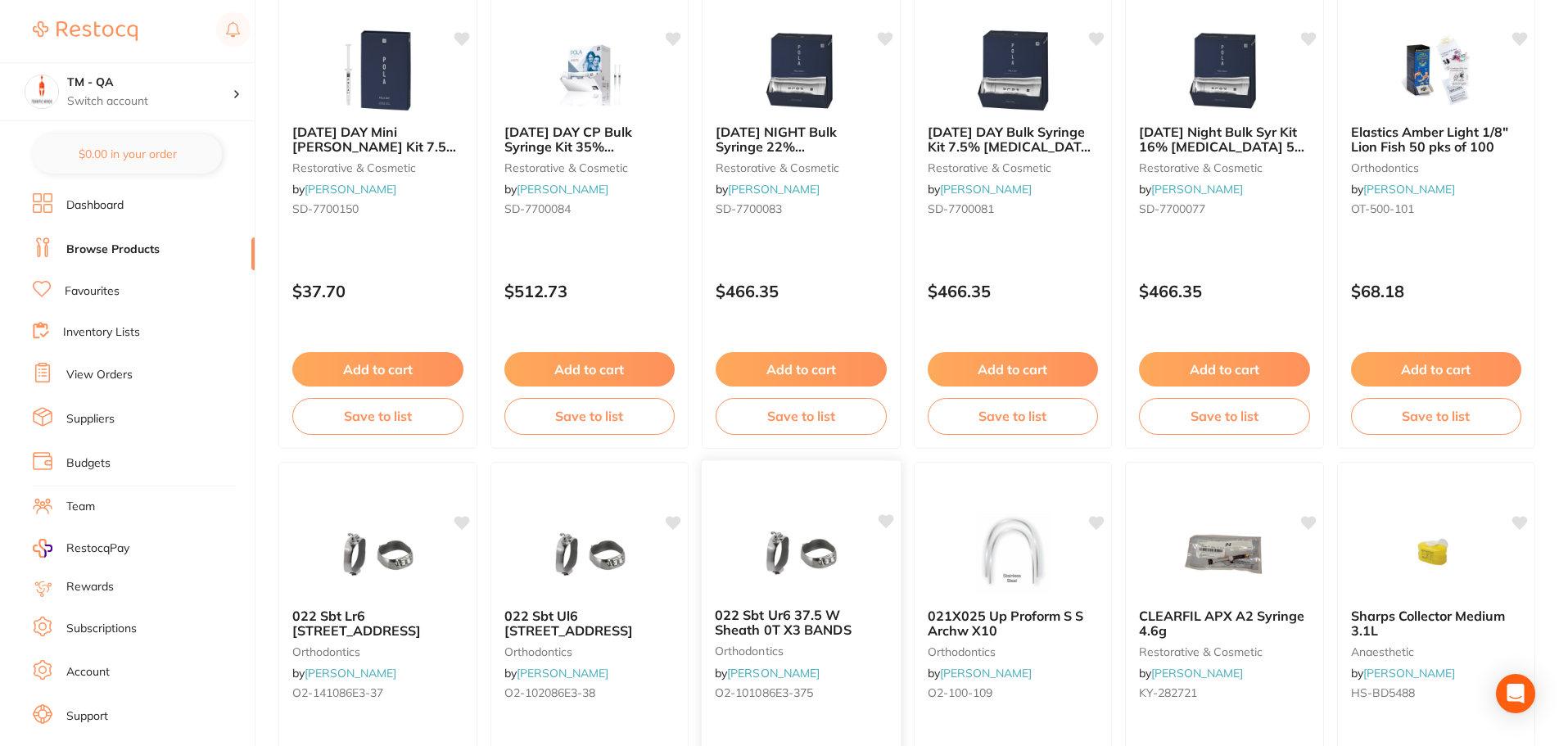
click at [885, 522] on icon at bounding box center [885, 520] width 15 height 14
click at [1098, 519] on icon at bounding box center [1097, 520] width 15 height 14
click at [1305, 525] on icon at bounding box center [1308, 520] width 15 height 14
click at [1510, 519] on div at bounding box center [1435, 553] width 199 height 82
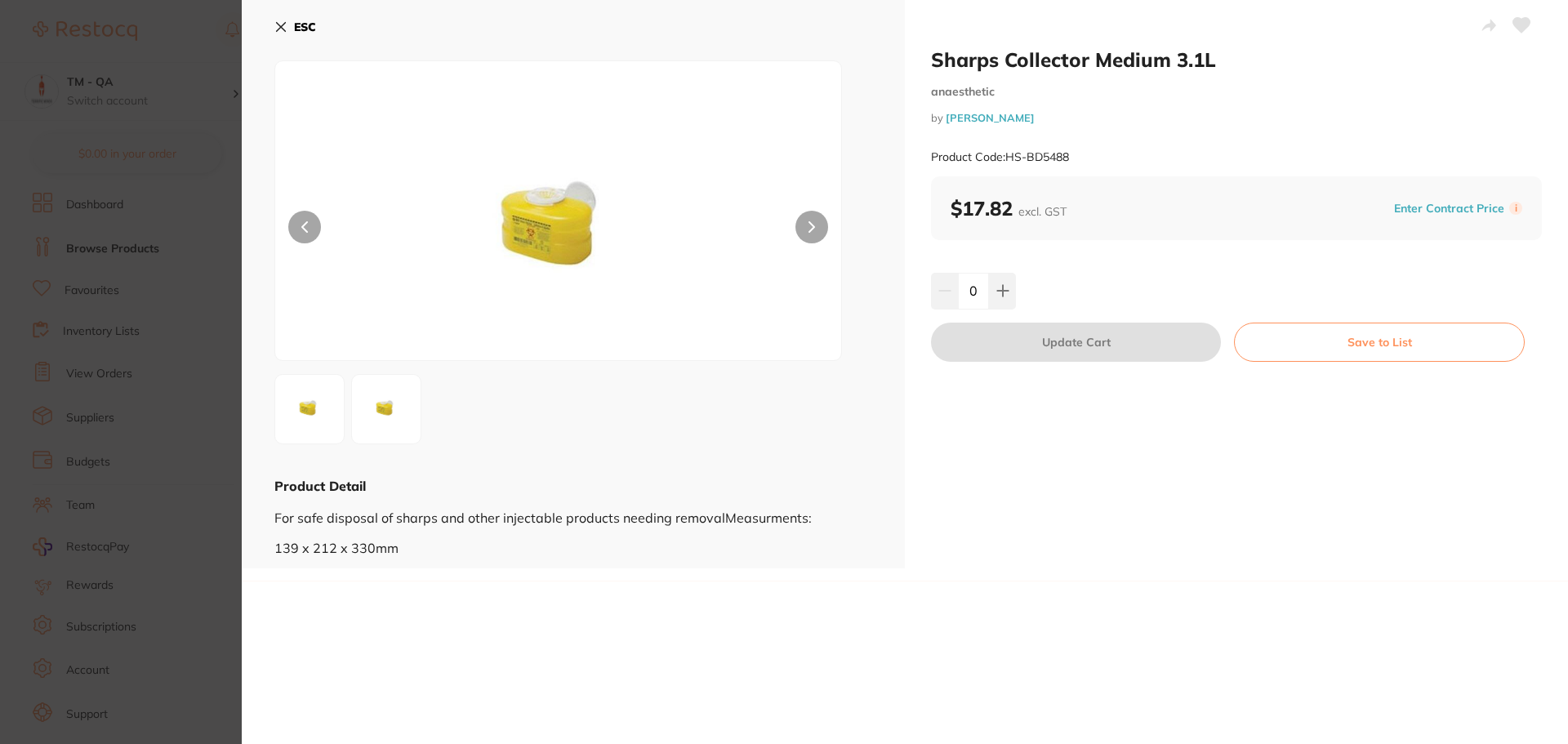
click at [1521, 30] on icon at bounding box center [1522, 26] width 17 height 15
click at [218, 396] on section "Sharps Collector Medium 3.1L anaesthetic by Henry Schein Halas Product Code: HS…" at bounding box center [784, 372] width 1568 height 744
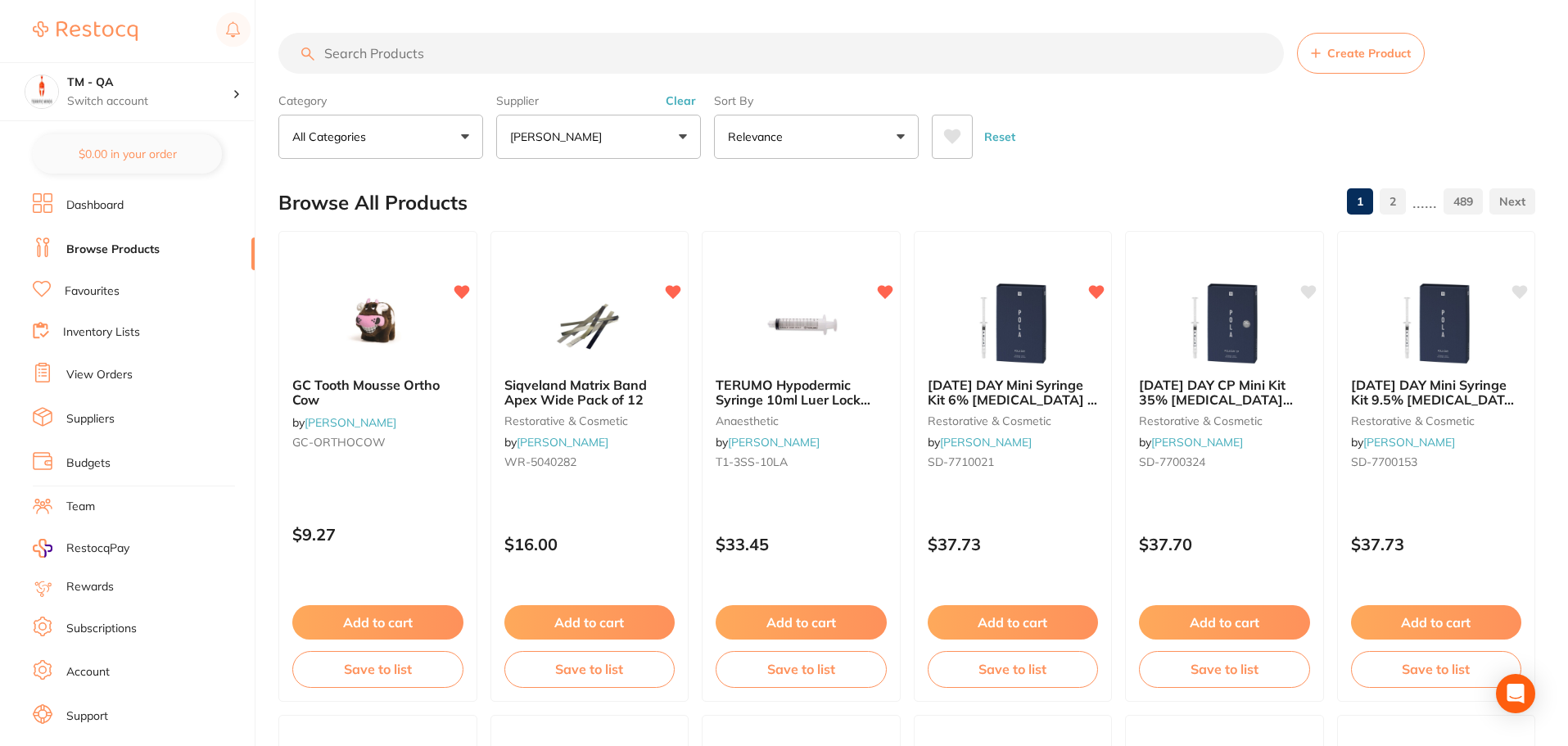
click at [957, 138] on icon at bounding box center [953, 136] width 17 height 15
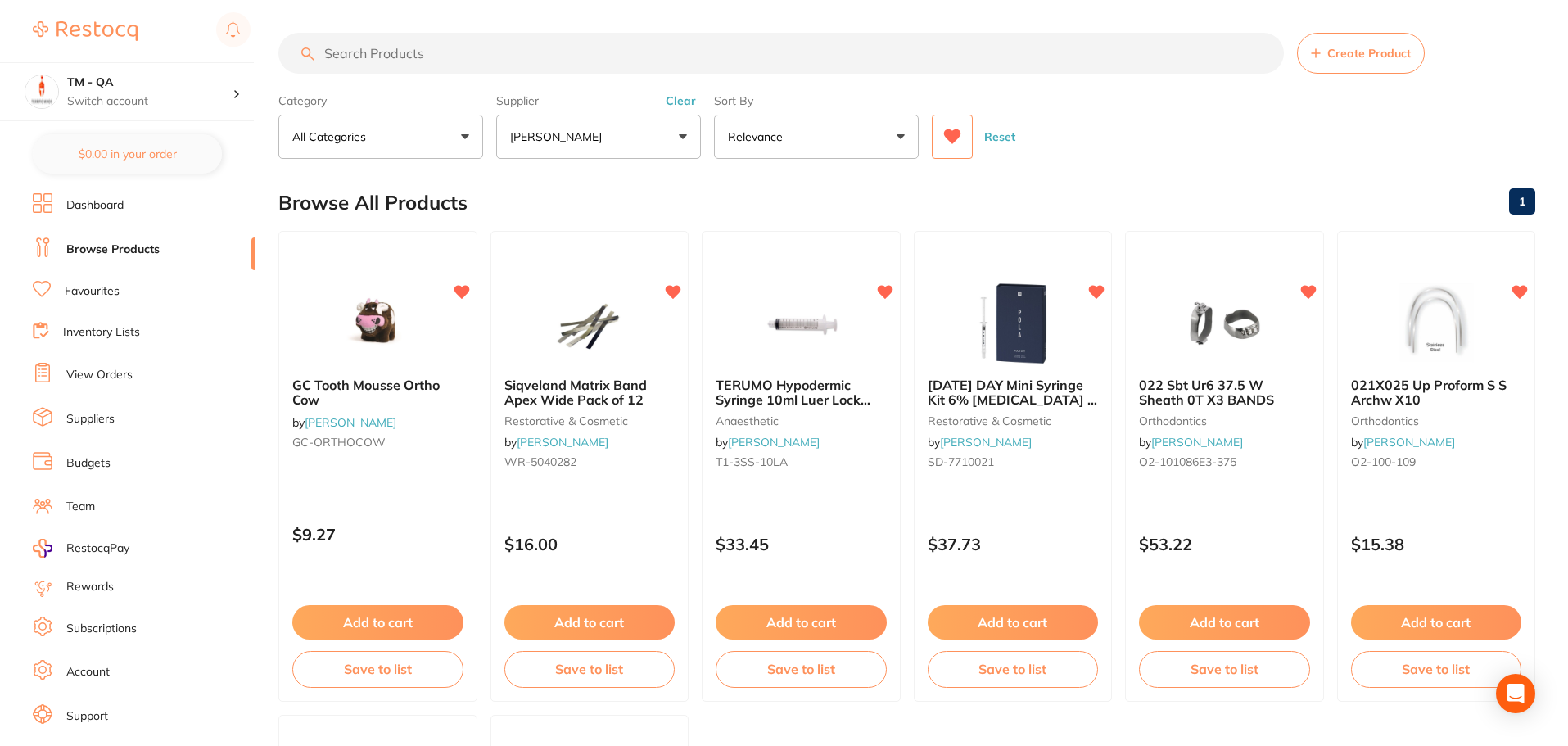
click at [645, 150] on button "[PERSON_NAME]" at bounding box center [598, 136] width 205 height 45
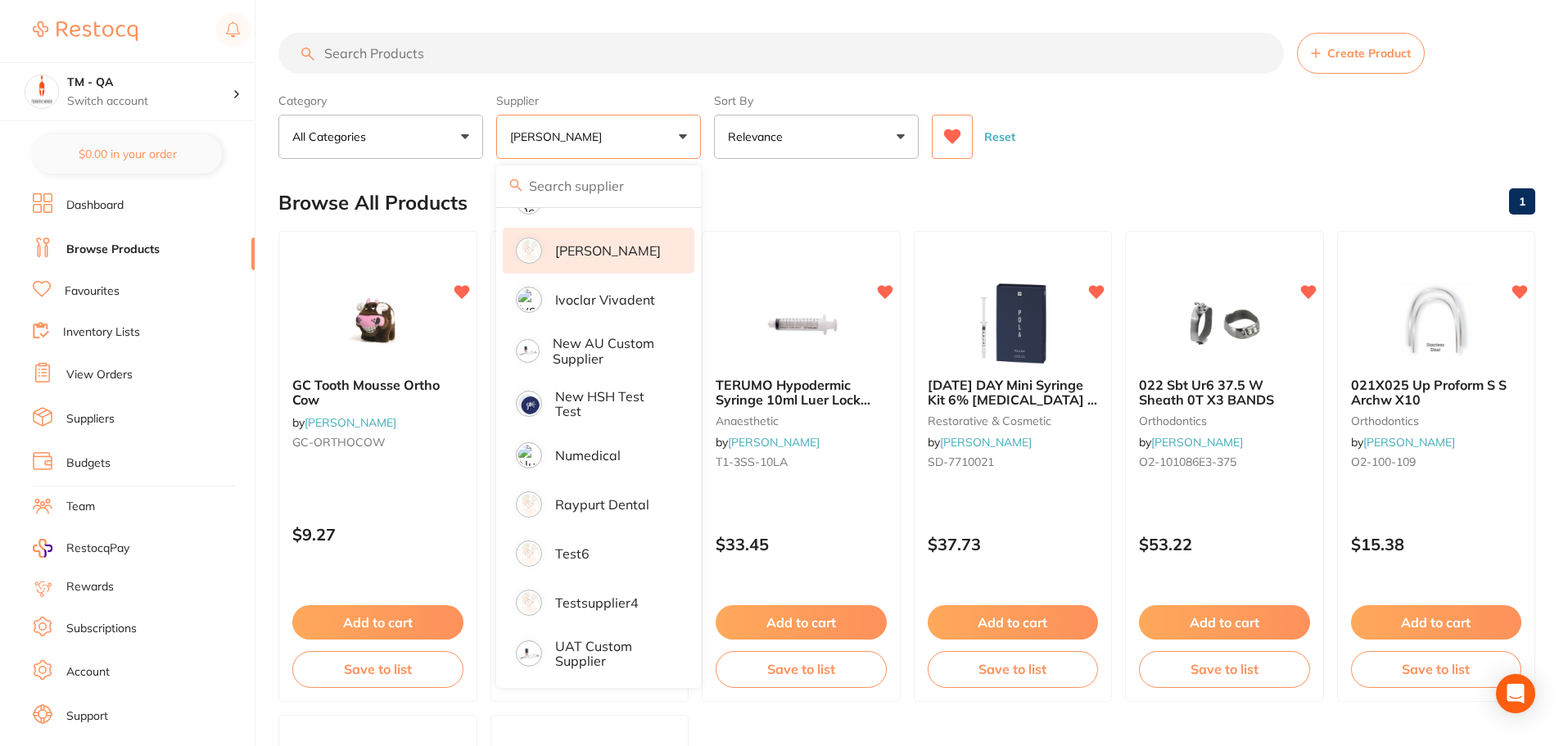
click at [622, 243] on p "[PERSON_NAME]" at bounding box center [607, 250] width 105 height 15
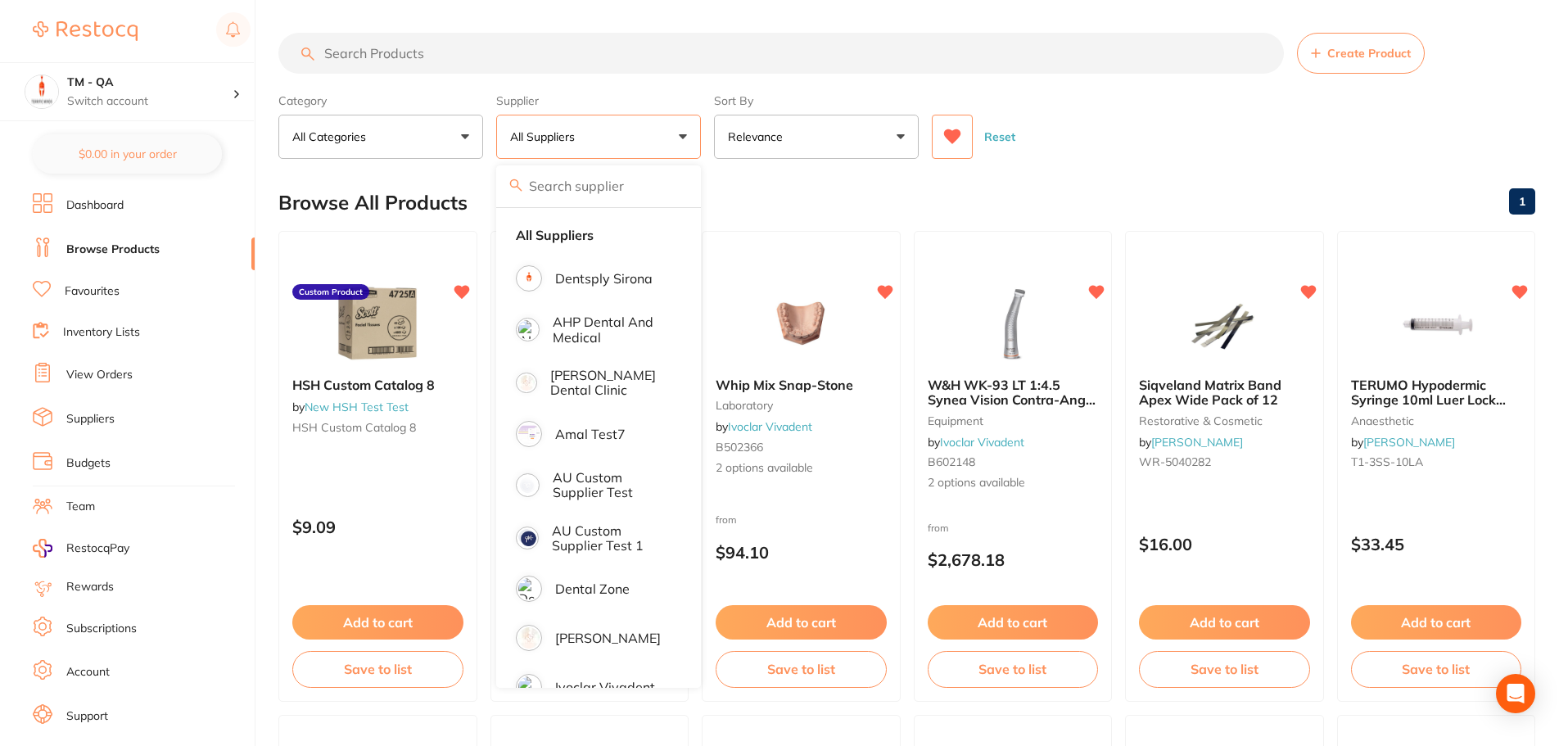
click at [951, 142] on icon at bounding box center [953, 136] width 17 height 15
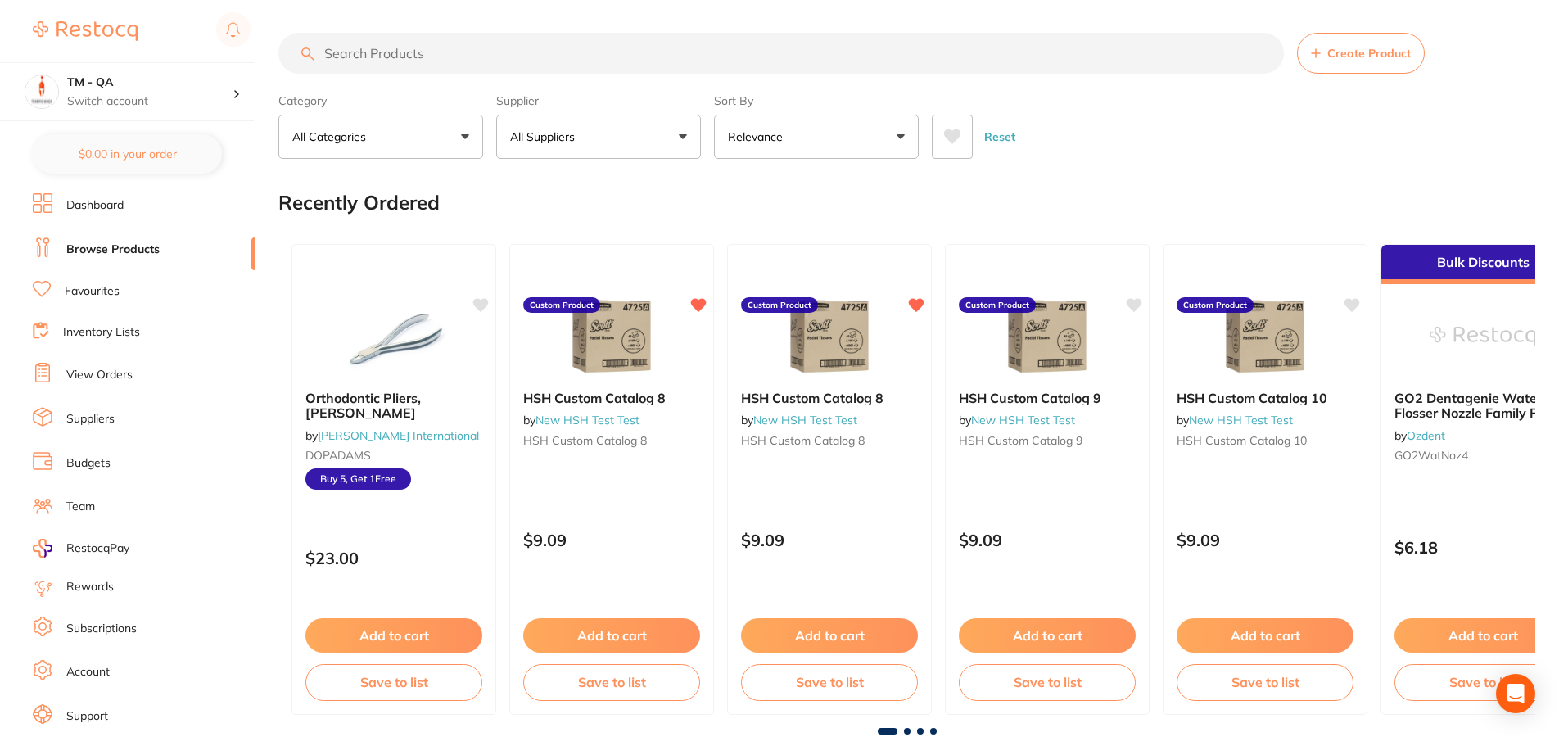
click at [624, 122] on button "All Suppliers" at bounding box center [598, 136] width 205 height 45
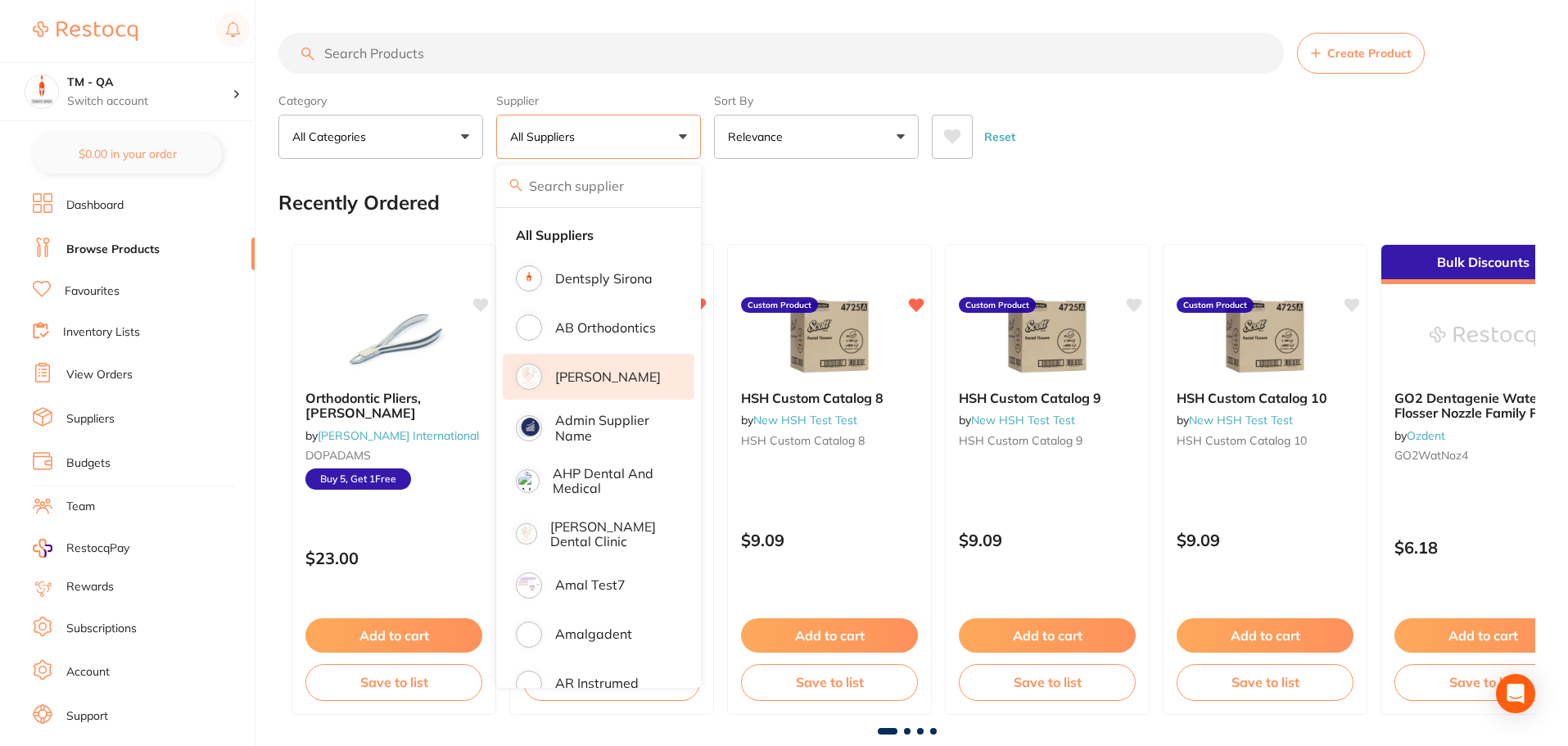
click at [630, 366] on li "[PERSON_NAME]" at bounding box center [598, 376] width 191 height 45
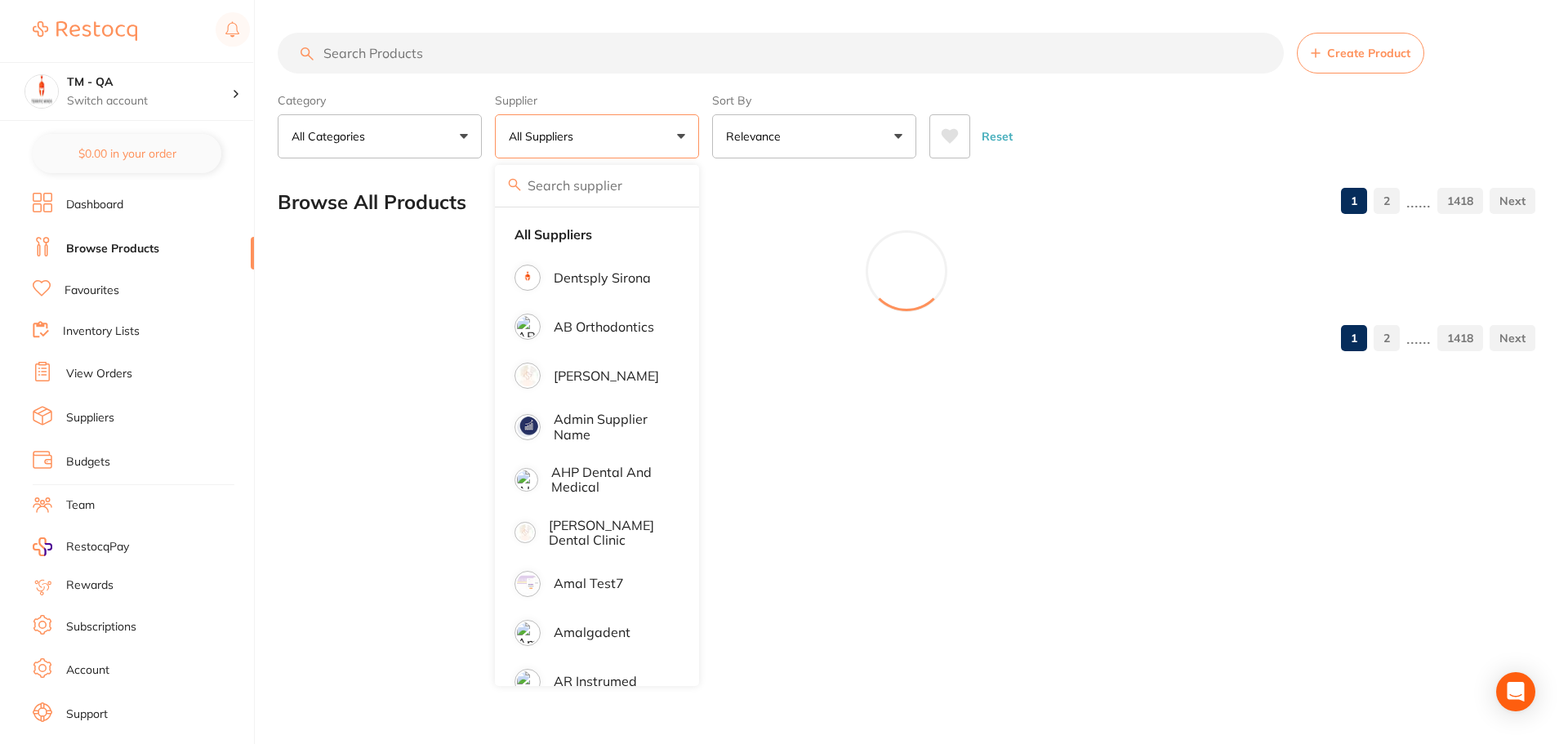
click at [707, 144] on div "Category All Categories All Categories 3D Printing anaesthetic articulating bur…" at bounding box center [907, 123] width 1258 height 72
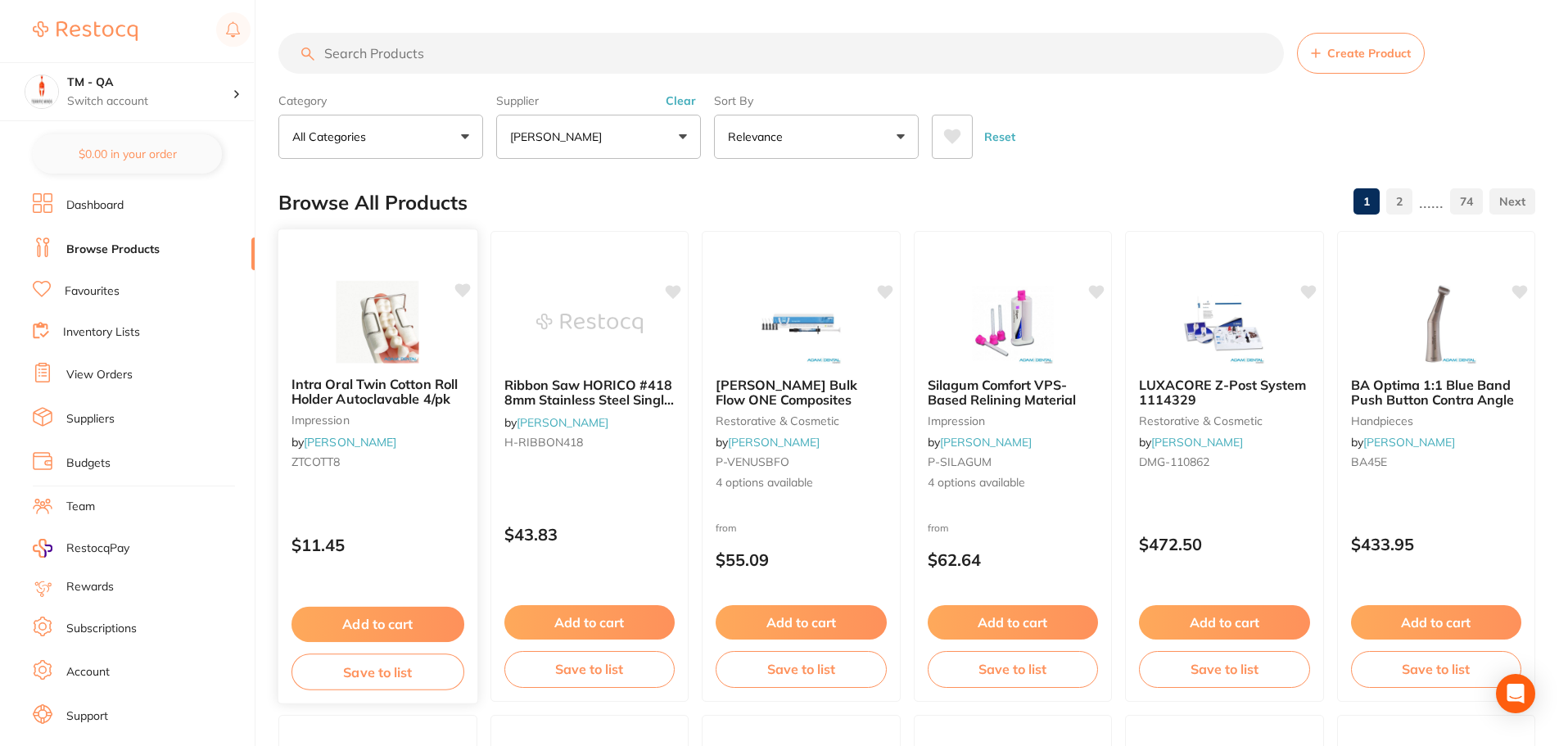
click at [461, 296] on icon at bounding box center [462, 290] width 15 height 14
click at [894, 292] on div at bounding box center [801, 321] width 199 height 82
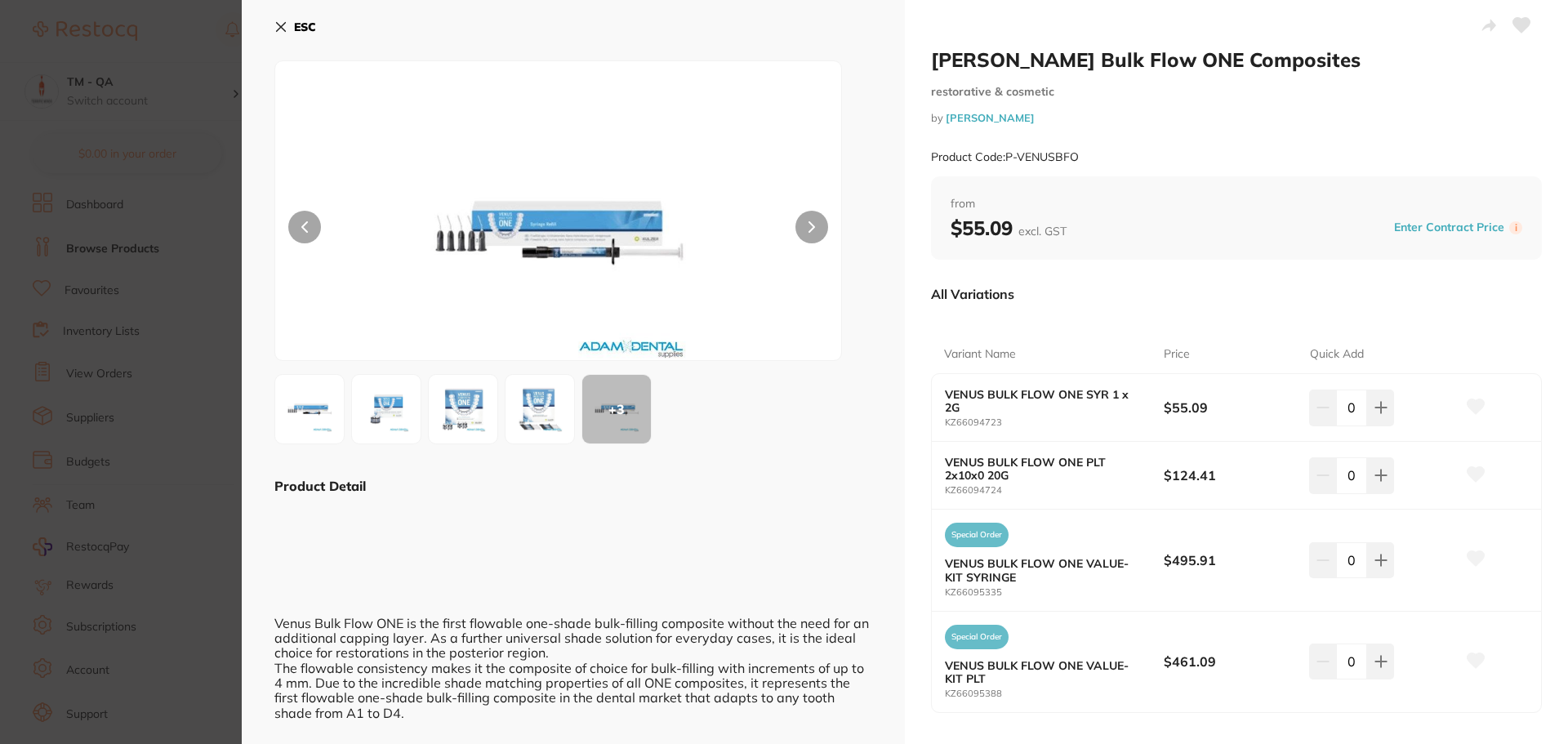
click at [1475, 402] on icon at bounding box center [1476, 407] width 17 height 15
click at [93, 373] on section "Kulzer Venus Bulk Flow ONE Composites restorative & cosmetic by Adam Dental Pro…" at bounding box center [784, 372] width 1568 height 744
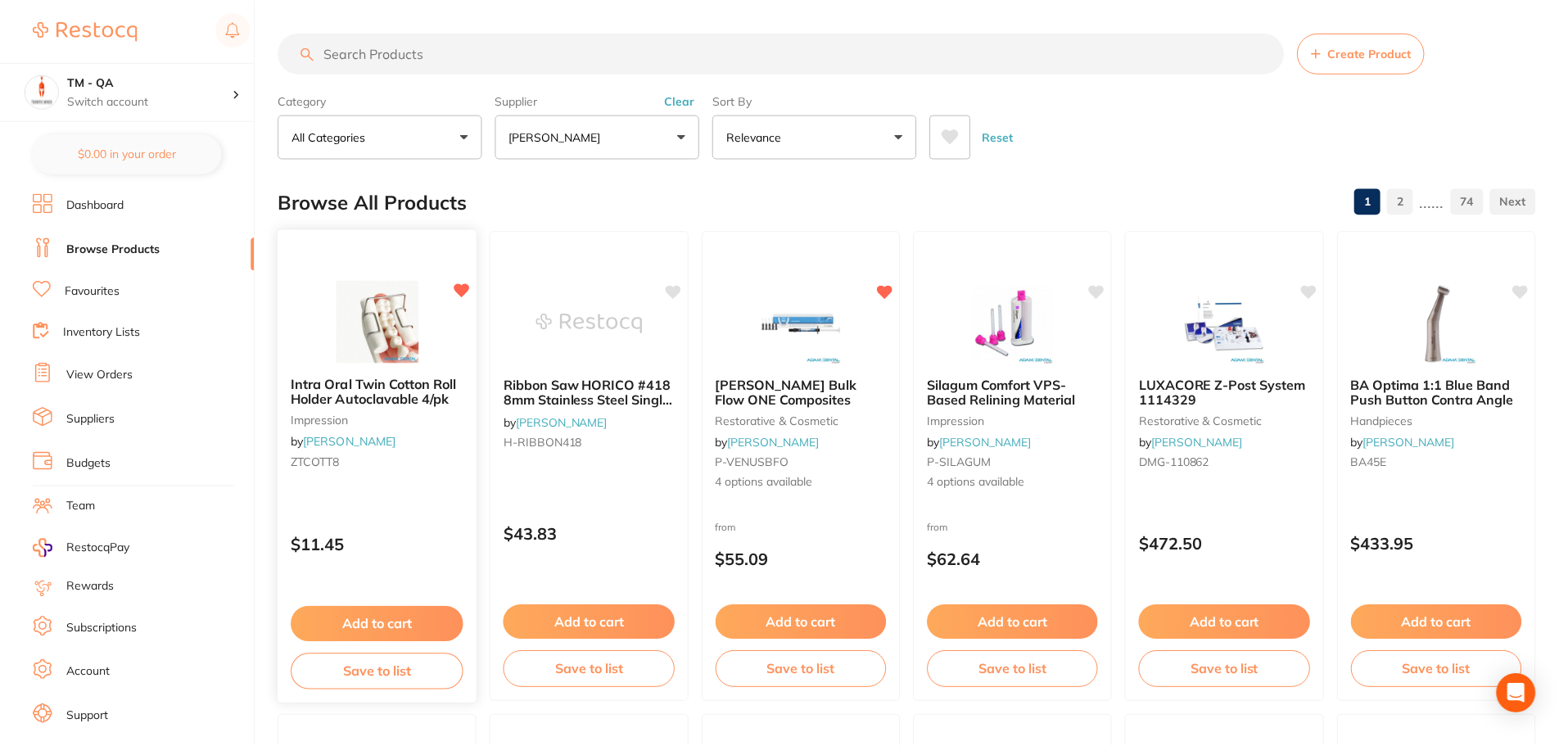
scroll to position [2, 0]
click at [1071, 441] on div "Silagum Comfort VPS-Based Relining Material impression by Adam Dental P-SILAGUM…" at bounding box center [1012, 432] width 199 height 141
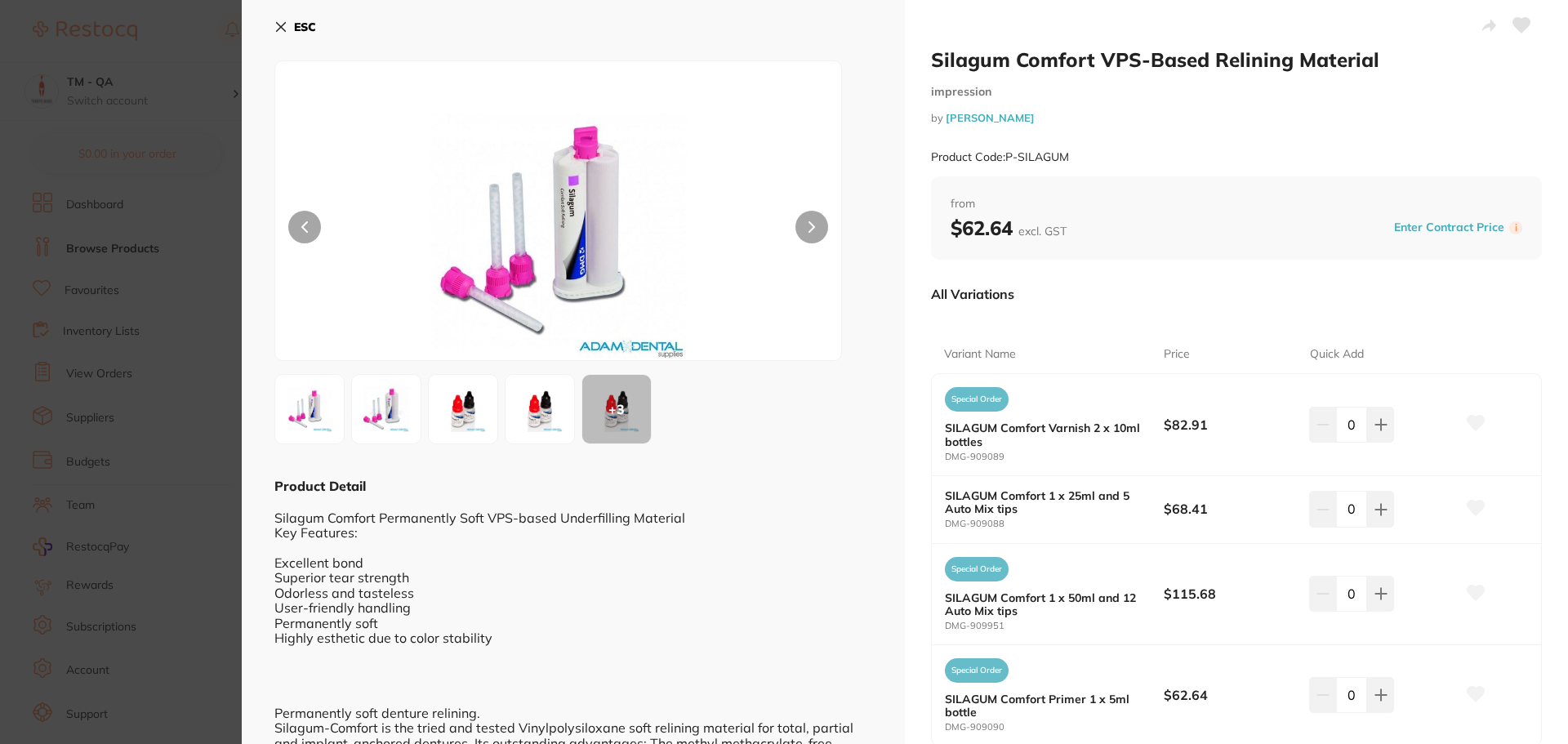
click at [1473, 591] on icon at bounding box center [1476, 592] width 17 height 15
click at [109, 373] on section "Silagum Comfort VPS-Based Relining Material impression by Adam Dental Product C…" at bounding box center [784, 372] width 1568 height 744
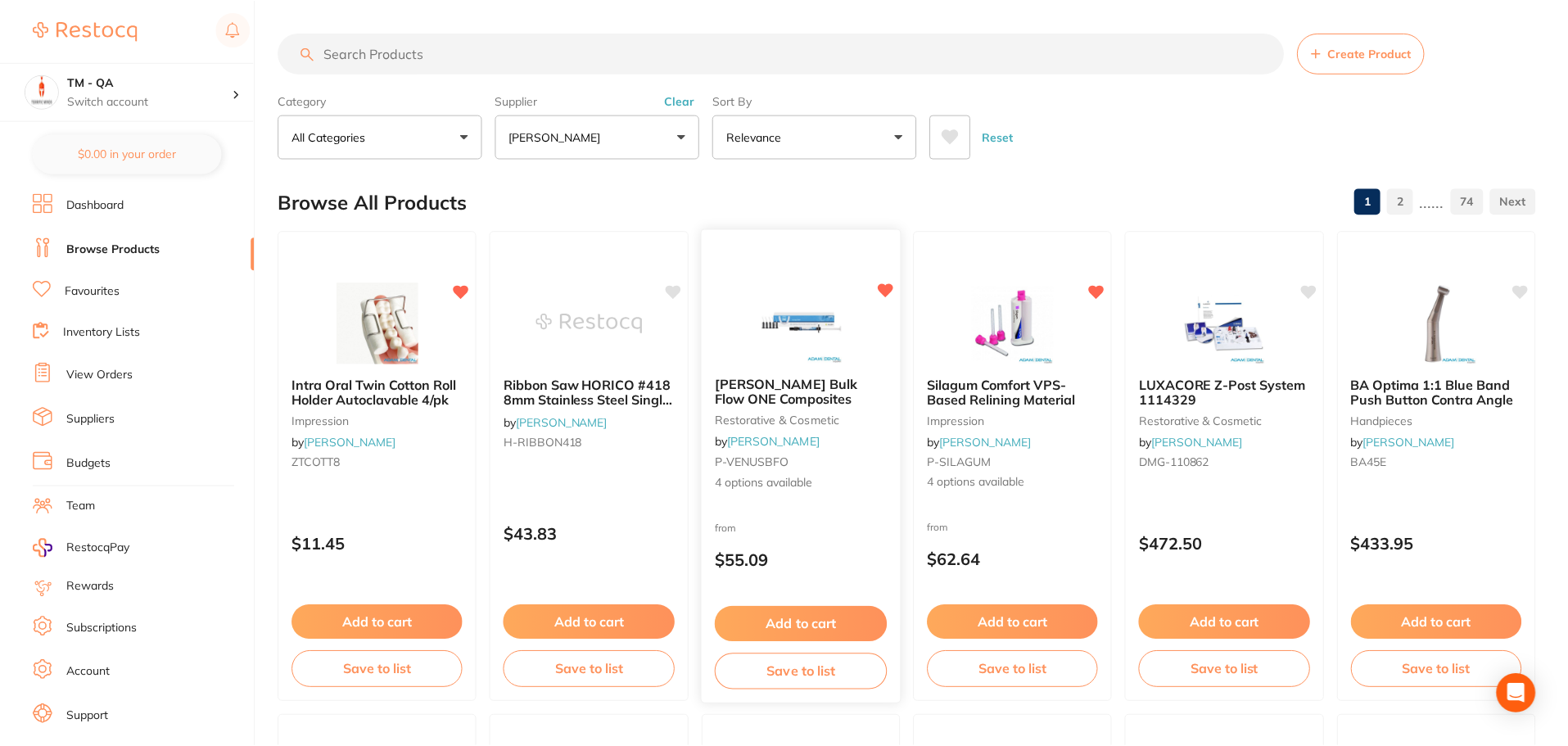
scroll to position [2, 0]
click at [626, 489] on div "Ribbon Saw HORICO #418 8mm Stainless Steel Single Sidex12 by Adam Dental H-RIBB…" at bounding box center [590, 464] width 201 height 476
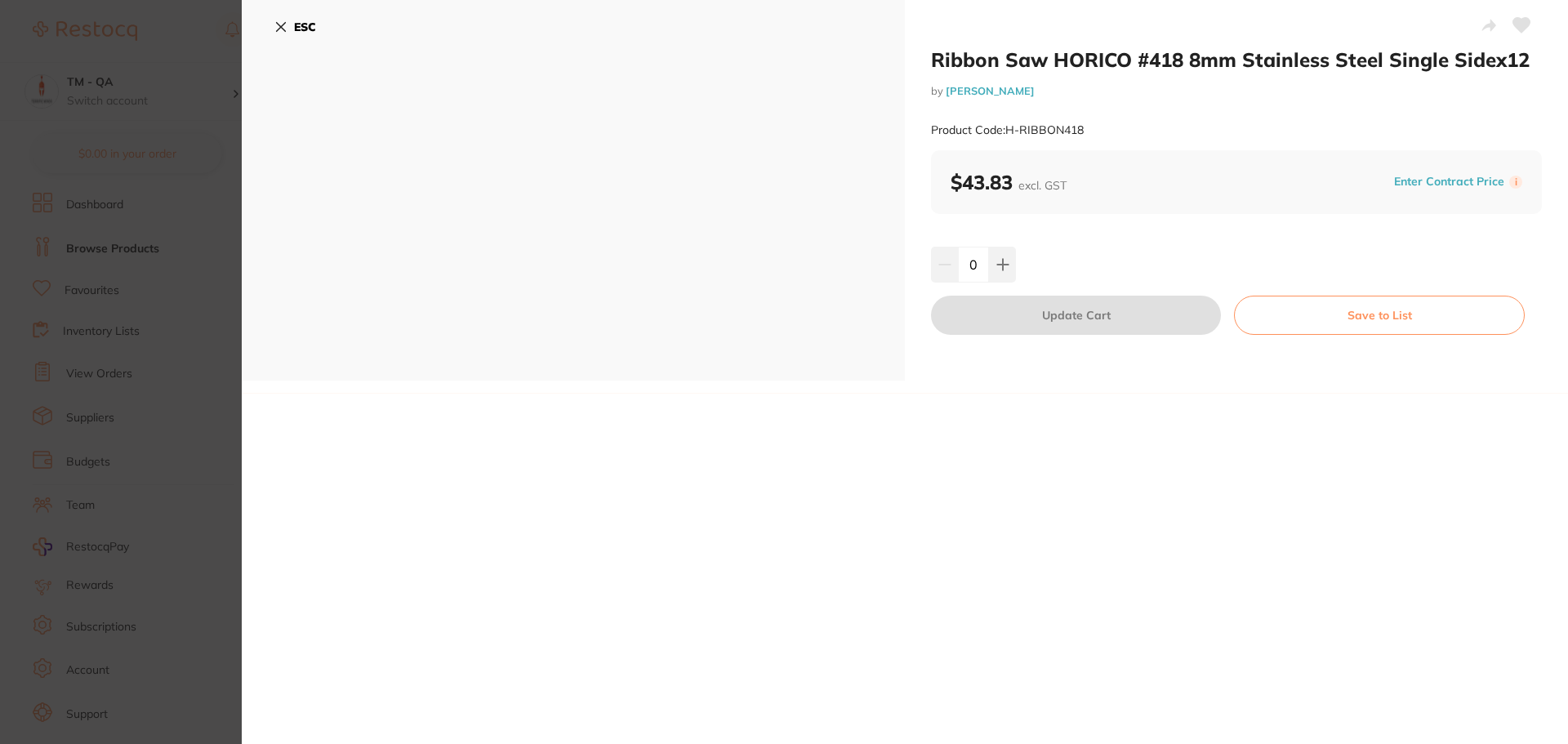
click at [1519, 29] on icon at bounding box center [1522, 26] width 17 height 15
click at [165, 332] on section "Ribbon Saw HORICO #418 8mm Stainless Steel Single Sidex12 by Adam Dental Produc…" at bounding box center [784, 372] width 1568 height 744
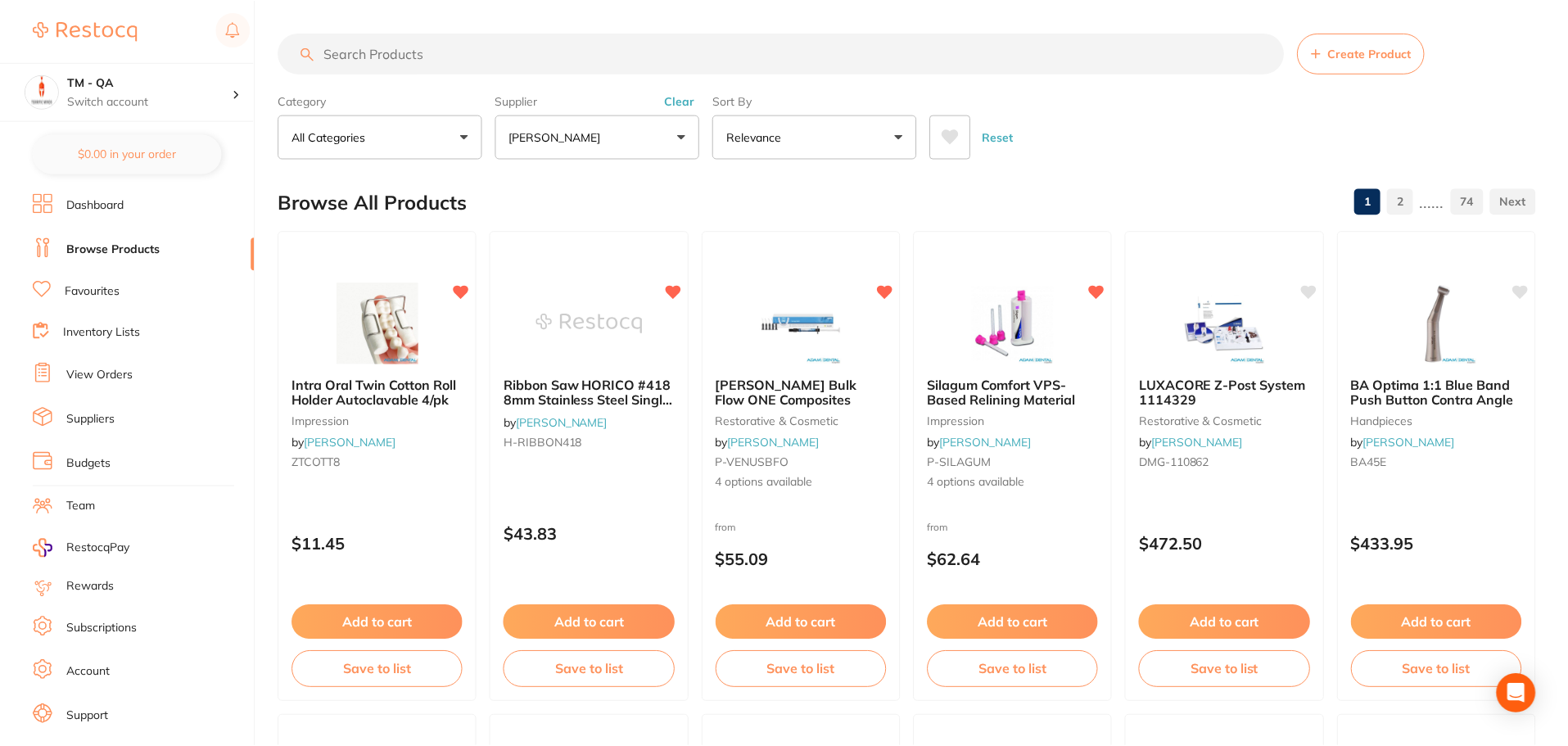
scroll to position [2, 0]
click at [959, 141] on icon at bounding box center [952, 135] width 18 height 16
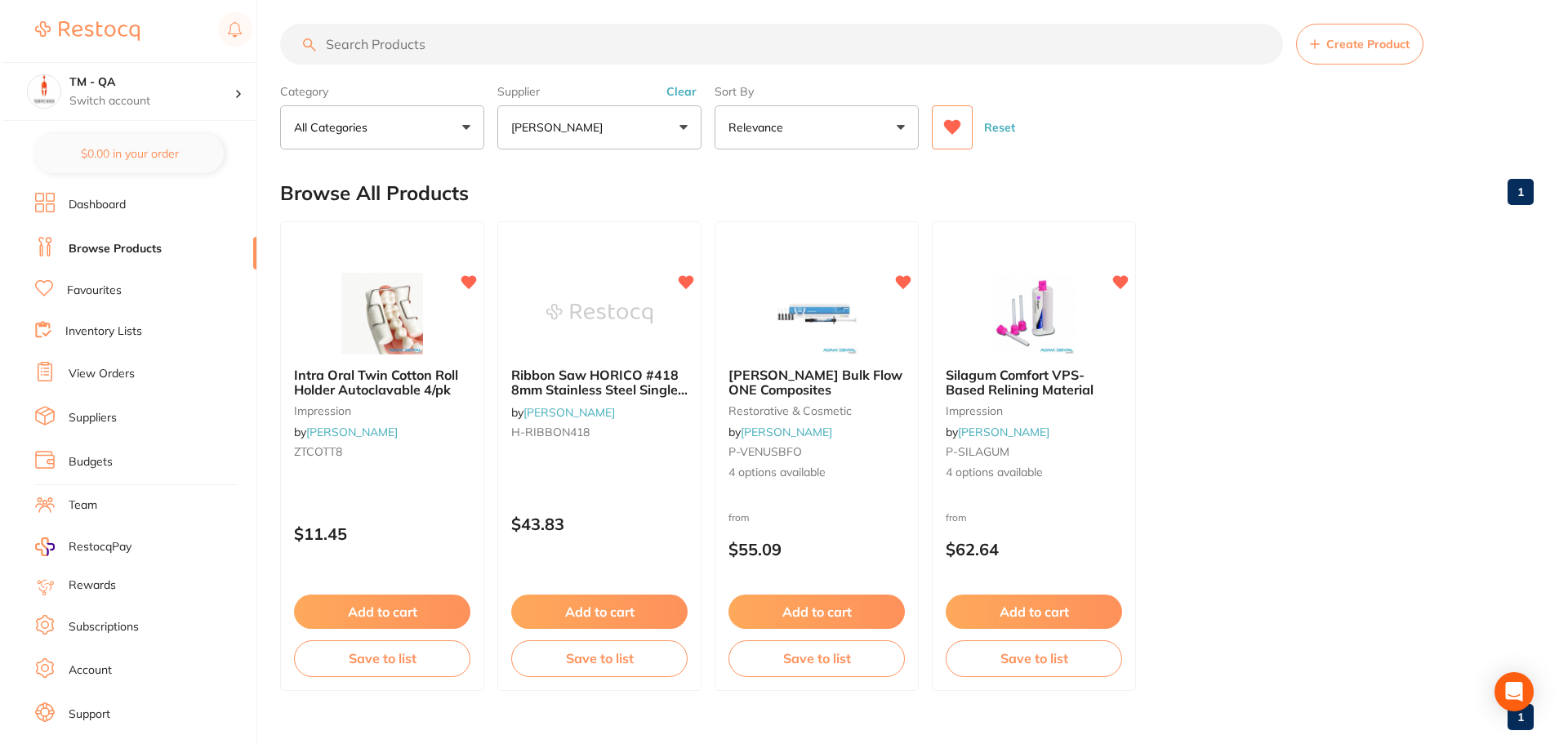
scroll to position [0, 0]
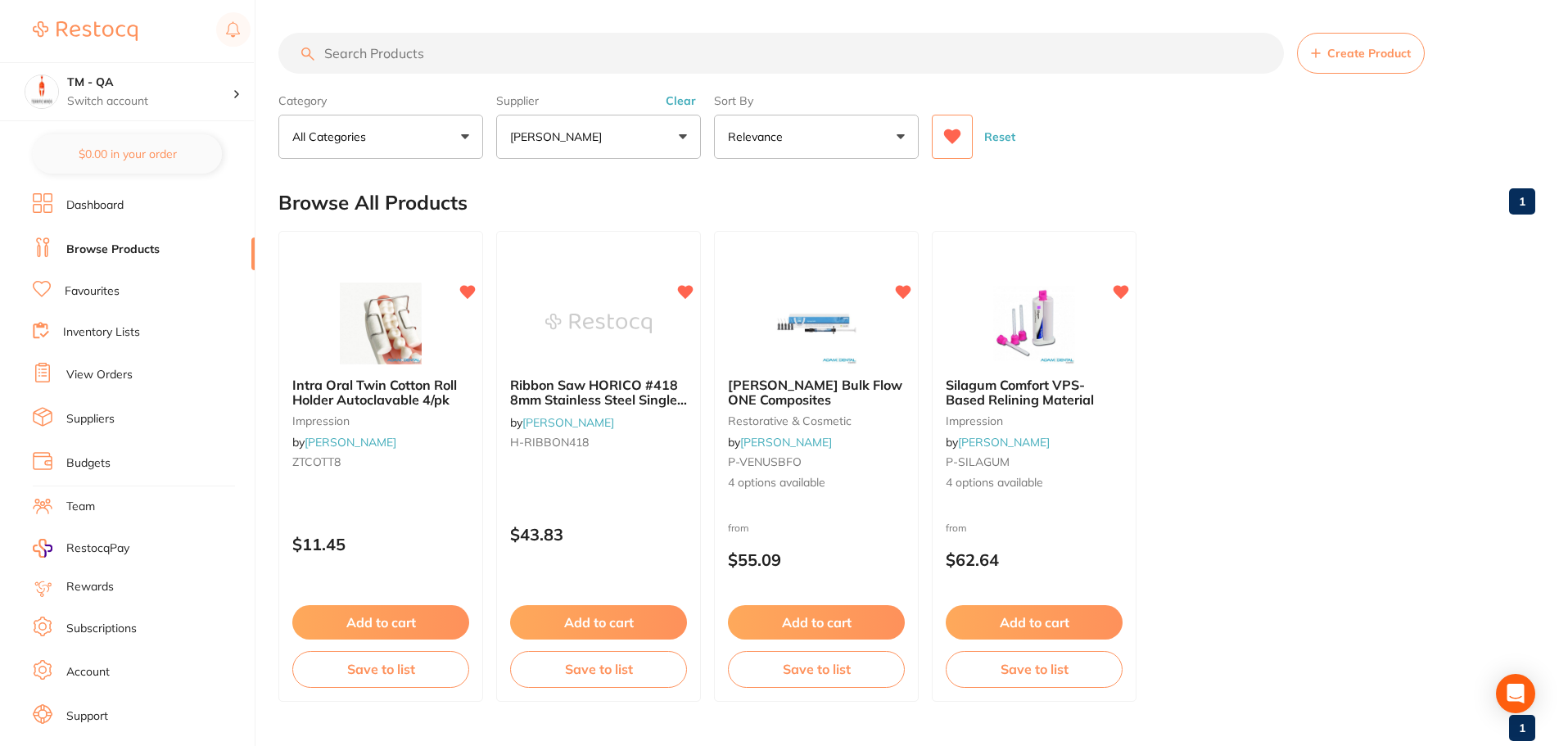
click at [957, 136] on icon at bounding box center [953, 136] width 17 height 15
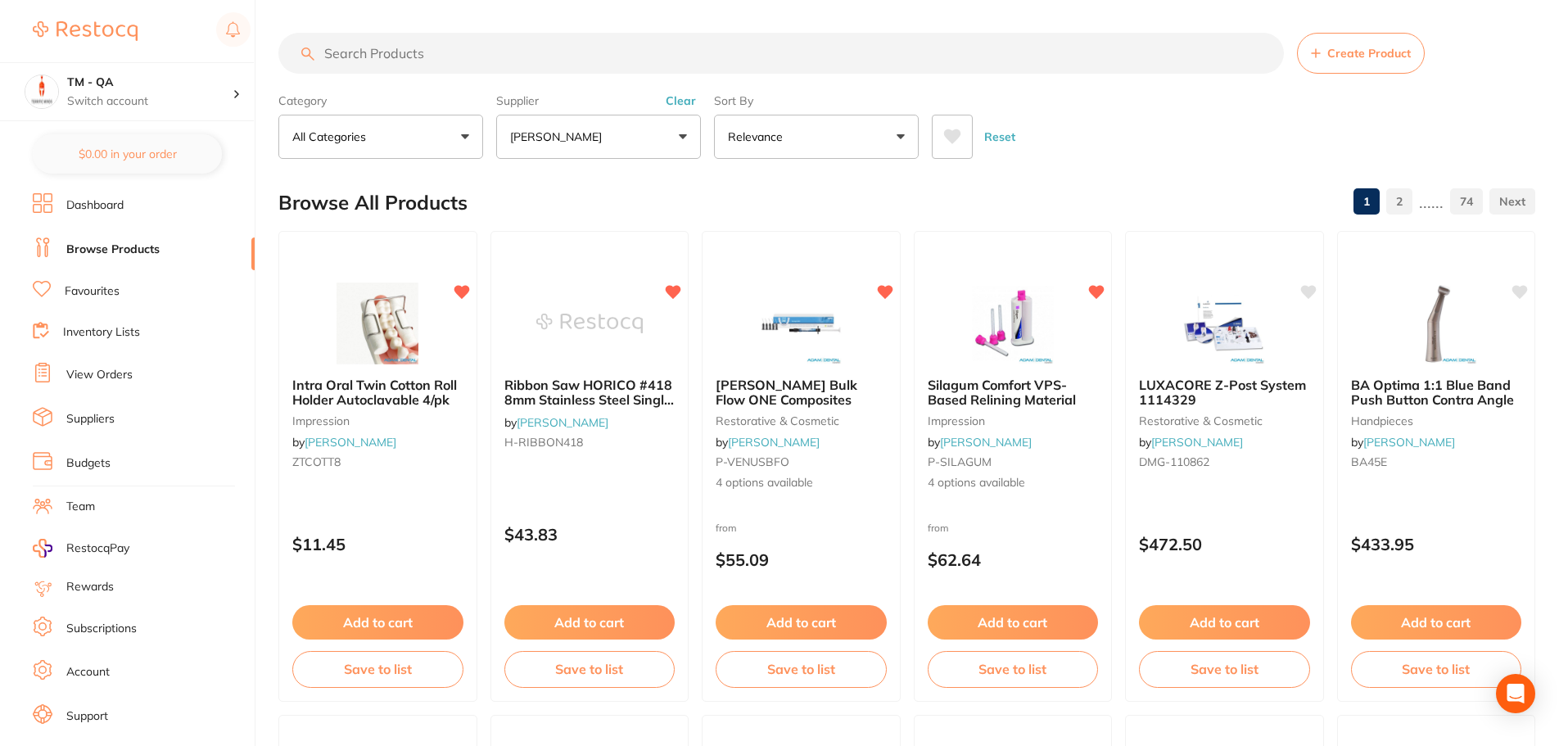
click at [943, 144] on icon at bounding box center [952, 136] width 18 height 16
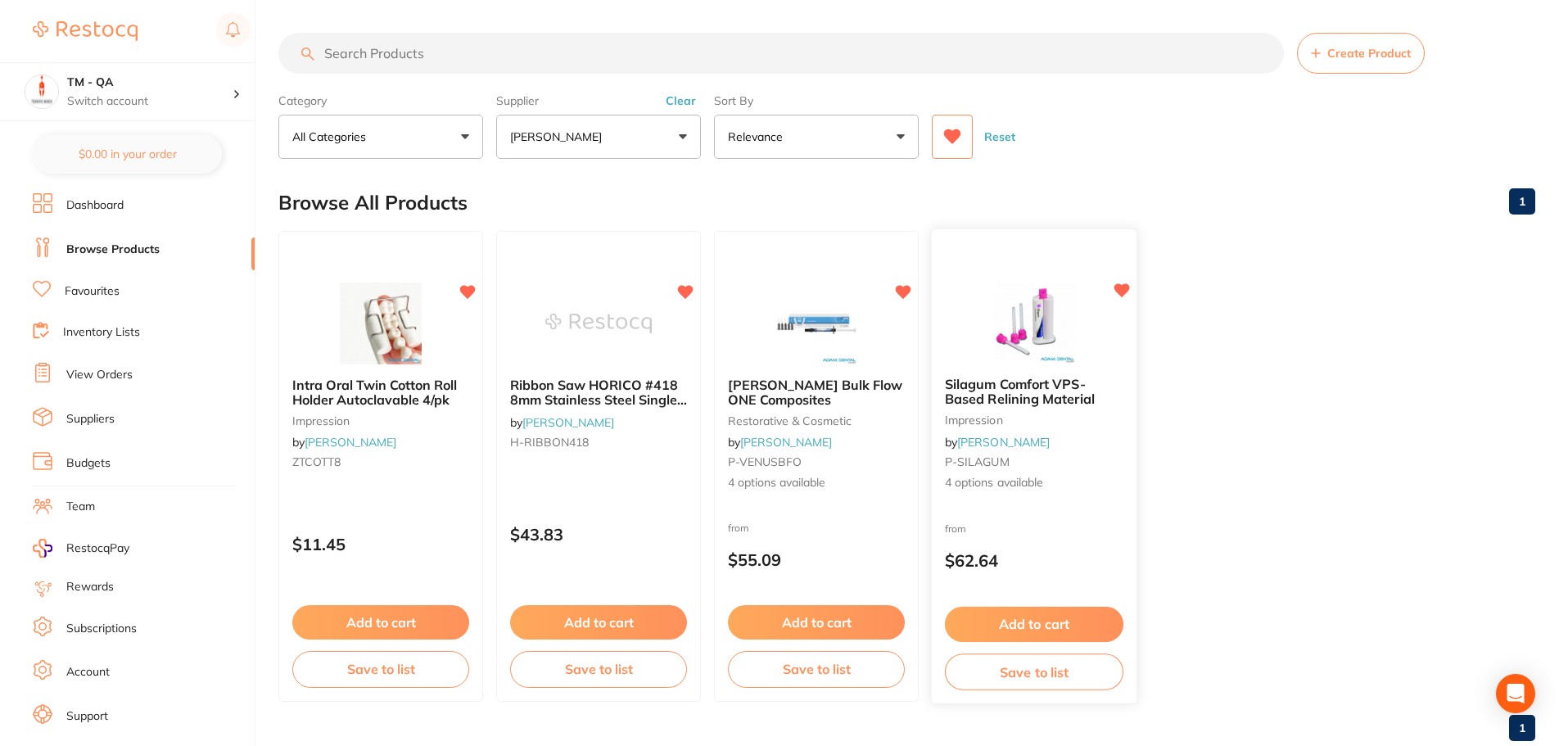
click at [1097, 459] on small "P-SILAGUM" at bounding box center [1034, 462] width 178 height 13
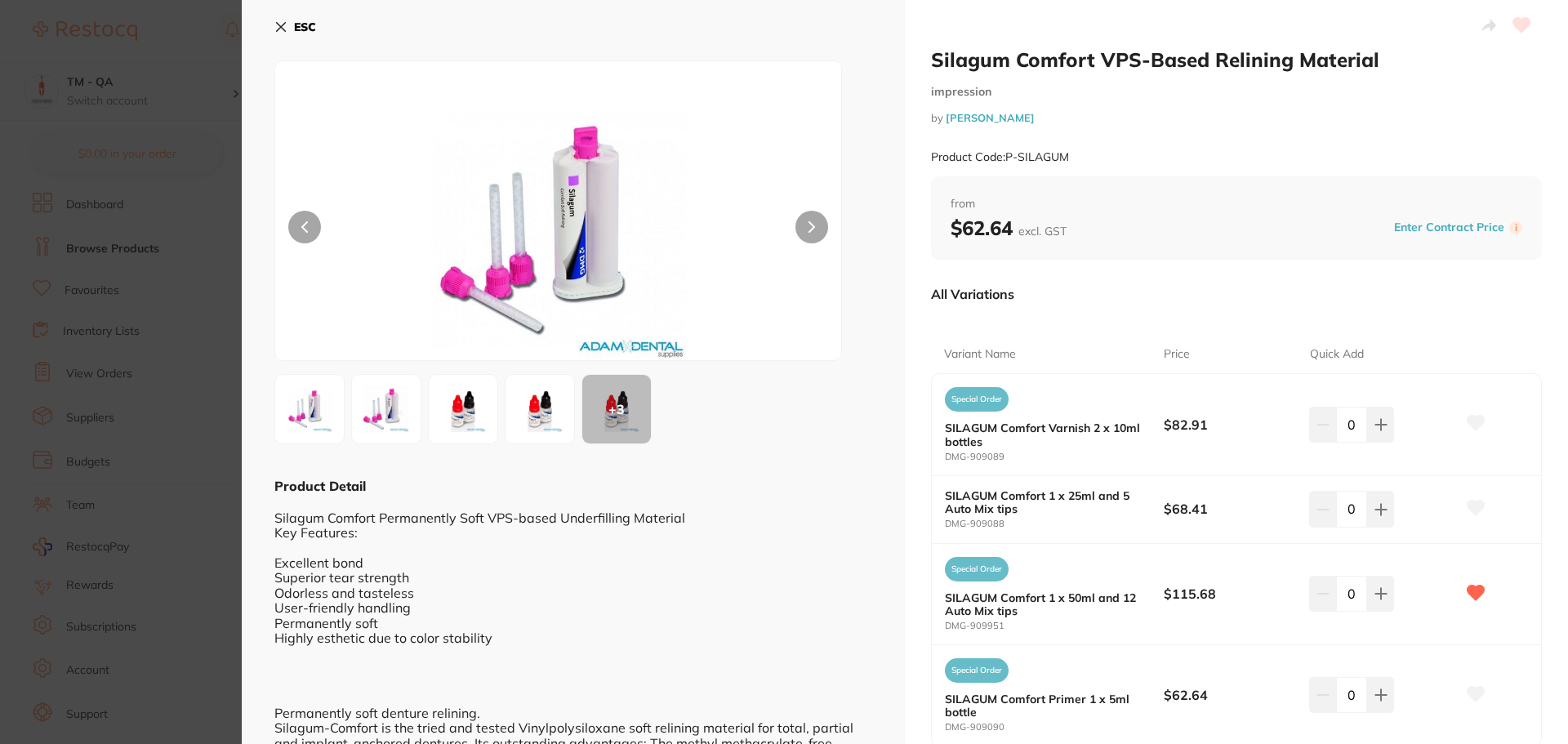
click at [167, 318] on section "Silagum Comfort VPS-Based Relining Material impression by Adam Dental Product C…" at bounding box center [784, 372] width 1568 height 744
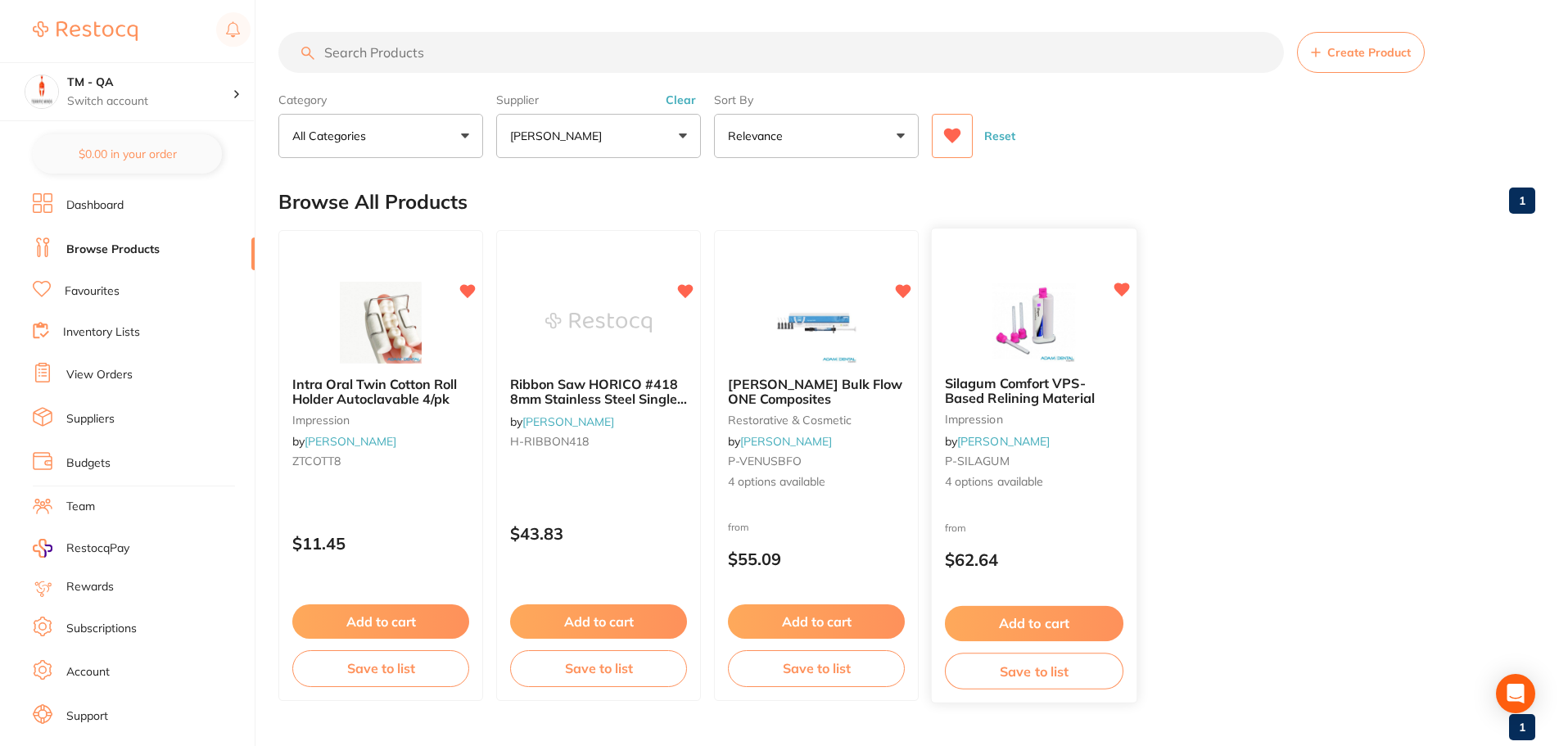
click at [1122, 287] on icon at bounding box center [1121, 289] width 15 height 14
click at [1096, 531] on div "from $62.64" at bounding box center [1034, 547] width 203 height 58
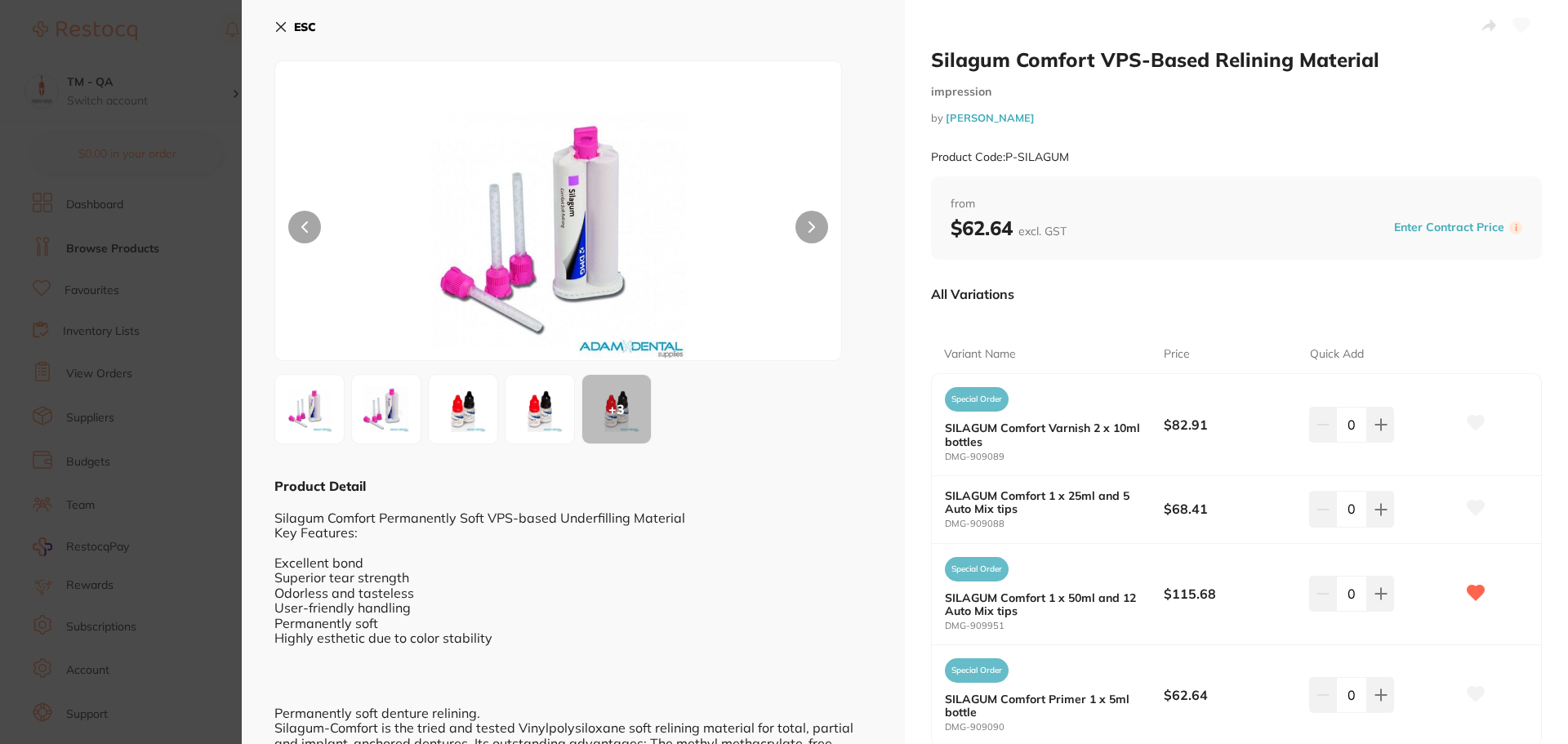
click at [173, 430] on section "Silagum Comfort VPS-Based Relining Material impression by Adam Dental Product C…" at bounding box center [784, 372] width 1568 height 744
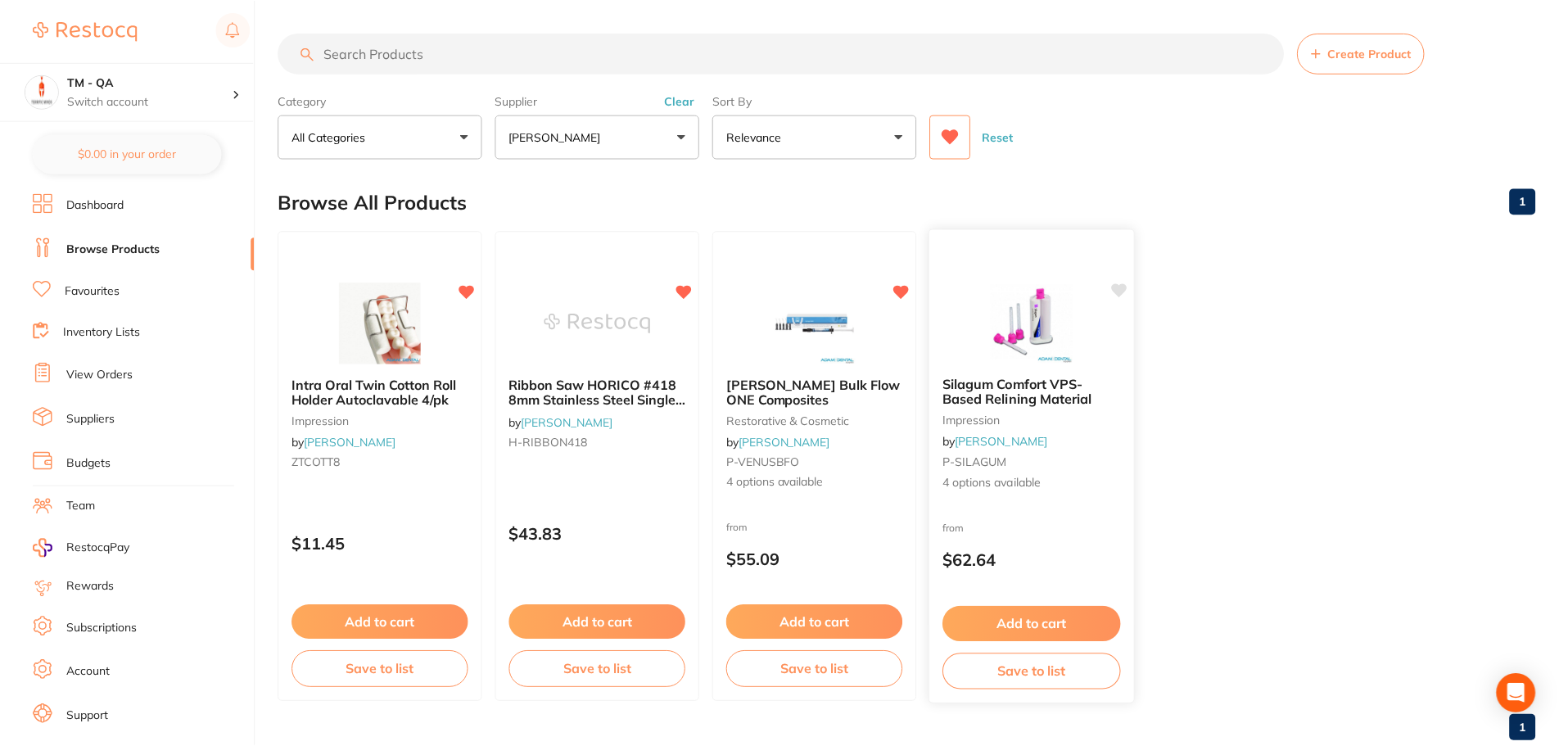
scroll to position [1, 0]
click at [1121, 287] on icon at bounding box center [1121, 289] width 15 height 14
click at [1094, 446] on div "Silagum Comfort VPS-Based Relining Material impression by Adam Dental P-SILAGUM…" at bounding box center [1034, 433] width 203 height 140
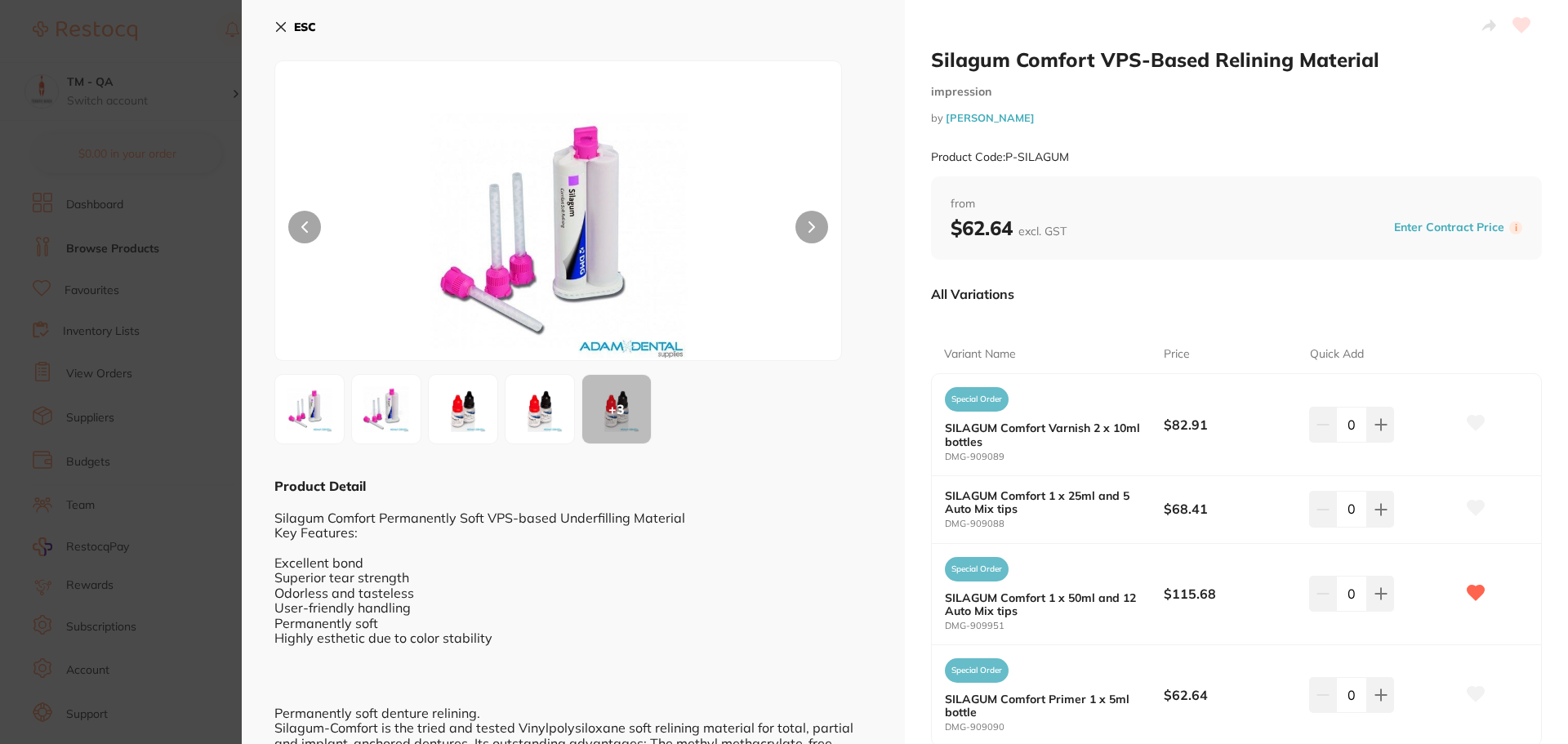
click at [191, 290] on section "Silagum Comfort VPS-Based Relining Material impression by Adam Dental Product C…" at bounding box center [784, 372] width 1568 height 744
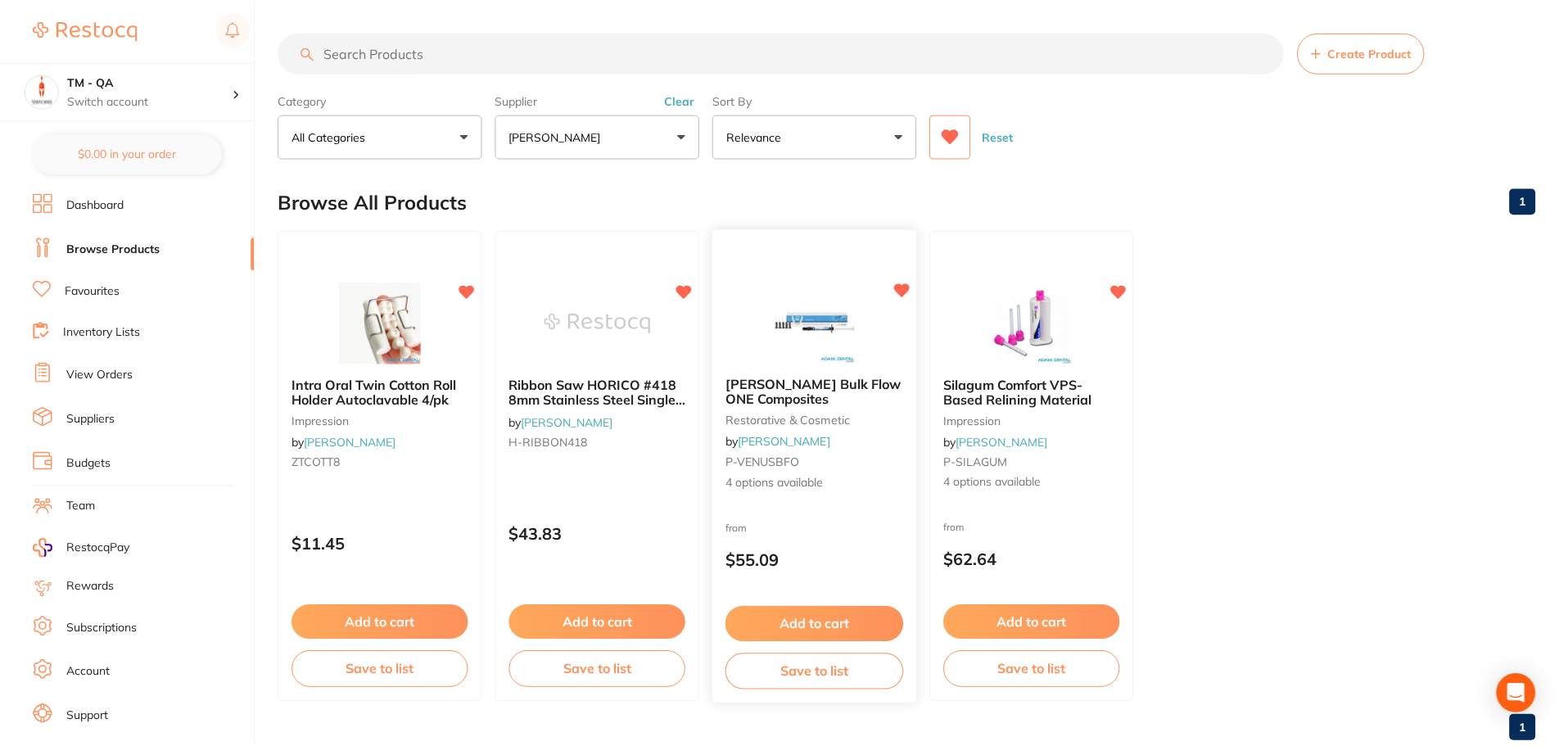
scroll to position [1, 0]
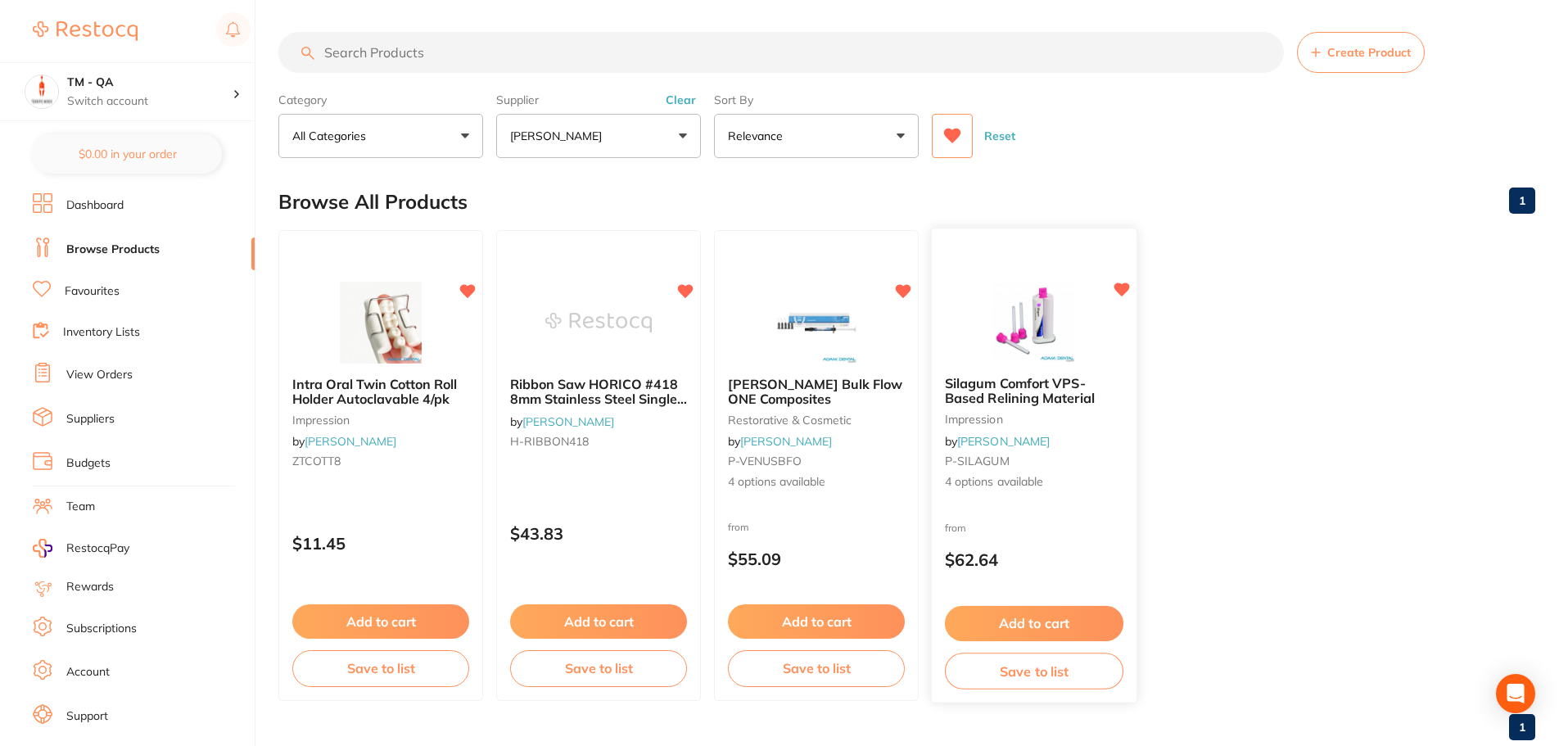
click at [1130, 282] on icon at bounding box center [1121, 289] width 16 height 16
click at [1124, 287] on icon at bounding box center [1121, 289] width 15 height 14
click at [1106, 428] on div "Silagum Comfort VPS-Based Relining Material impression by Adam Dental P-SILAGUM…" at bounding box center [1034, 433] width 205 height 141
